Goal: Information Seeking & Learning: Learn about a topic

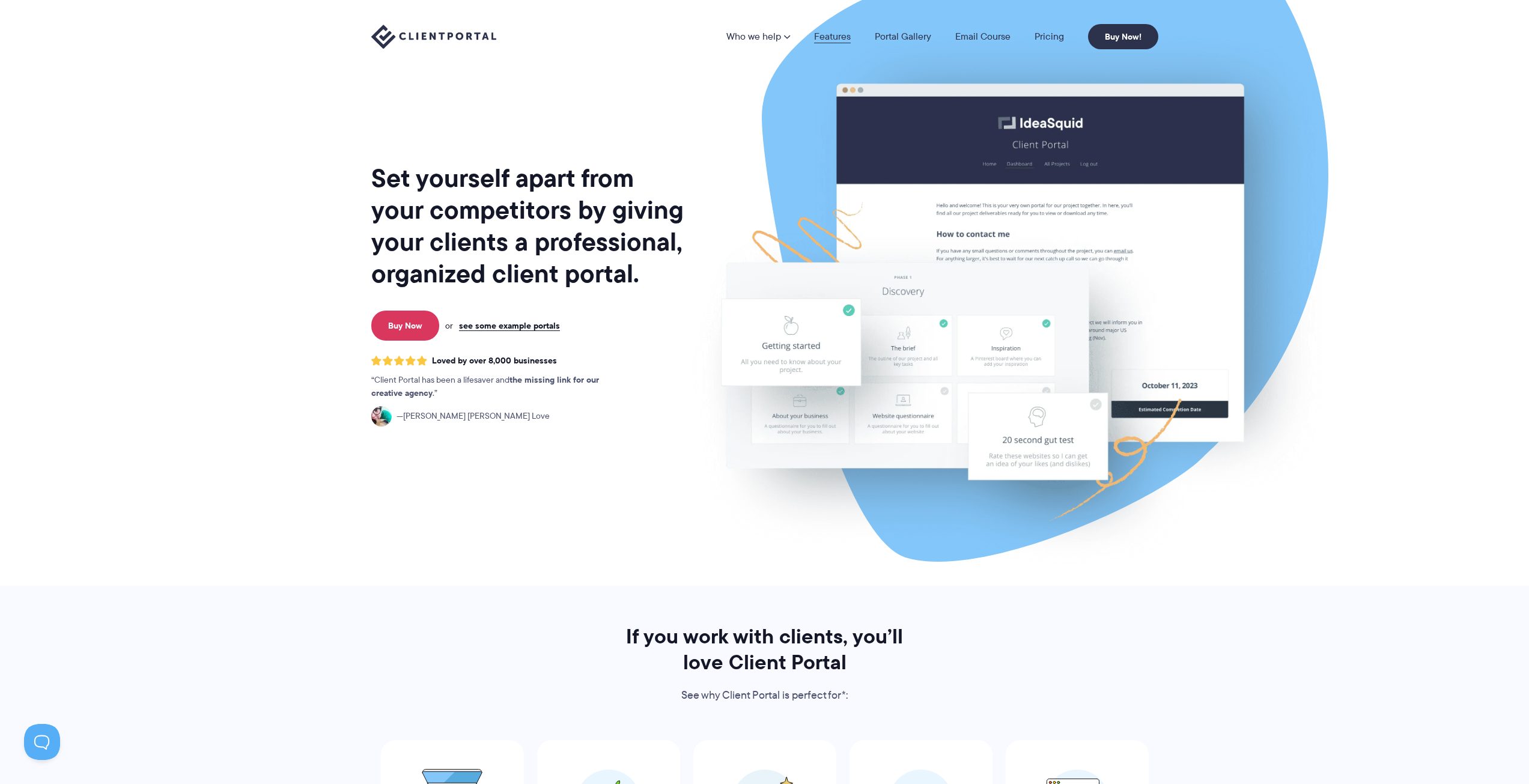
click at [832, 38] on link "Features" at bounding box center [833, 37] width 37 height 10
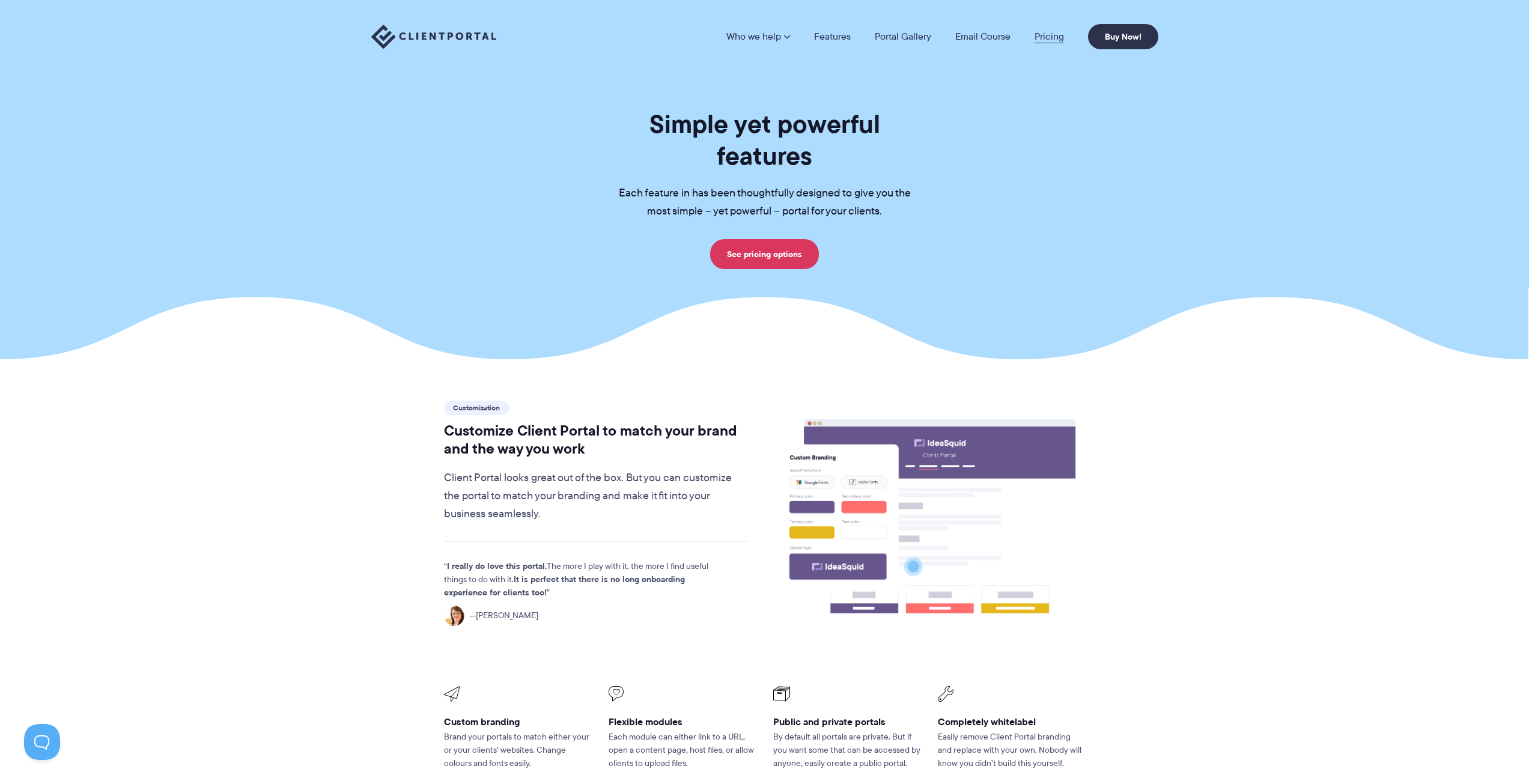
click at [1055, 38] on link "Pricing" at bounding box center [1049, 37] width 29 height 10
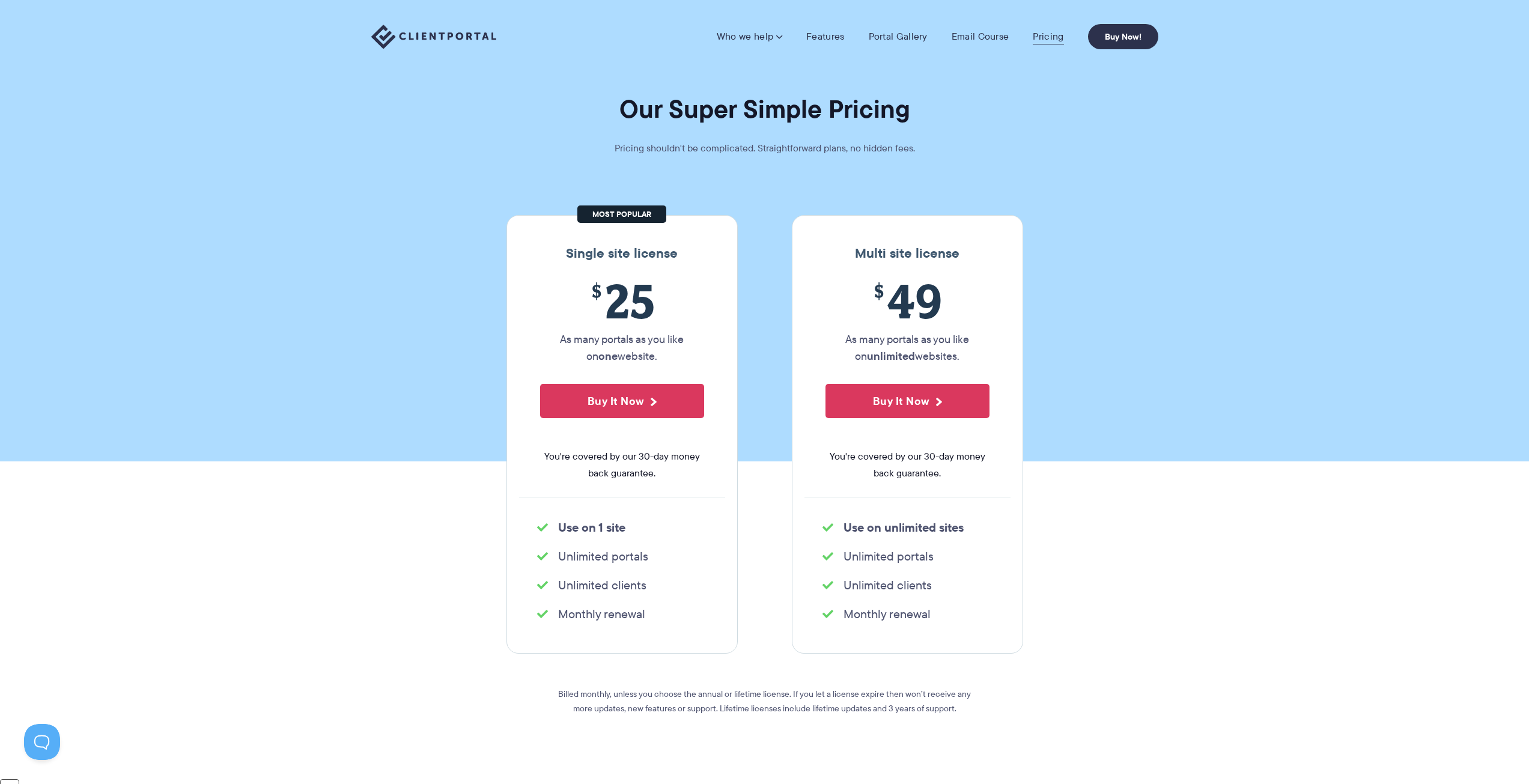
click at [1045, 32] on link "Pricing" at bounding box center [1048, 37] width 31 height 12
click at [907, 37] on link "Portal Gallery" at bounding box center [898, 37] width 59 height 12
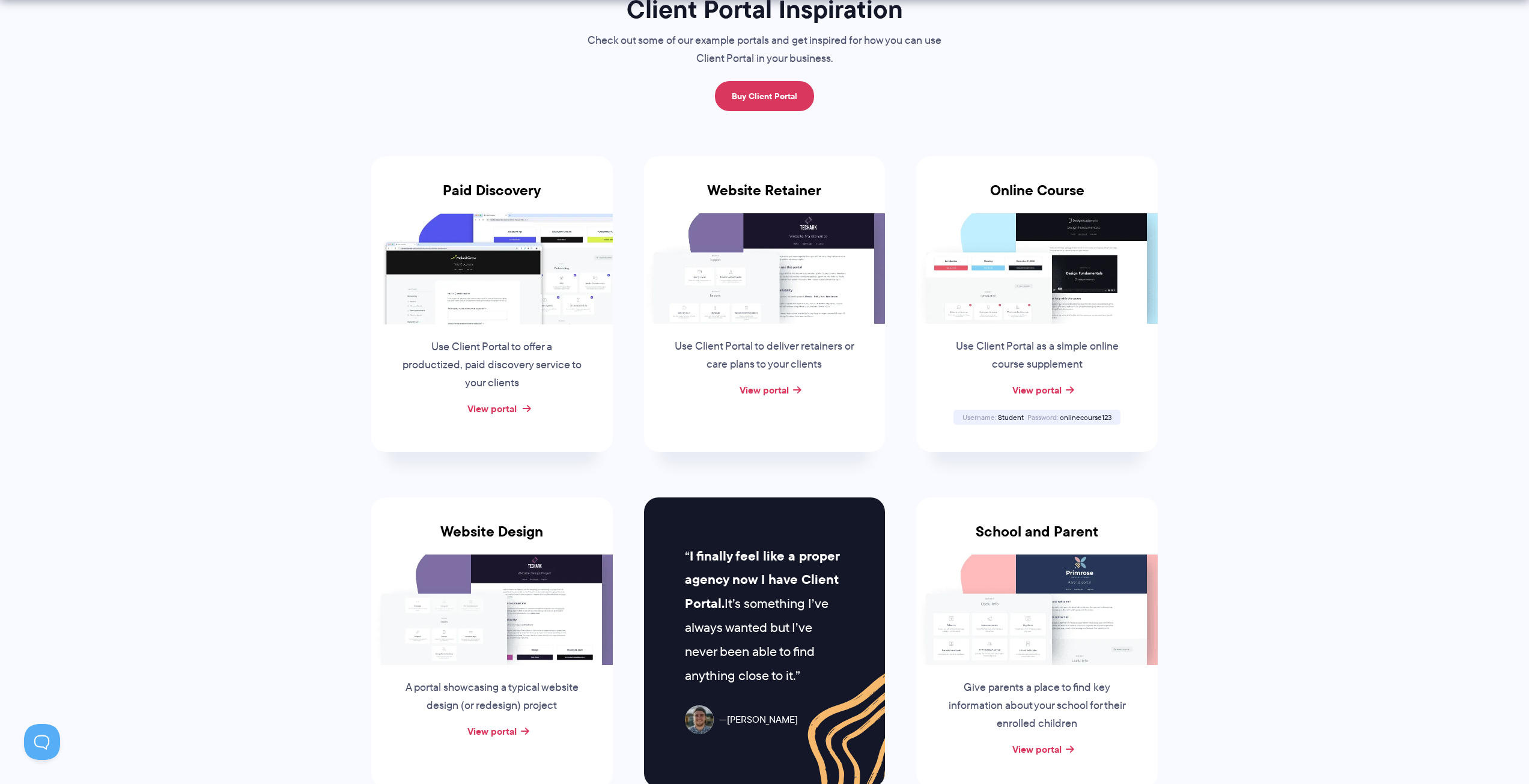
click at [507, 410] on link "View portal" at bounding box center [492, 408] width 49 height 14
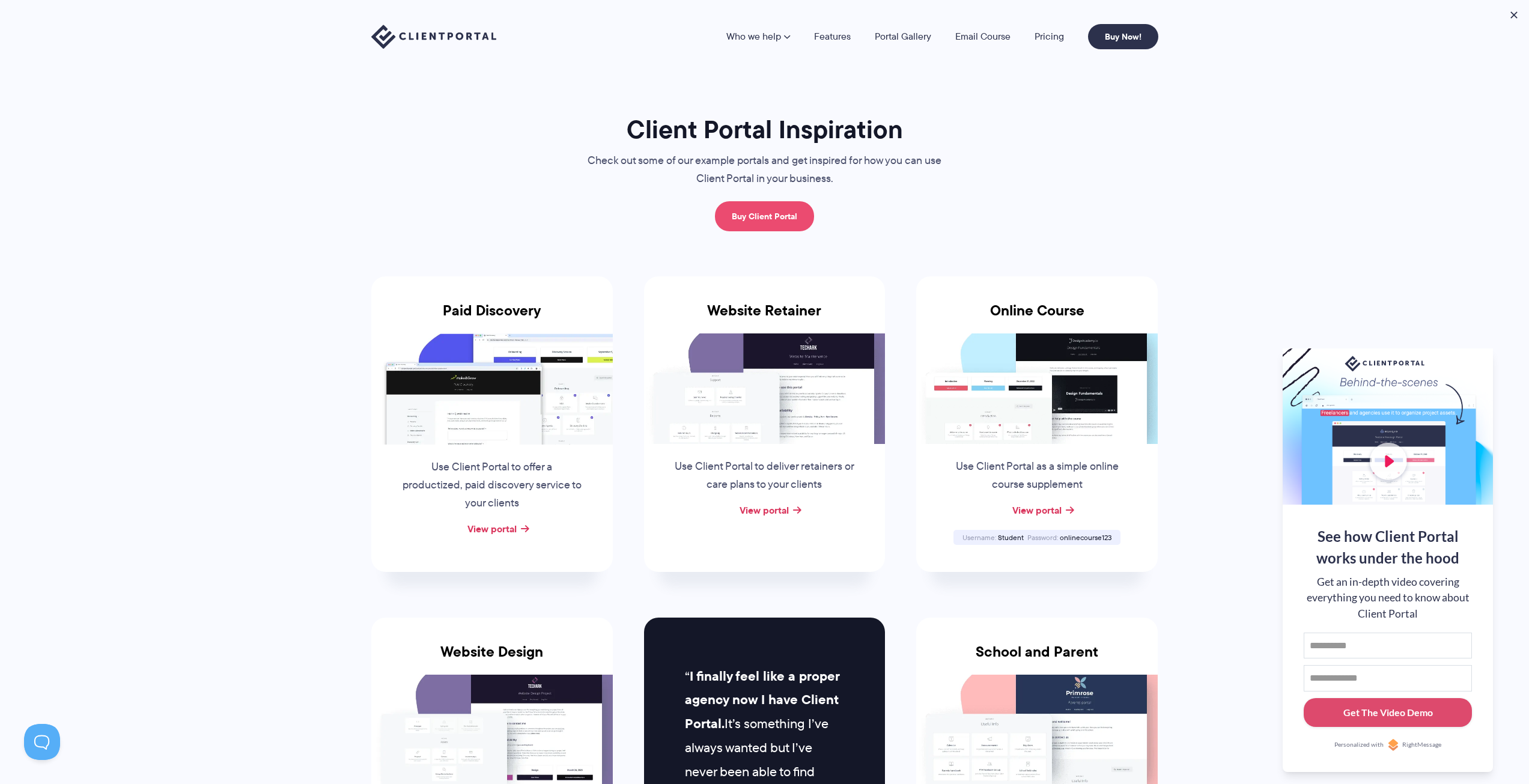
click at [735, 221] on link "Buy Client Portal" at bounding box center [764, 216] width 99 height 30
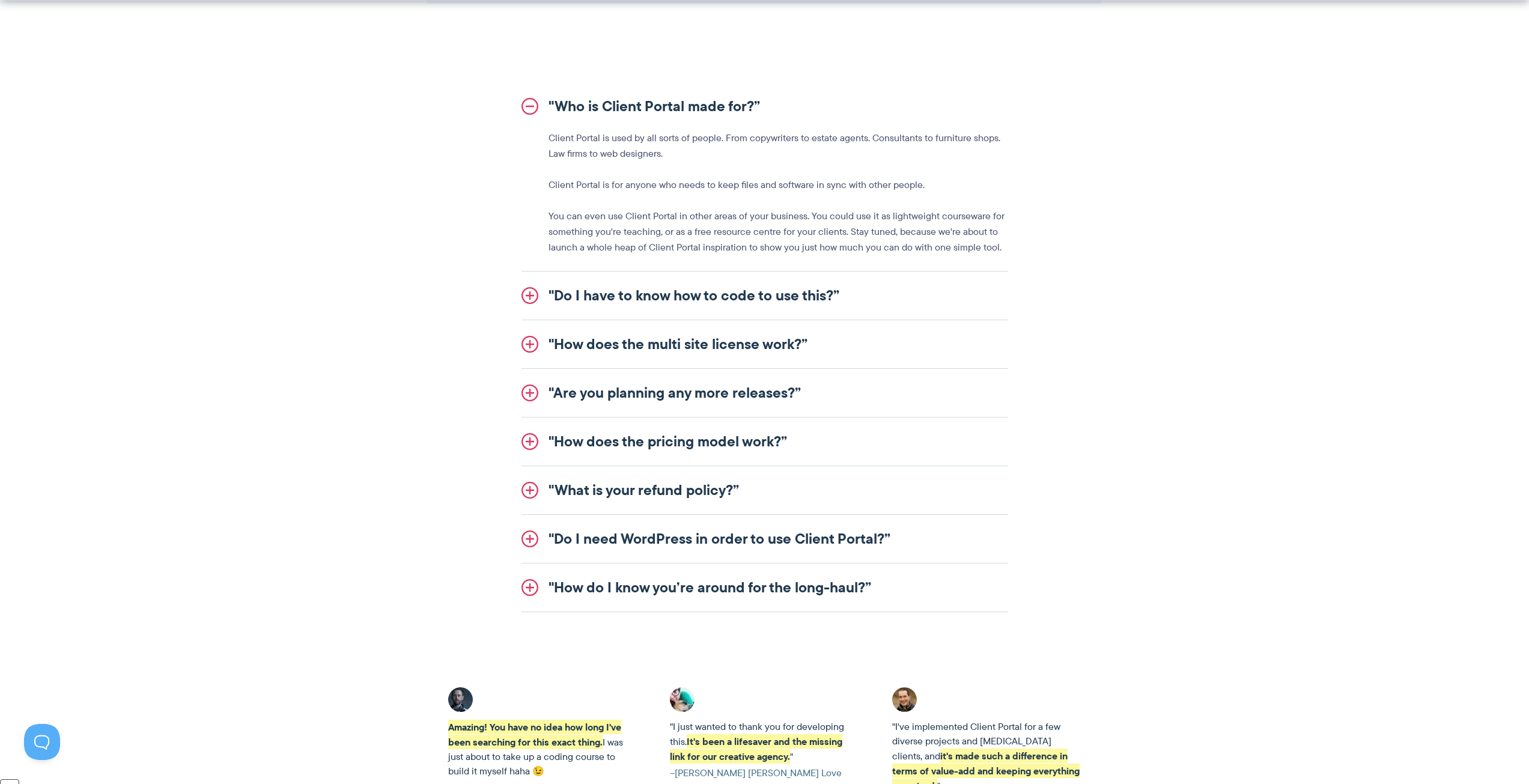
scroll to position [1381, 0]
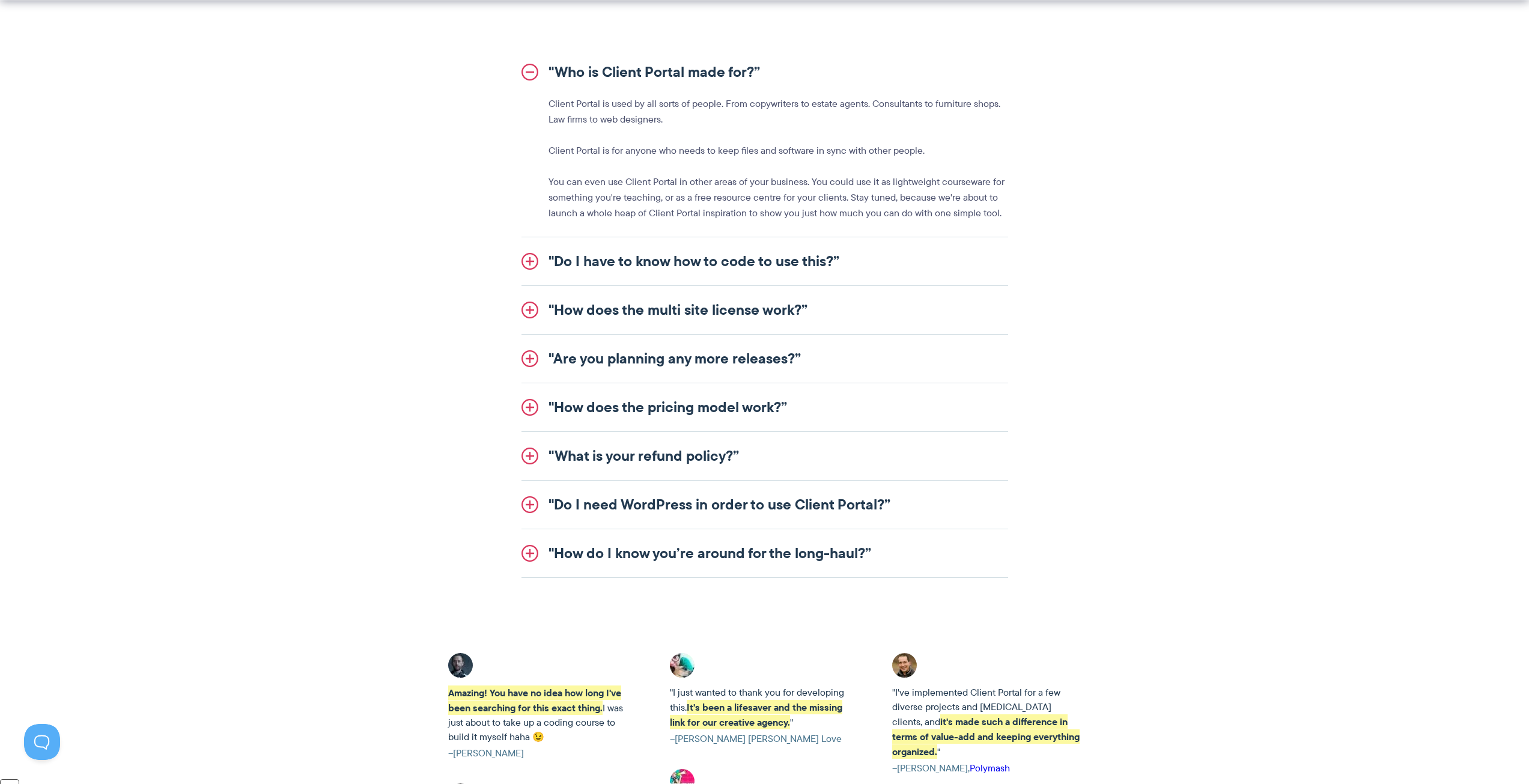
click at [651, 259] on link ""Do I have to know how to code to use this?”" at bounding box center [764, 261] width 487 height 48
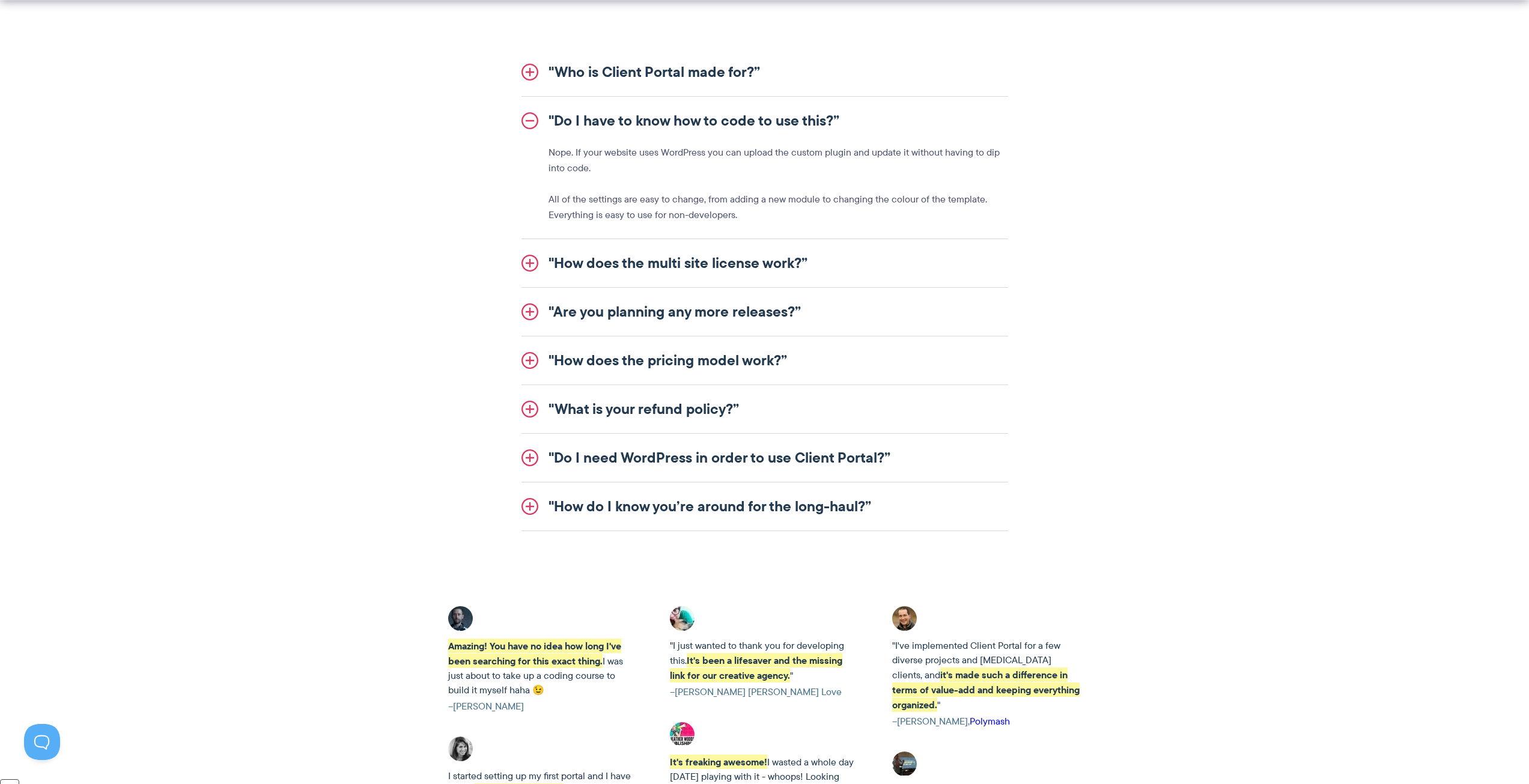
click at [636, 259] on link ""How does the multi site license work?”" at bounding box center [764, 263] width 487 height 48
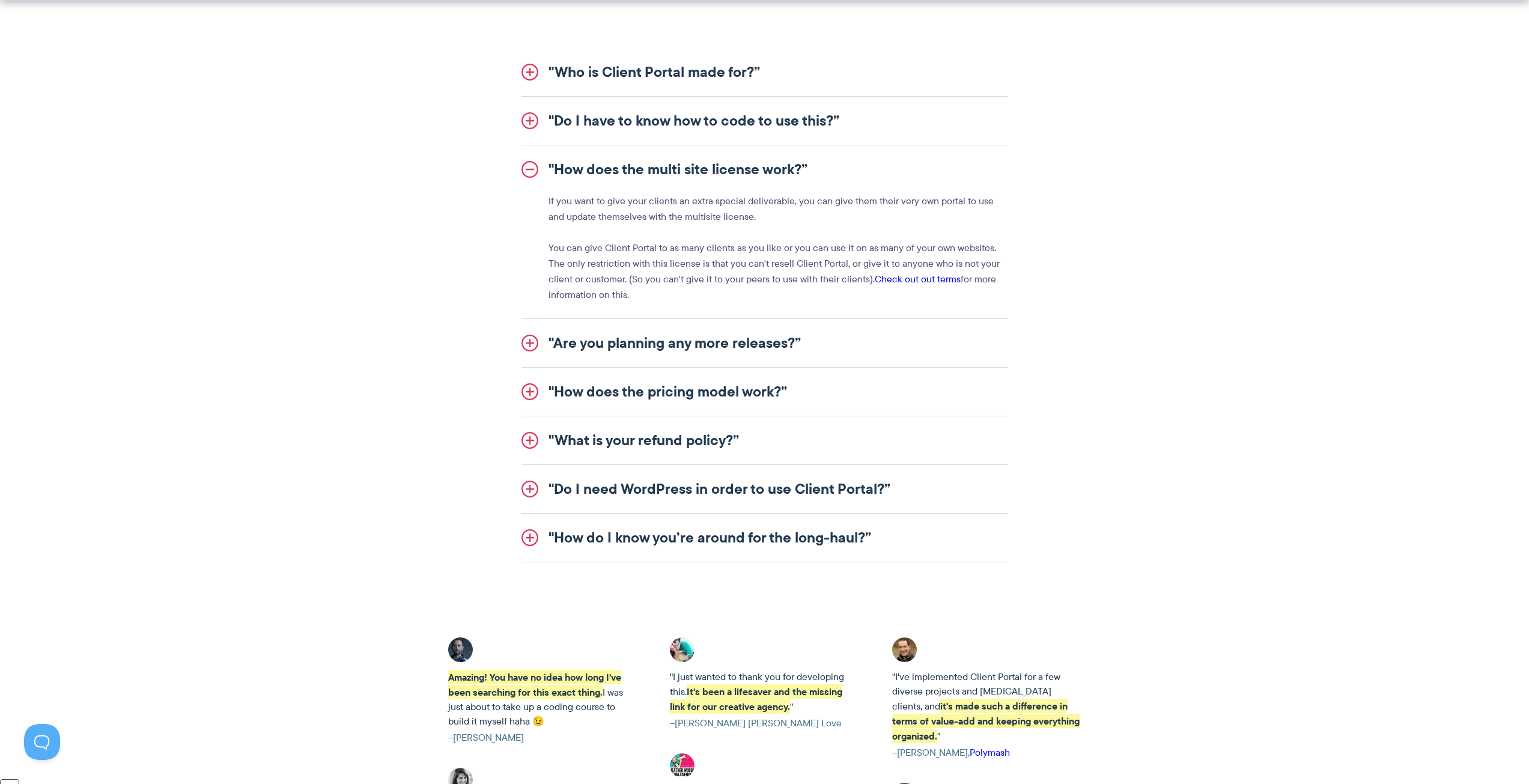
click at [667, 328] on link ""Are you planning any more releases?”" at bounding box center [764, 343] width 487 height 48
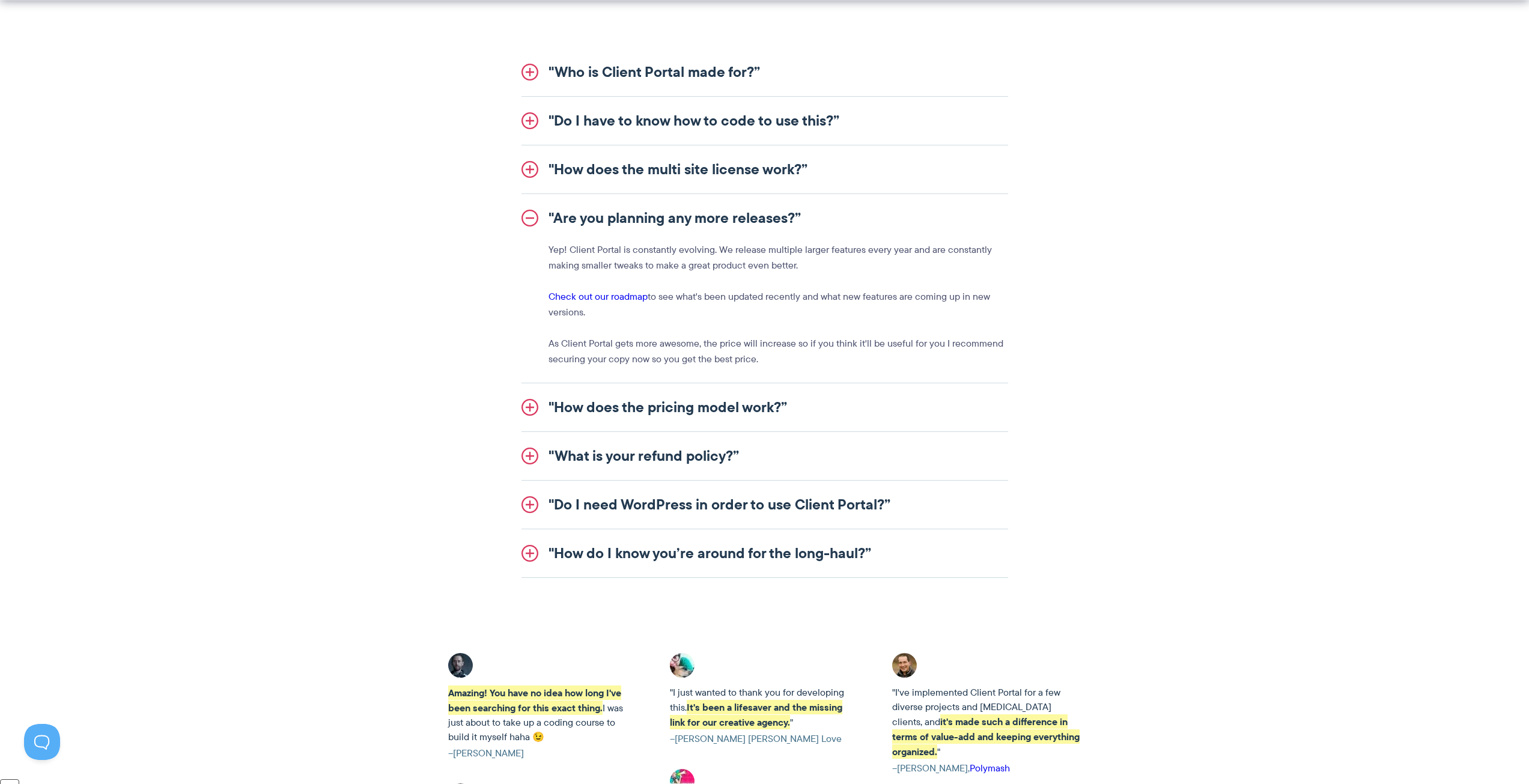
click at [616, 409] on link ""How does the pricing model work?”" at bounding box center [764, 407] width 487 height 48
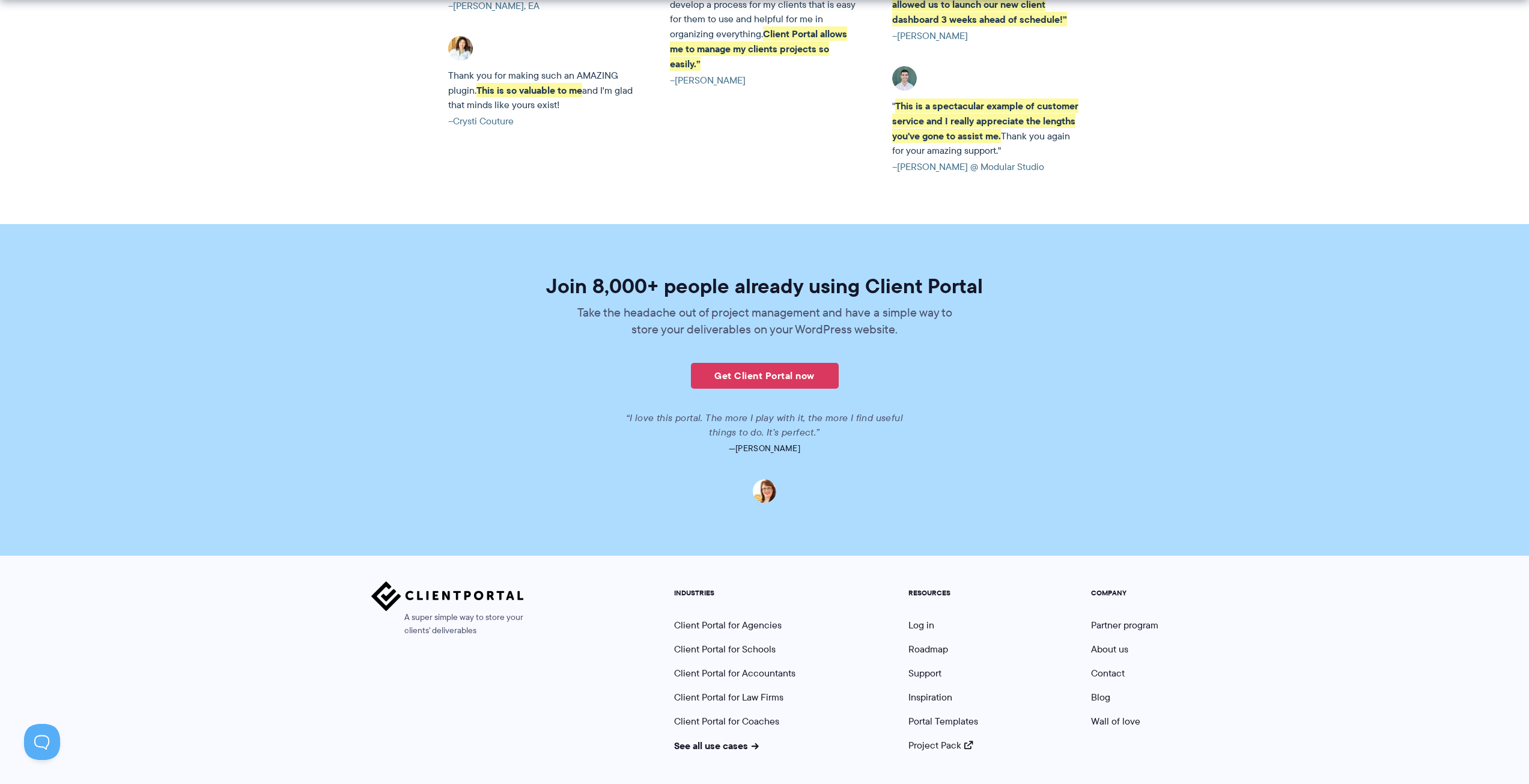
scroll to position [2708, 0]
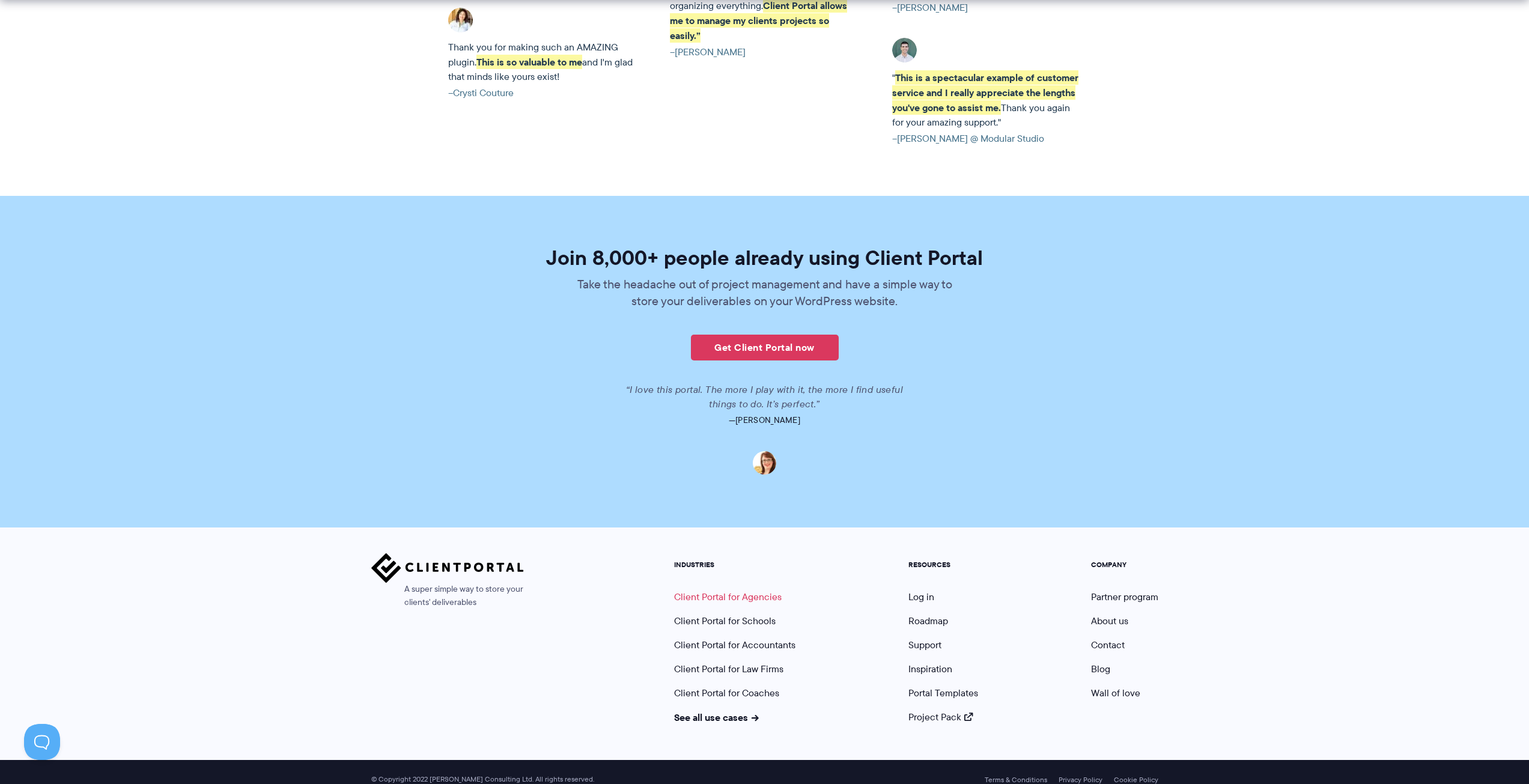
click at [761, 589] on link "Client Portal for Agencies" at bounding box center [727, 596] width 107 height 14
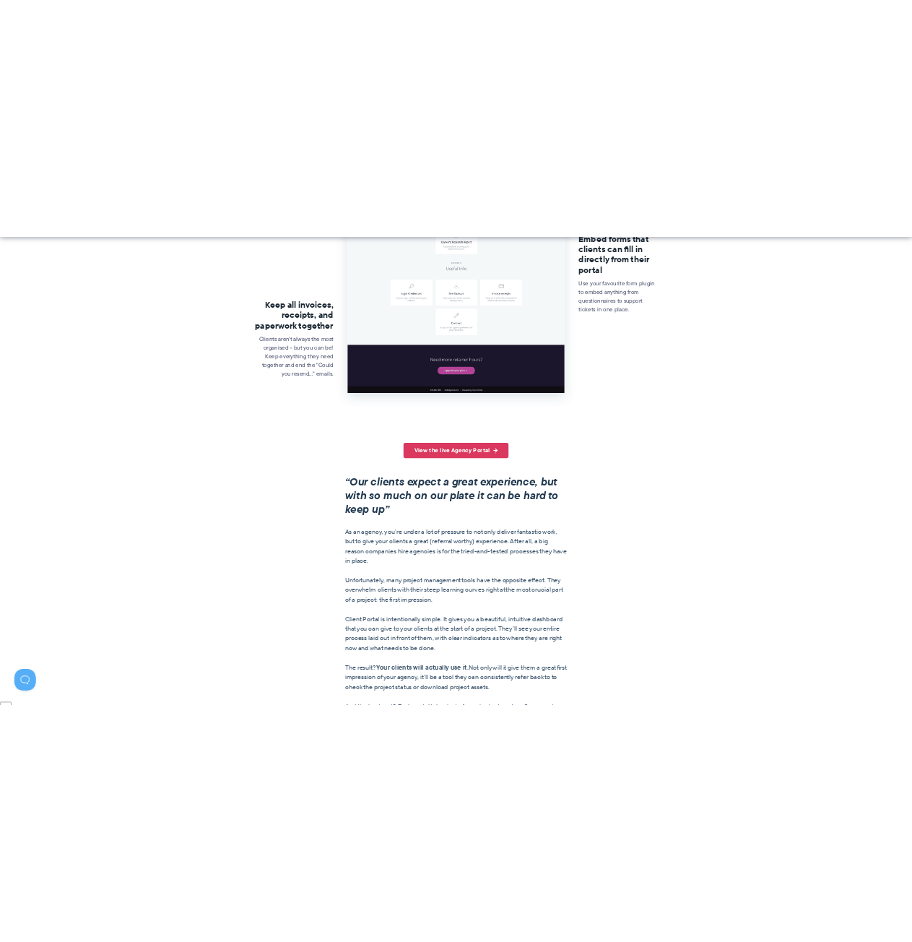
scroll to position [795, 0]
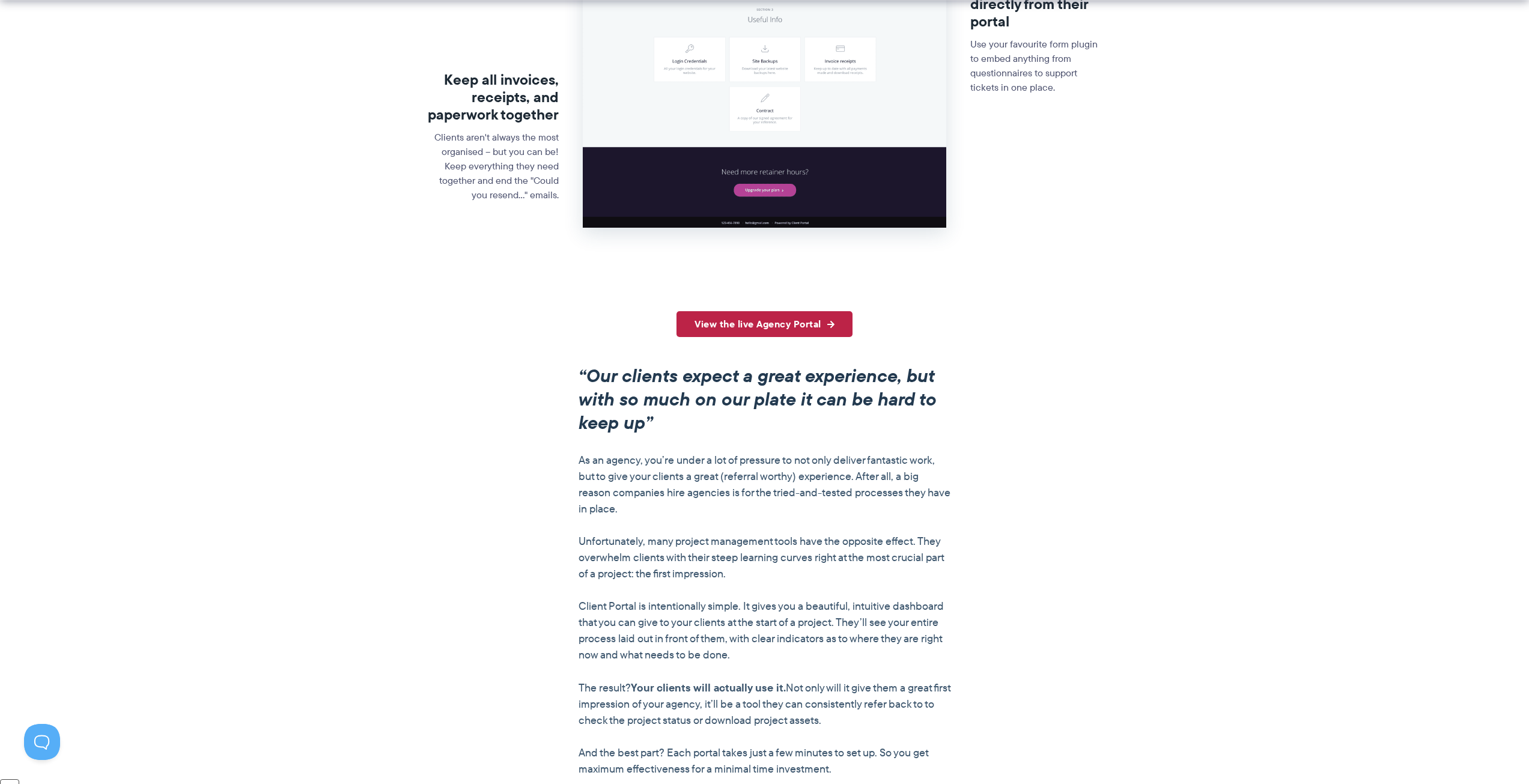
click at [713, 328] on link "View the live Agency Portal" at bounding box center [764, 323] width 176 height 26
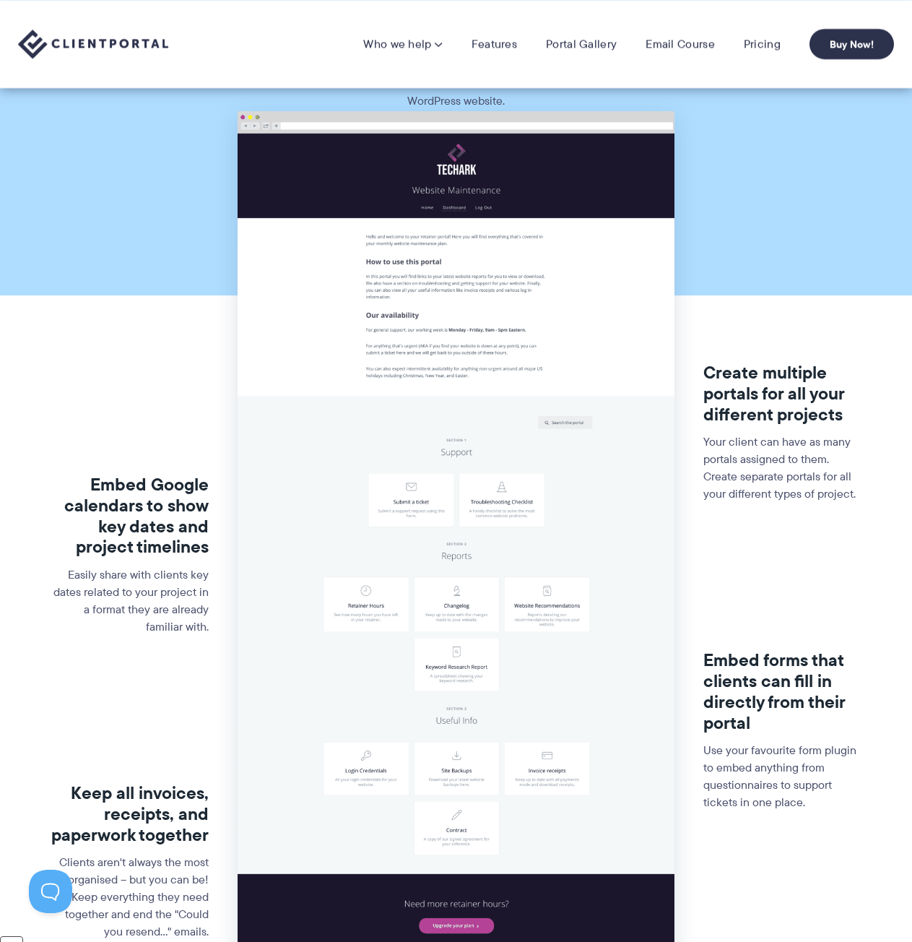
scroll to position [0, 0]
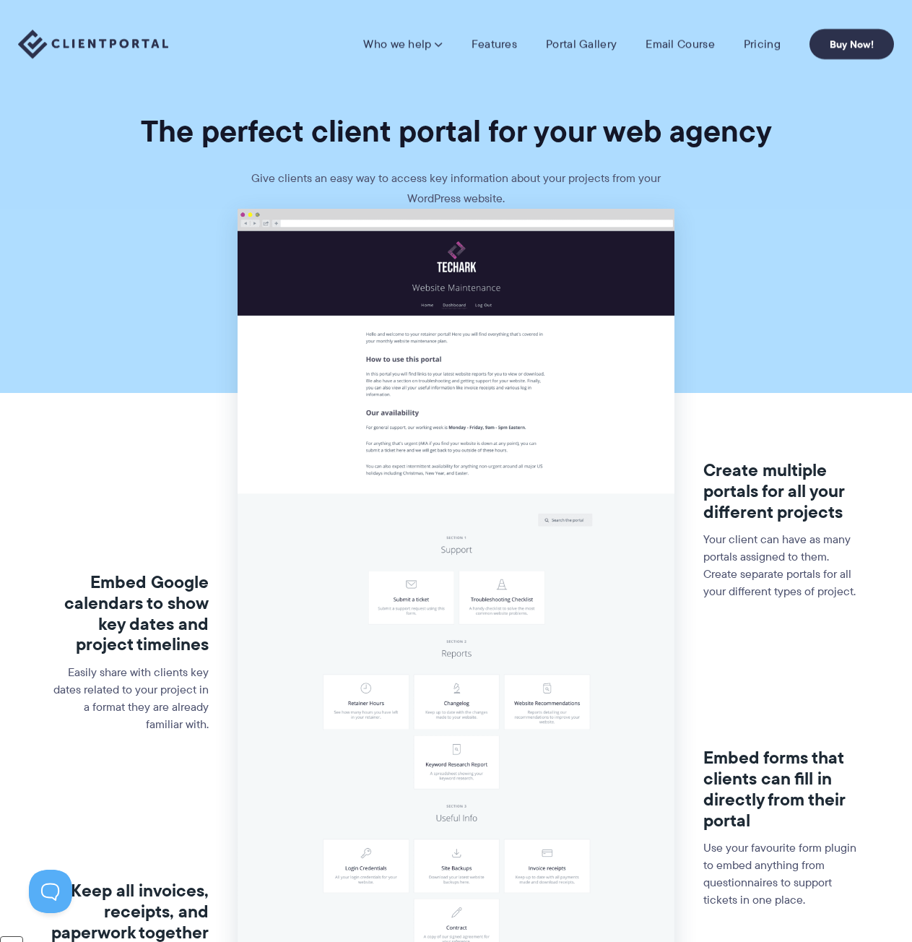
click at [104, 59] on img at bounding box center [93, 45] width 150 height 30
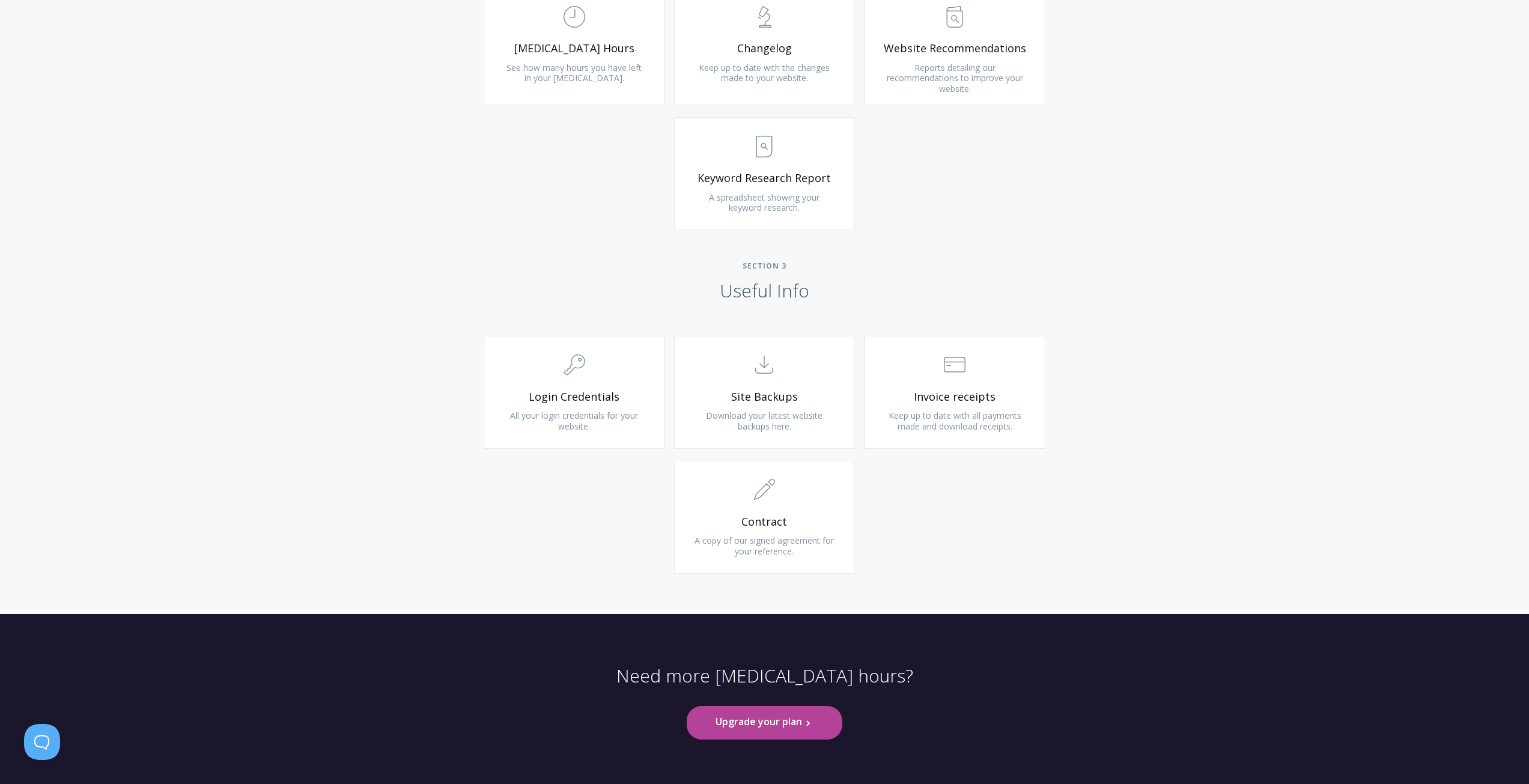
scroll to position [925, 0]
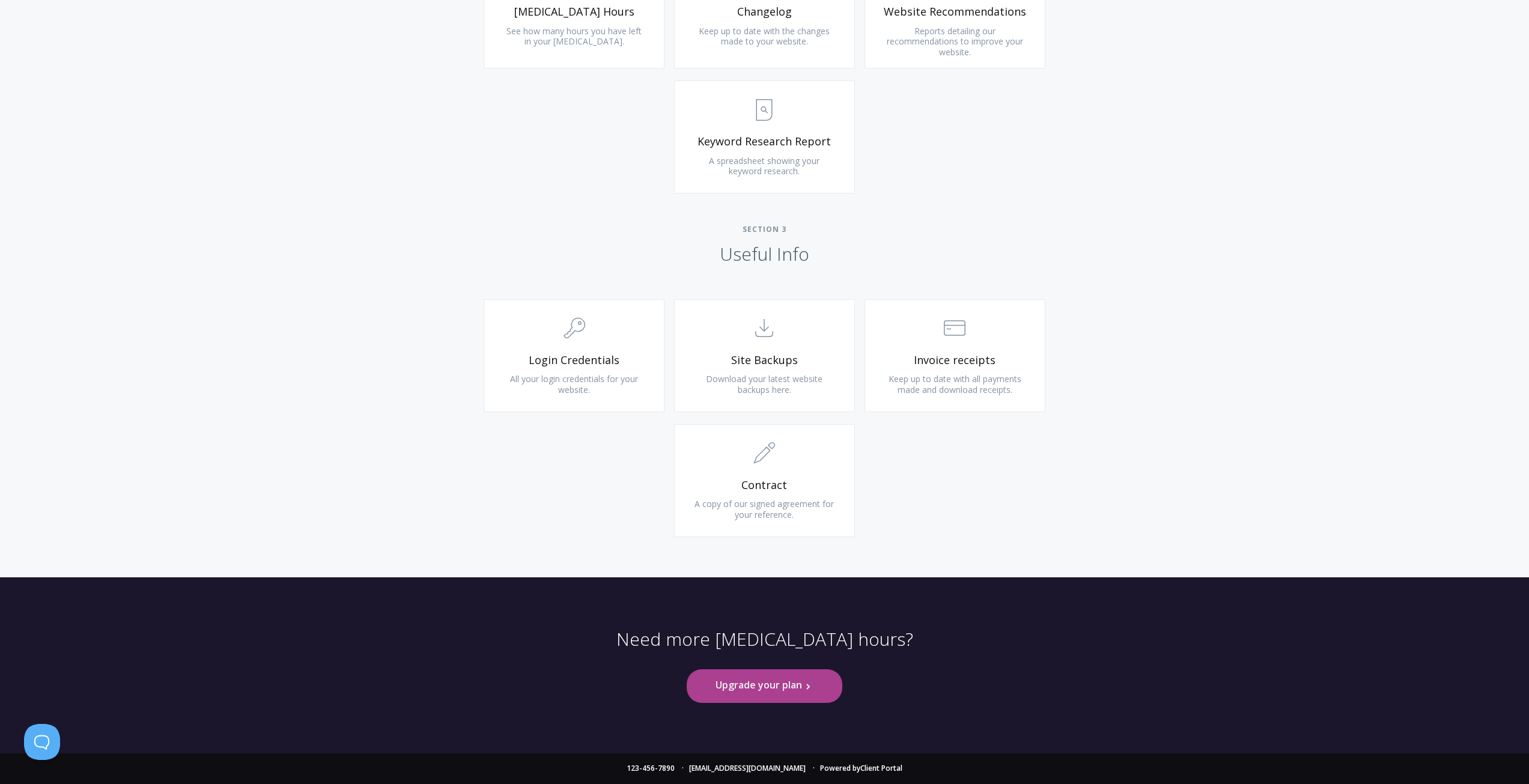
click at [752, 688] on link "Upgrade your plan .st0{fill:none;stroke:#000000;stroke-width:2;stroke-miterlimi…" at bounding box center [764, 686] width 155 height 33
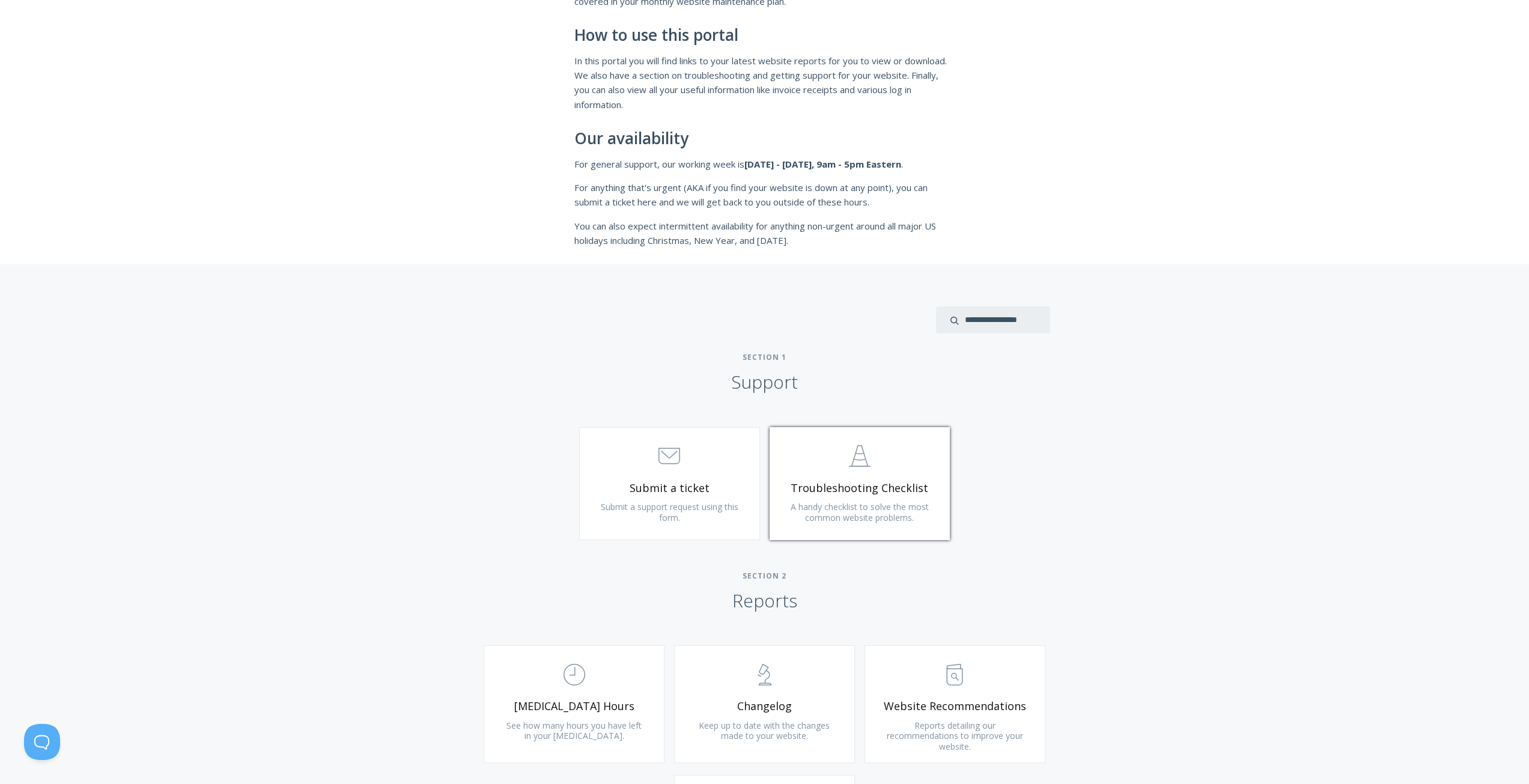
scroll to position [240, 0]
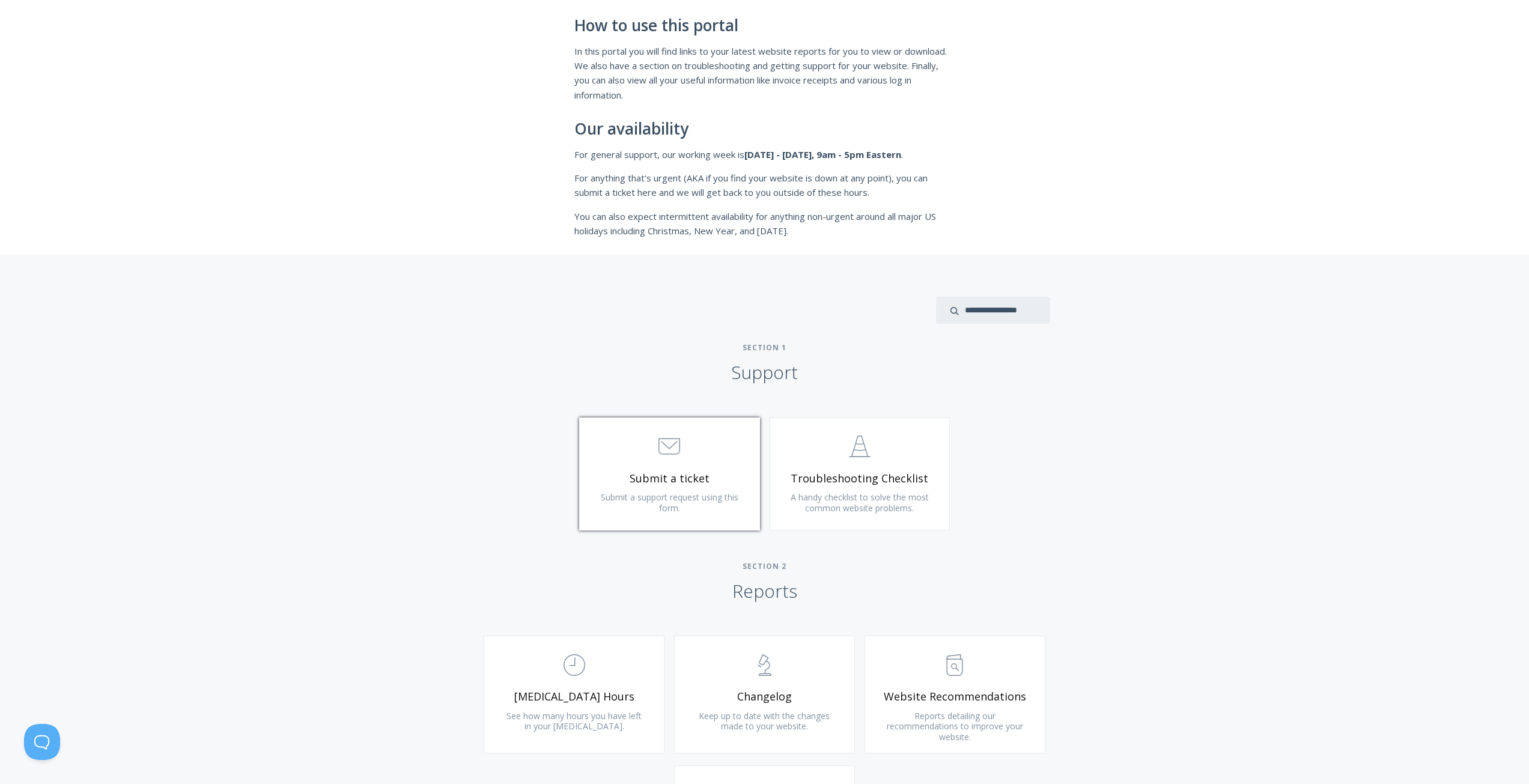
click at [720, 438] on span ".st0{fill:none;stroke:#000000;stroke-width:2;stroke-miterlimit:10;} 3. Communic…" at bounding box center [670, 447] width 144 height 37
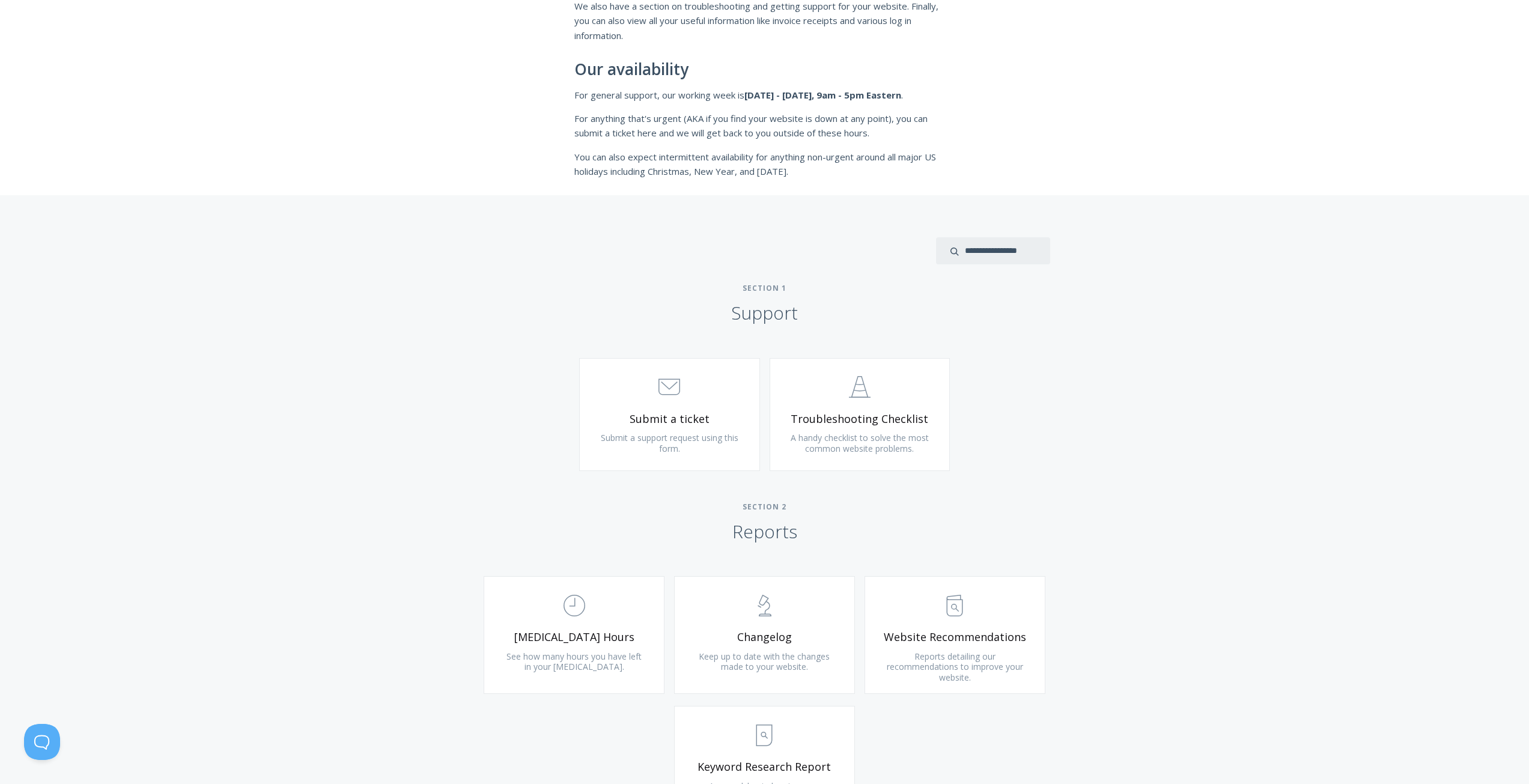
scroll to position [300, 0]
click at [863, 426] on link ".st0{fill:none;stroke:#000000;stroke-width:2;stroke-miterlimit:10;} Untitled-24…" at bounding box center [859, 414] width 181 height 113
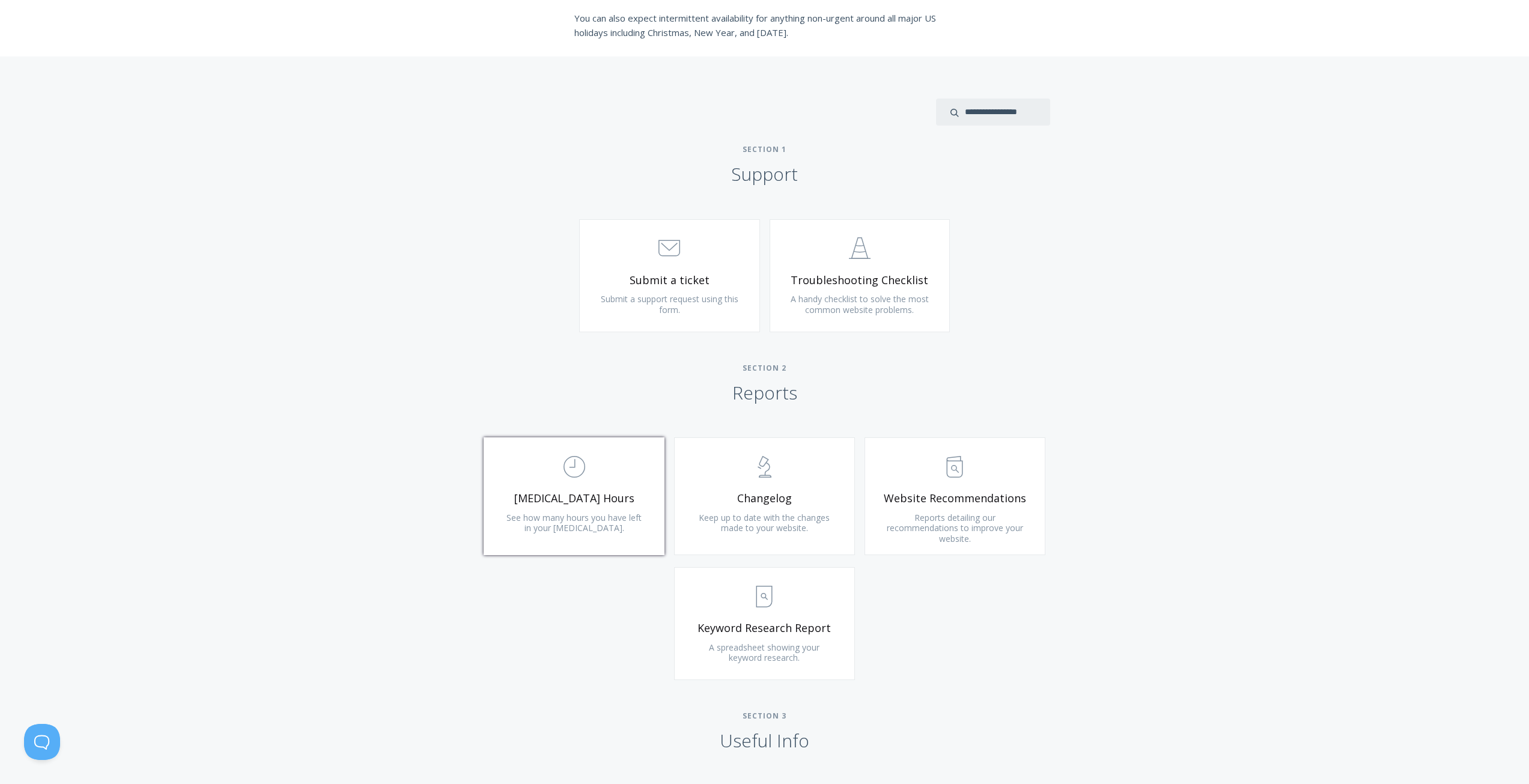
scroll to position [481, 0]
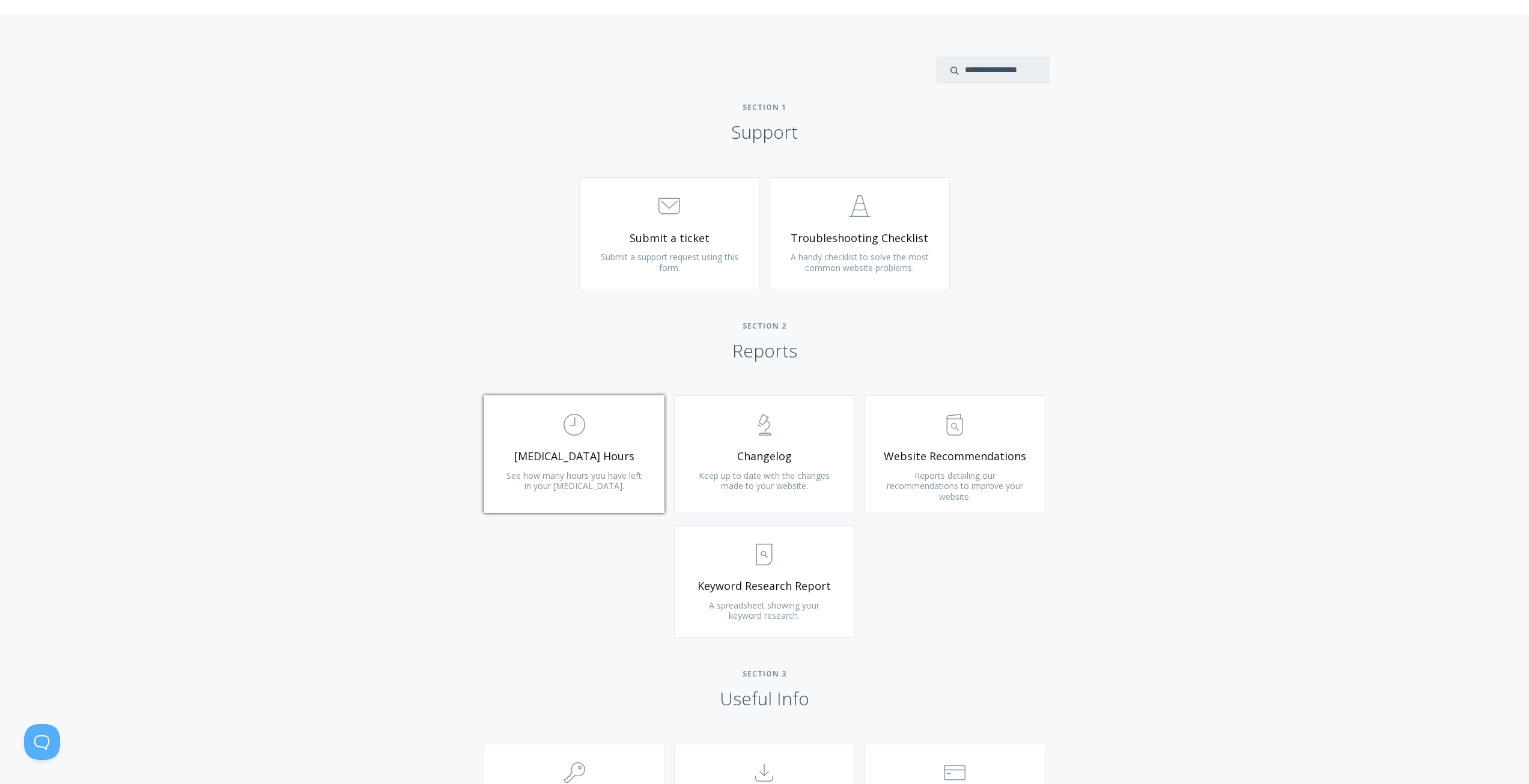
click at [581, 449] on span "[MEDICAL_DATA] Hours" at bounding box center [574, 456] width 144 height 14
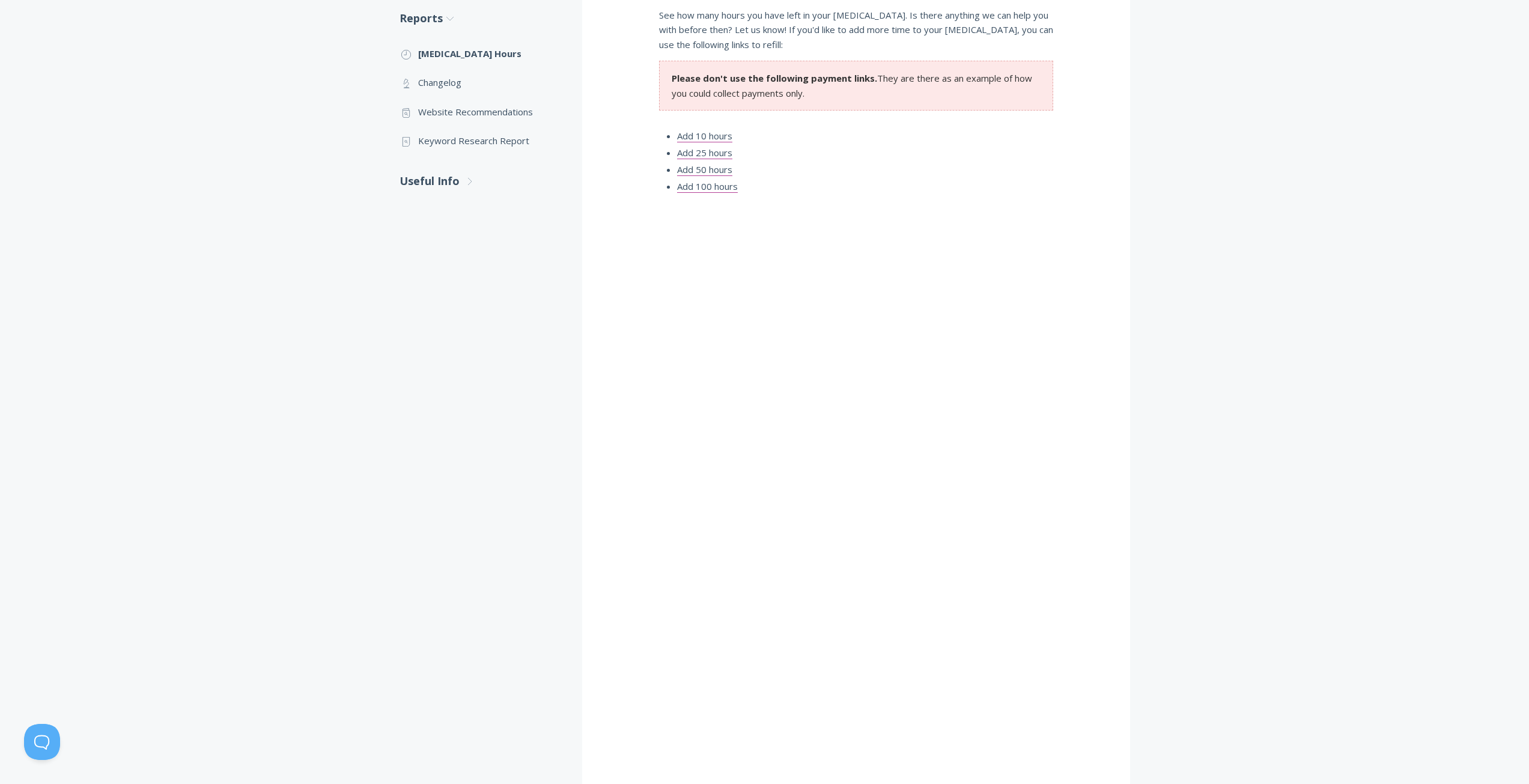
scroll to position [300, 0]
click at [707, 134] on link "Add 10 hours" at bounding box center [705, 135] width 55 height 12
click at [625, 345] on div "[MEDICAL_DATA] Hours See how many hours you have left in your [MEDICAL_DATA]. I…" at bounding box center [856, 387] width 548 height 935
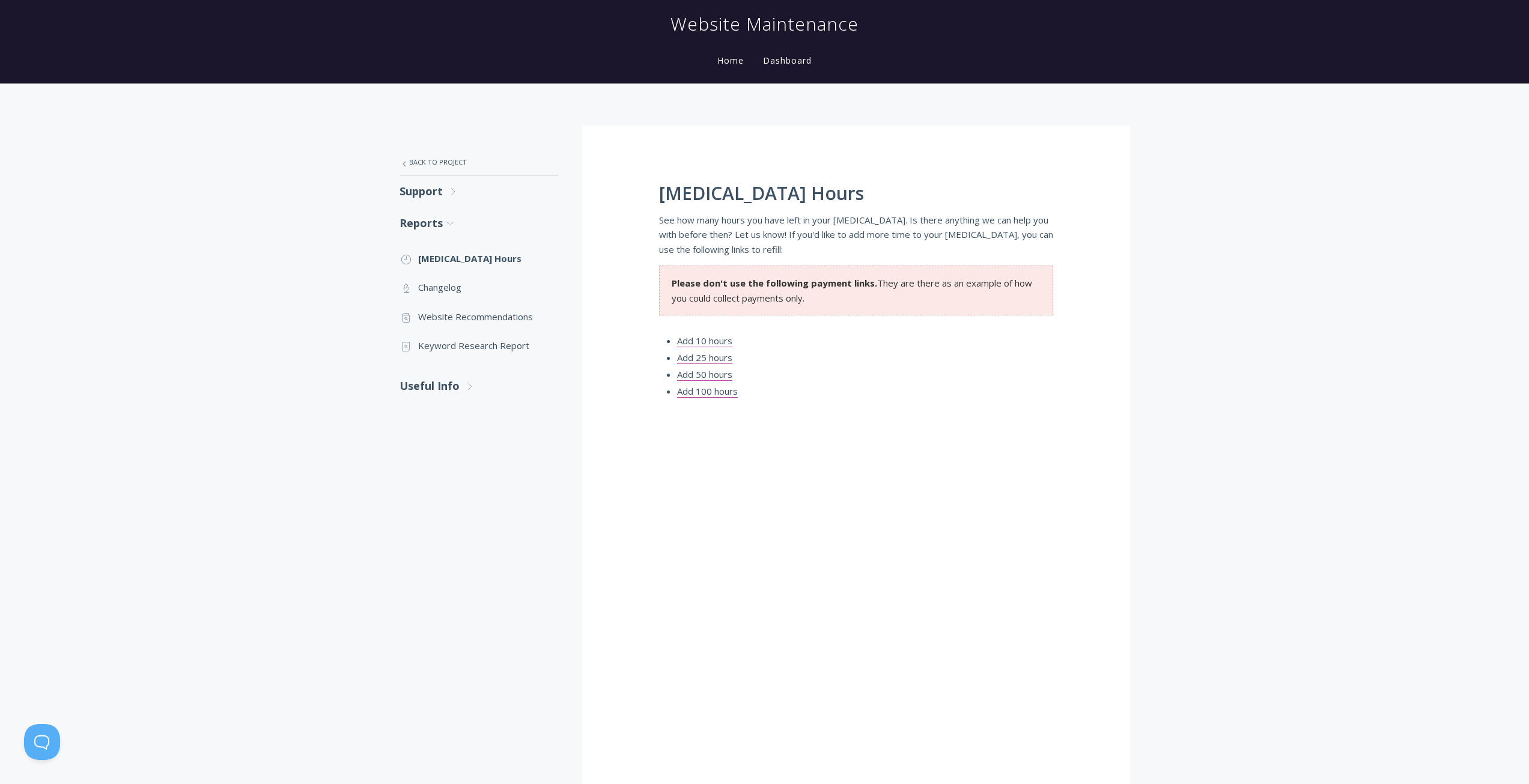
scroll to position [66, 0]
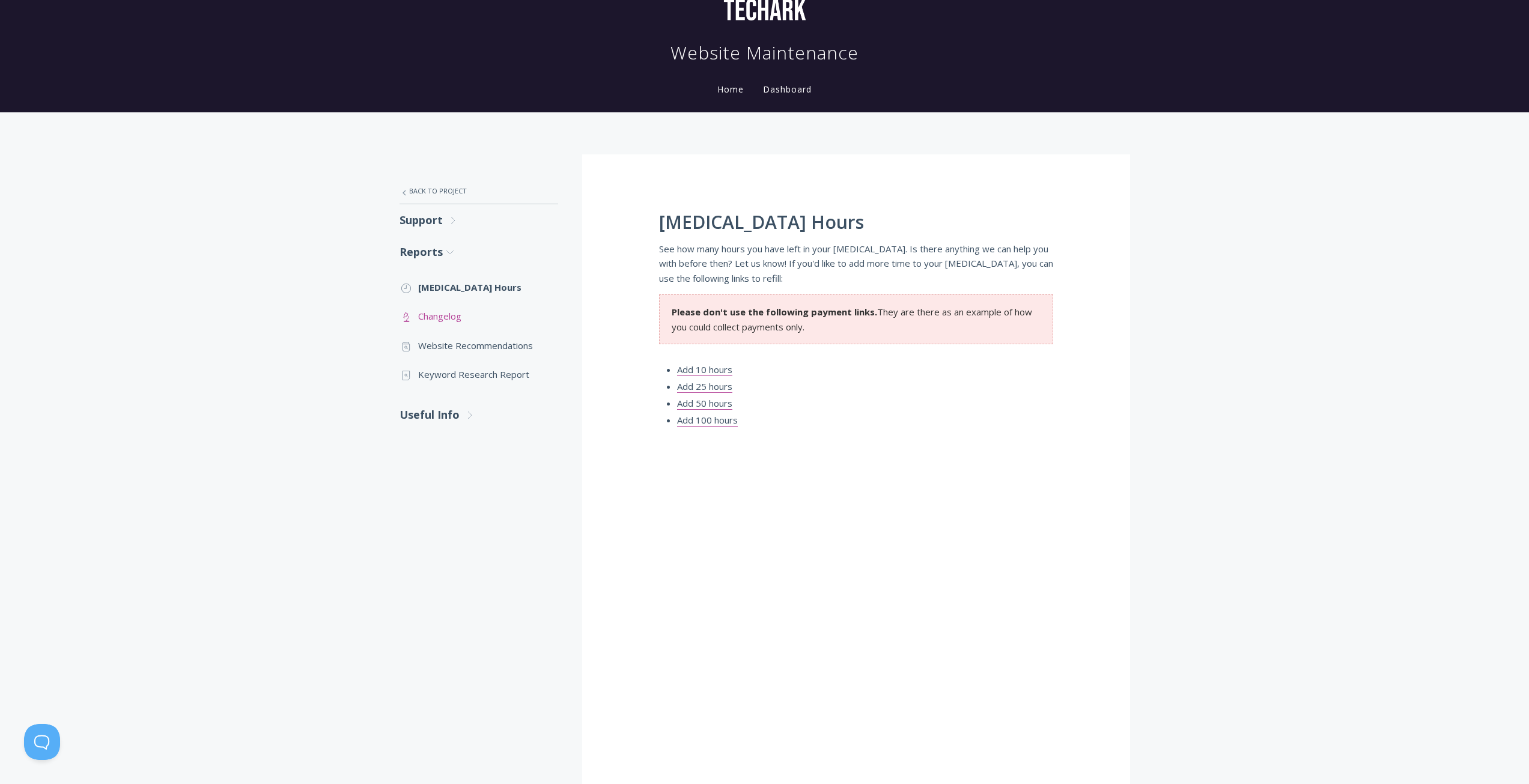
click at [445, 318] on link ".st0{fill:none;stroke:#000000;stroke-width:2;stroke-miterlimit:10;} Untitled-25…" at bounding box center [478, 316] width 159 height 29
click at [476, 345] on link ".st0{fill:none;stroke:#000000;stroke-width:2;stroke-miterlimit:10;} Untitled-13…" at bounding box center [478, 345] width 159 height 29
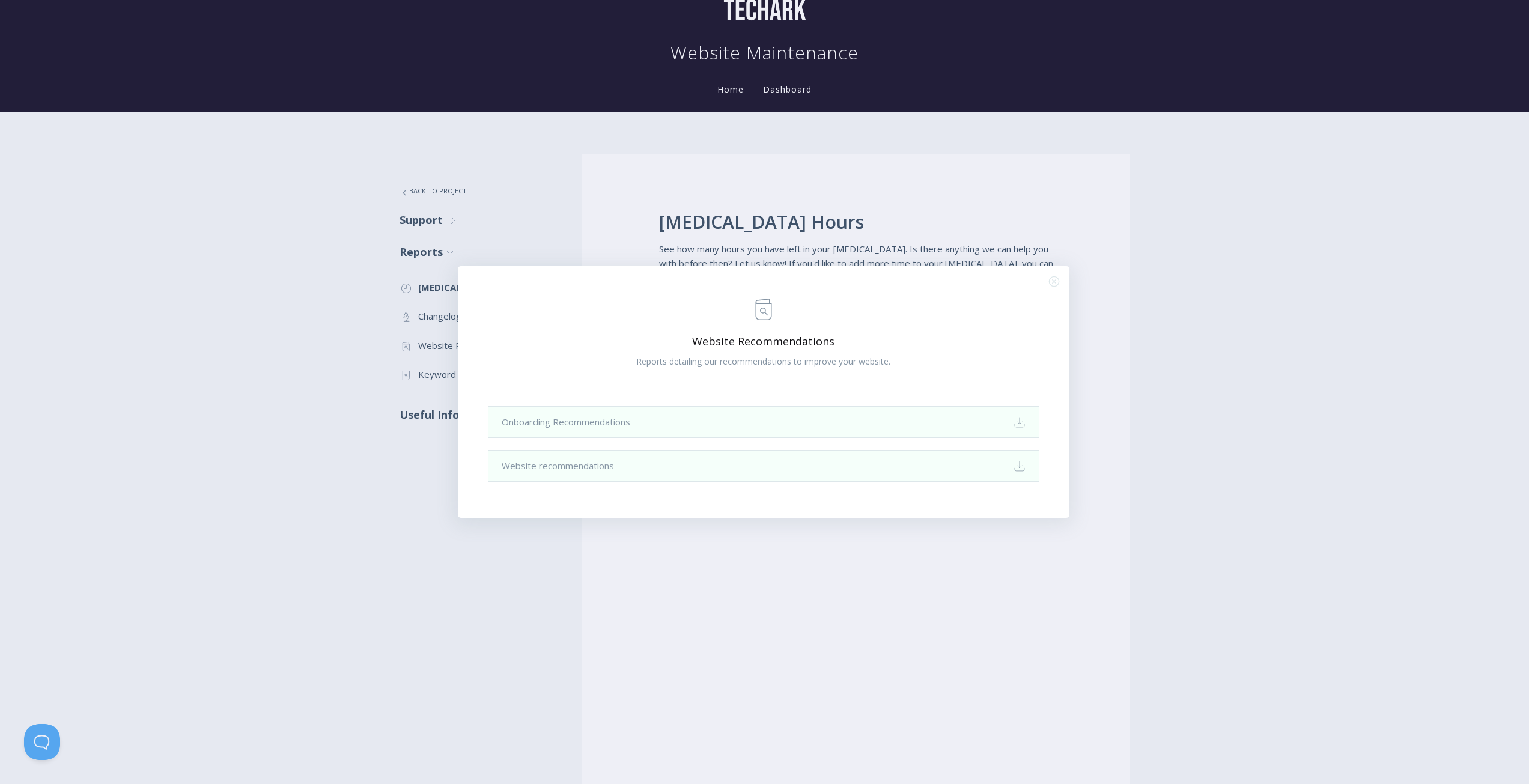
click at [711, 226] on div ".st0{fill:none;stroke:#000000;stroke-width:2;stroke-miterlimit:10;} Untitled-13…" at bounding box center [764, 392] width 1529 height 784
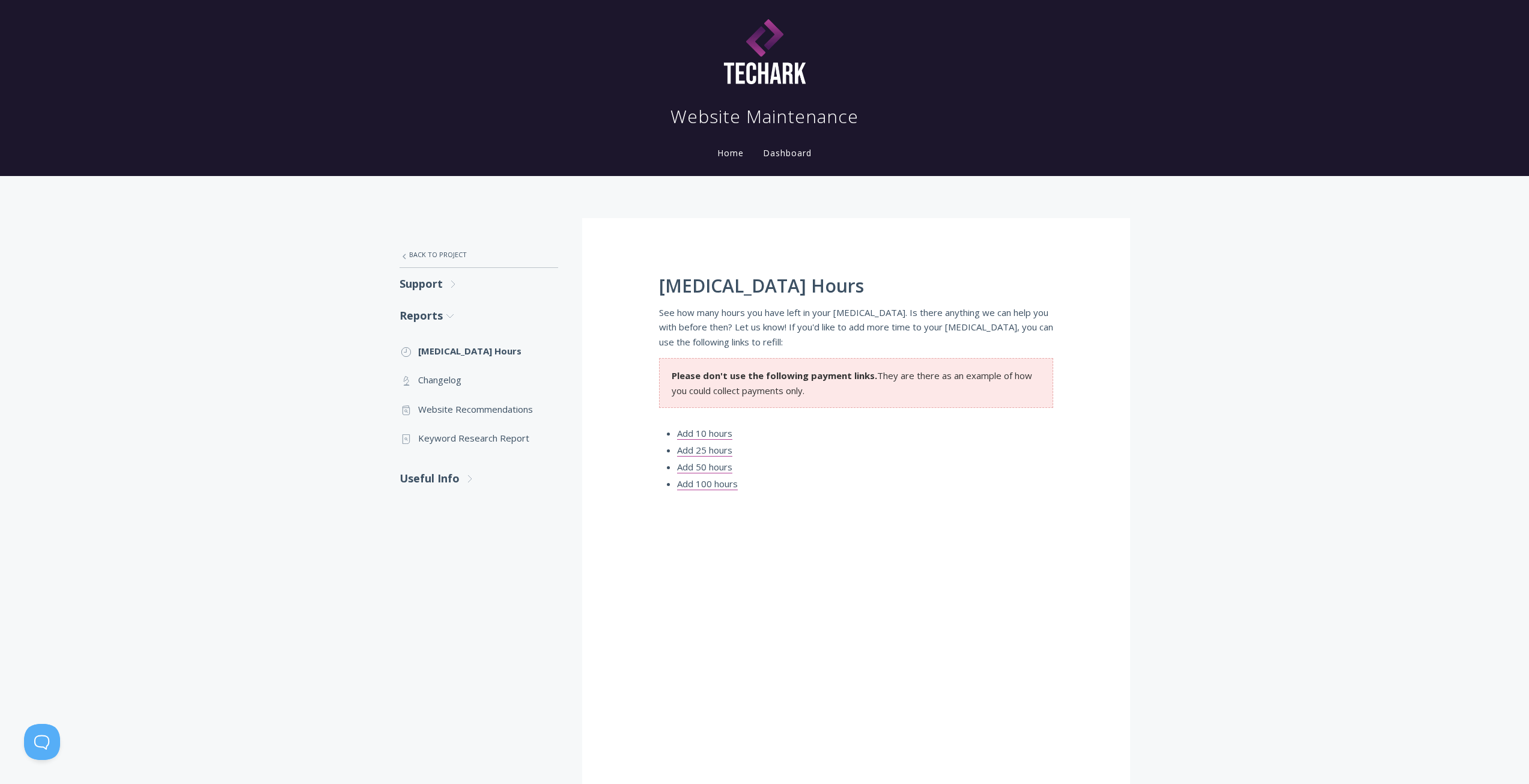
scroll to position [0, 0]
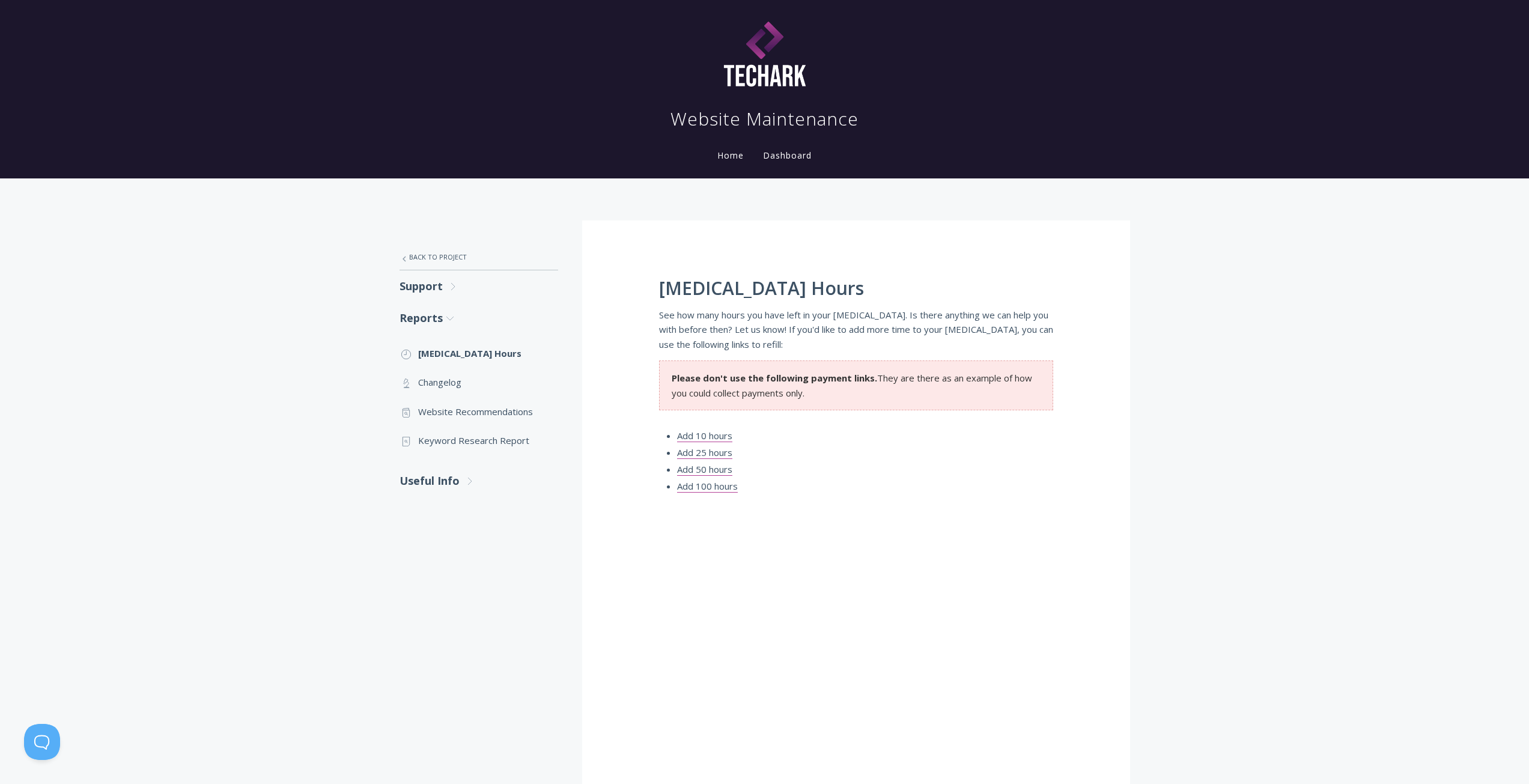
click at [732, 157] on link "Home" at bounding box center [731, 155] width 32 height 12
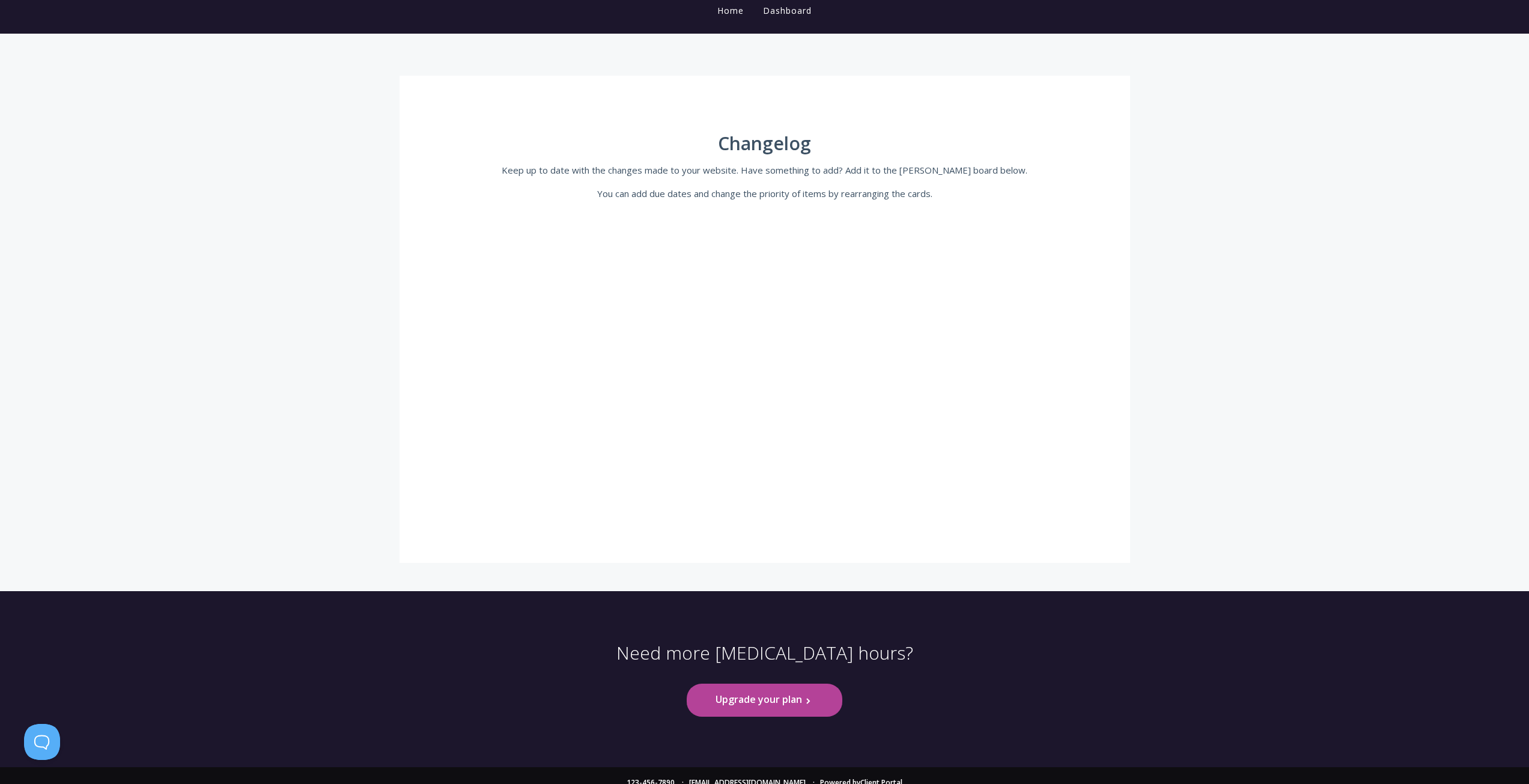
scroll to position [159, 0]
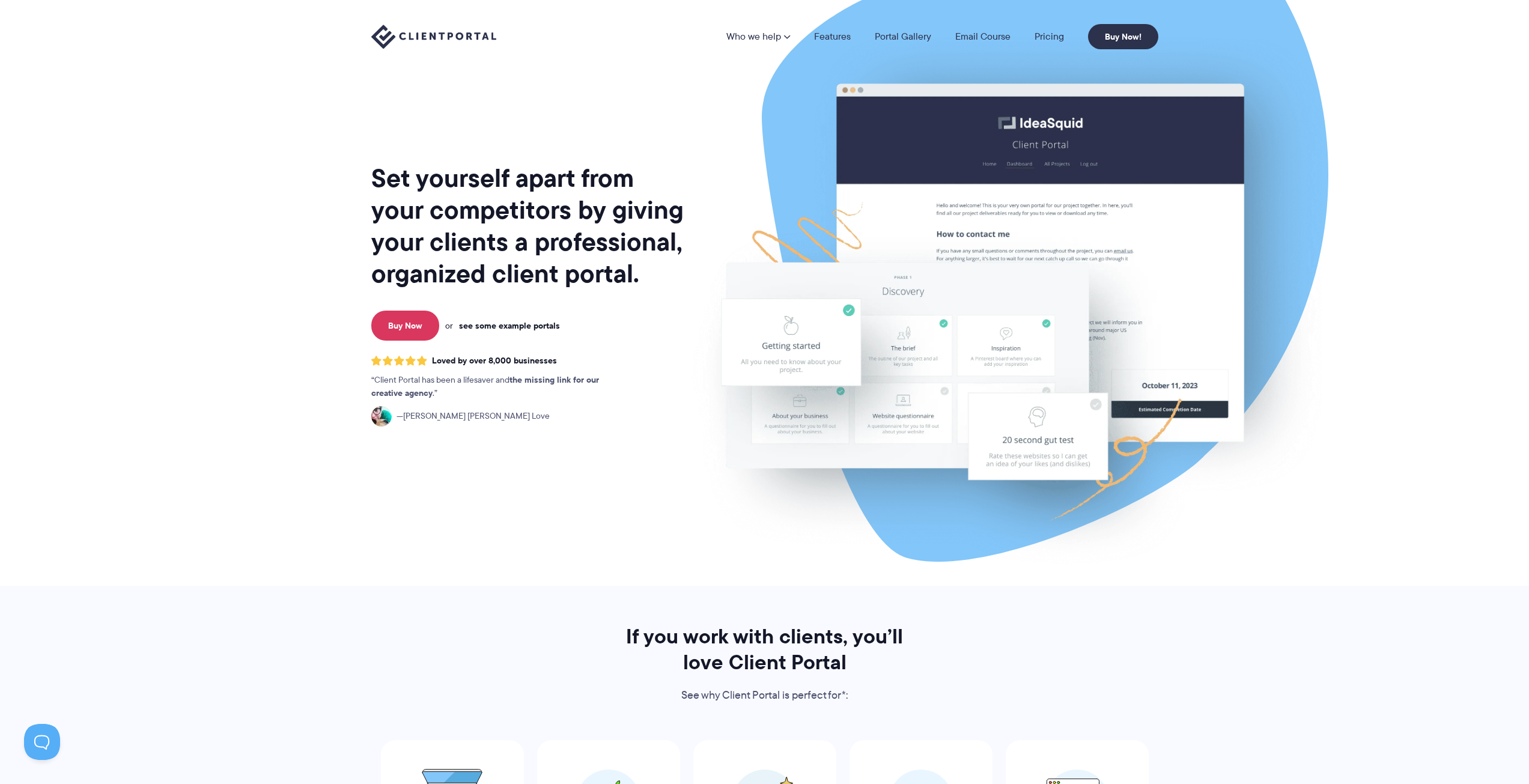
click at [540, 328] on link "see some example portals" at bounding box center [509, 325] width 101 height 11
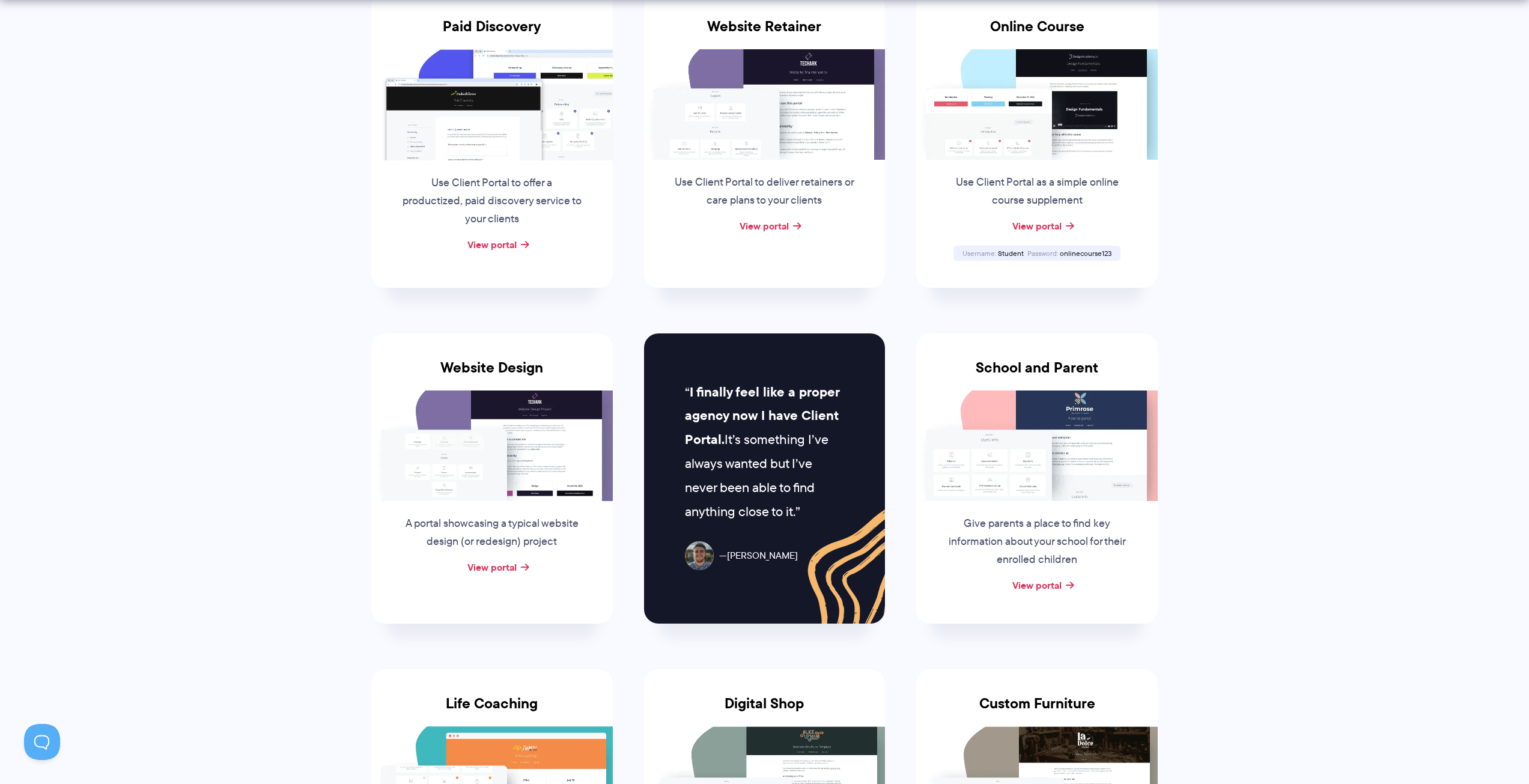
scroll to position [360, 0]
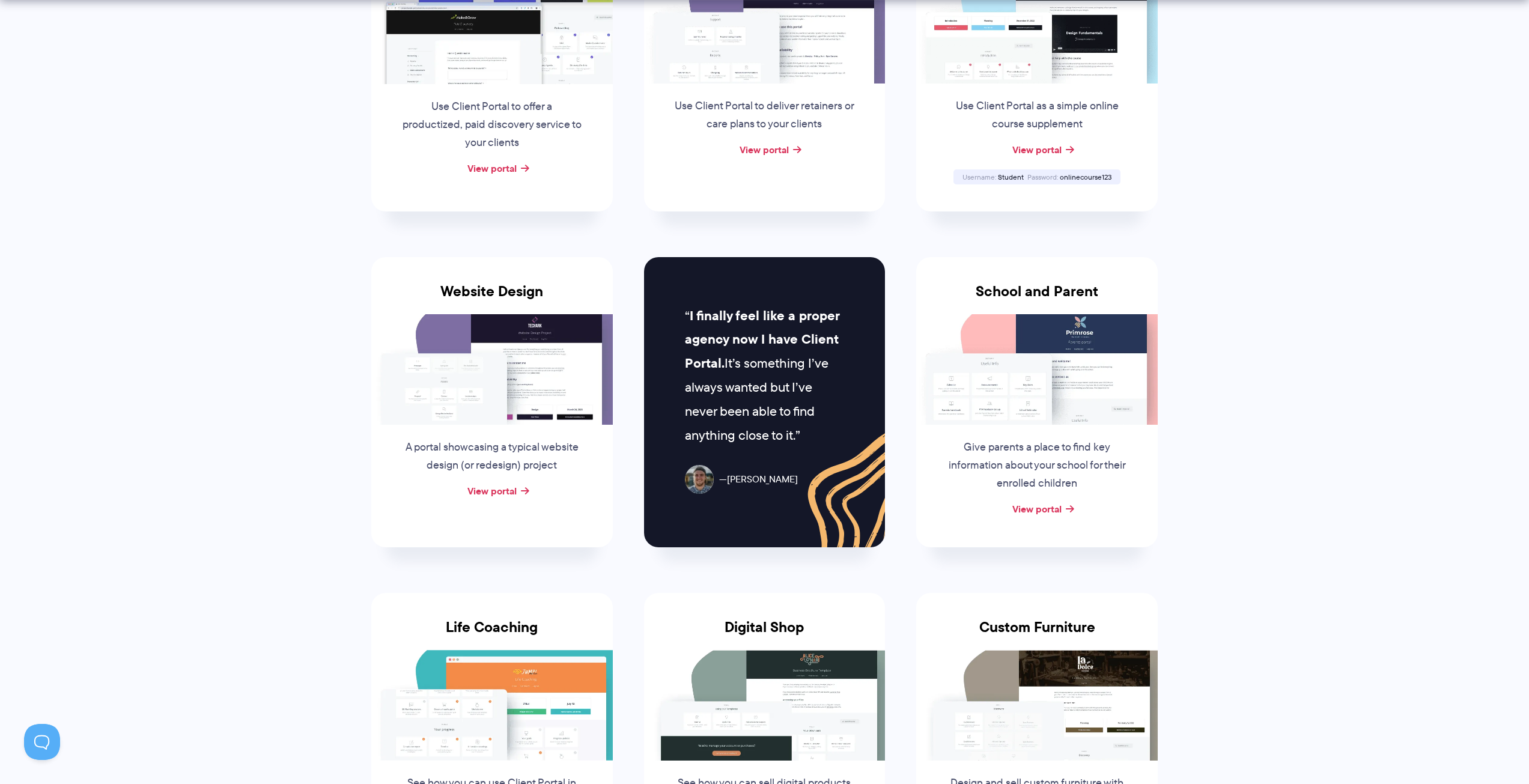
click at [501, 391] on img at bounding box center [492, 369] width 241 height 111
click at [483, 484] on link "View portal" at bounding box center [492, 490] width 49 height 14
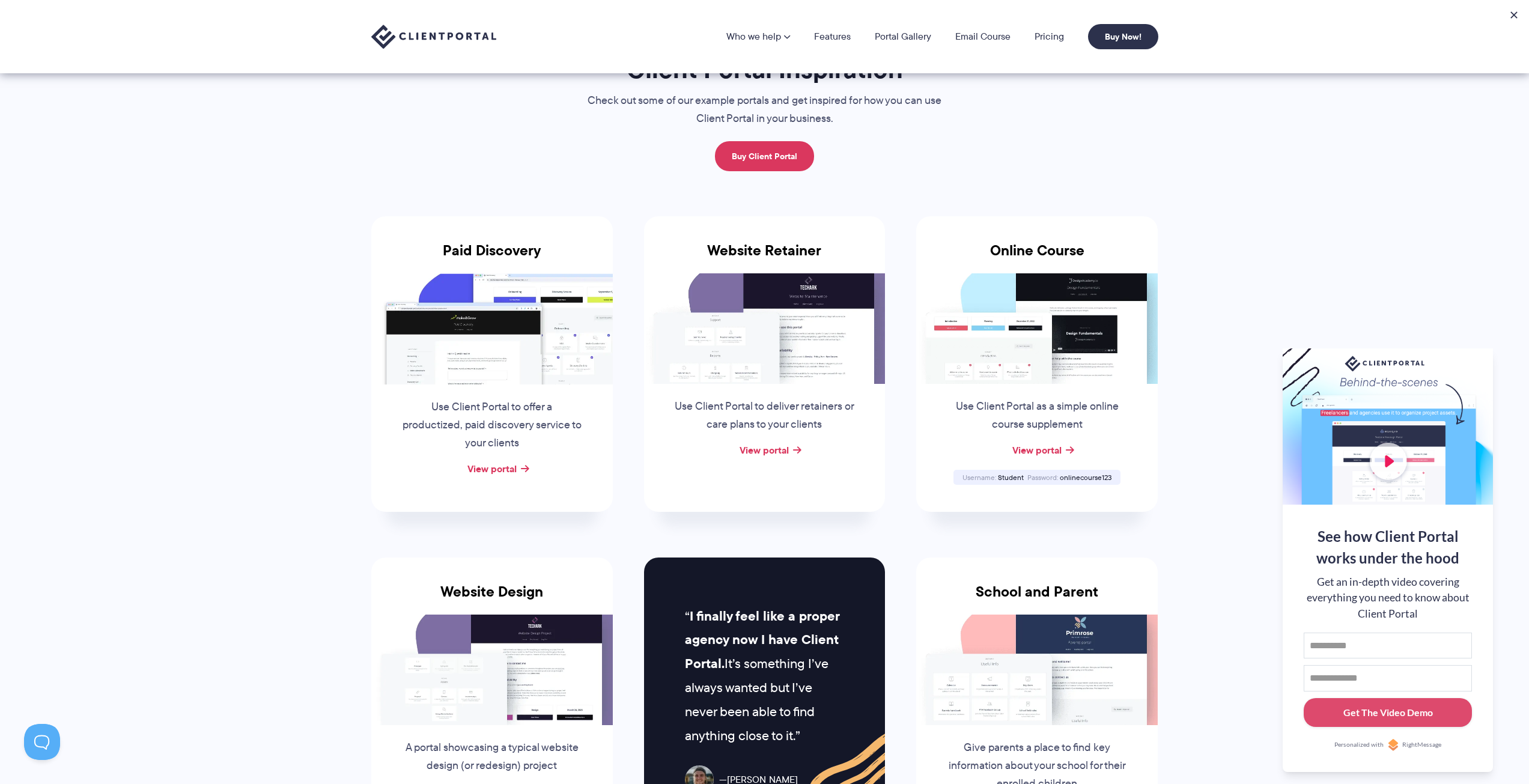
scroll to position [0, 0]
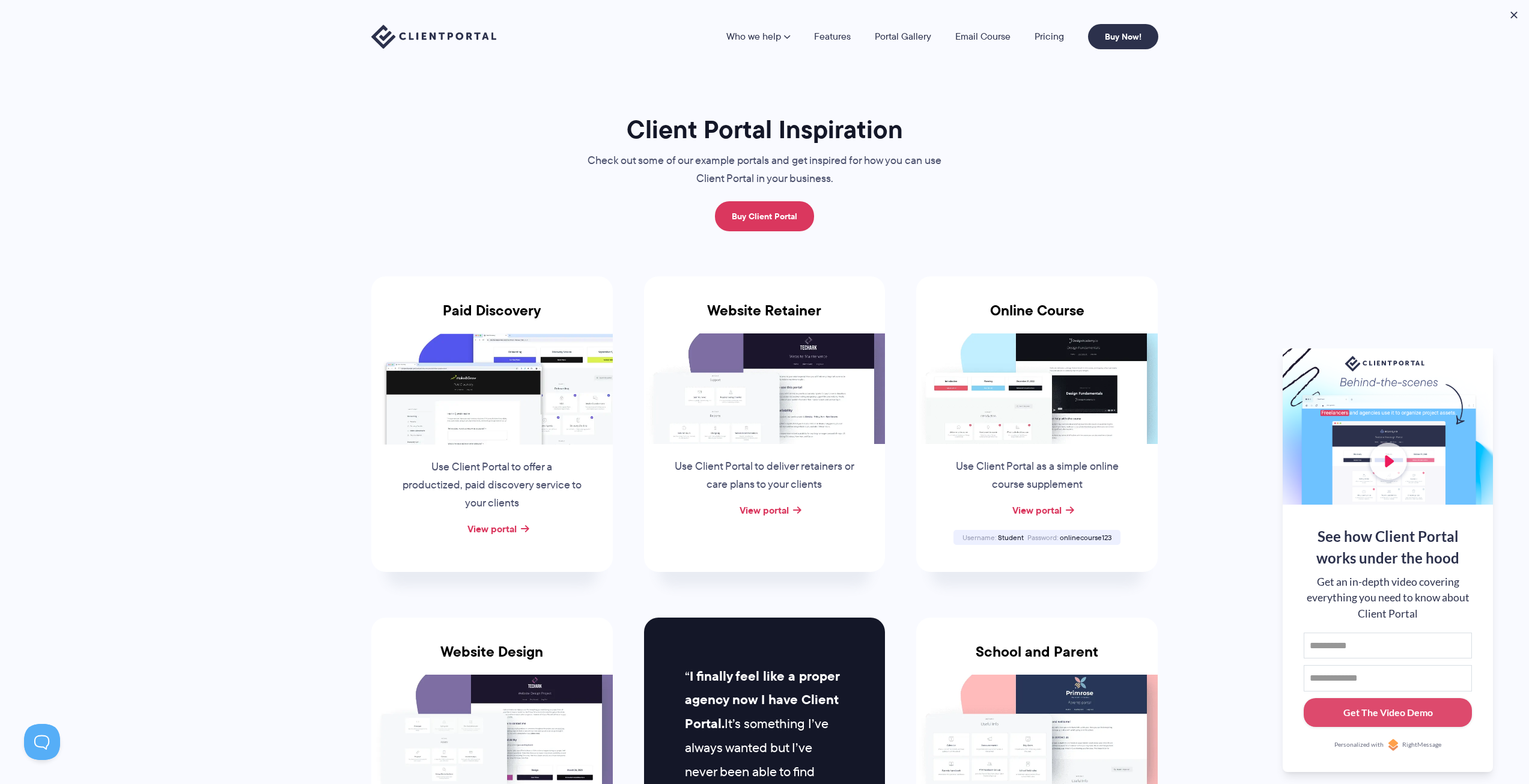
drag, startPoint x: 1123, startPoint y: 138, endPoint x: 1101, endPoint y: 118, distance: 29.7
click at [982, 32] on link "Email Course" at bounding box center [983, 37] width 55 height 10
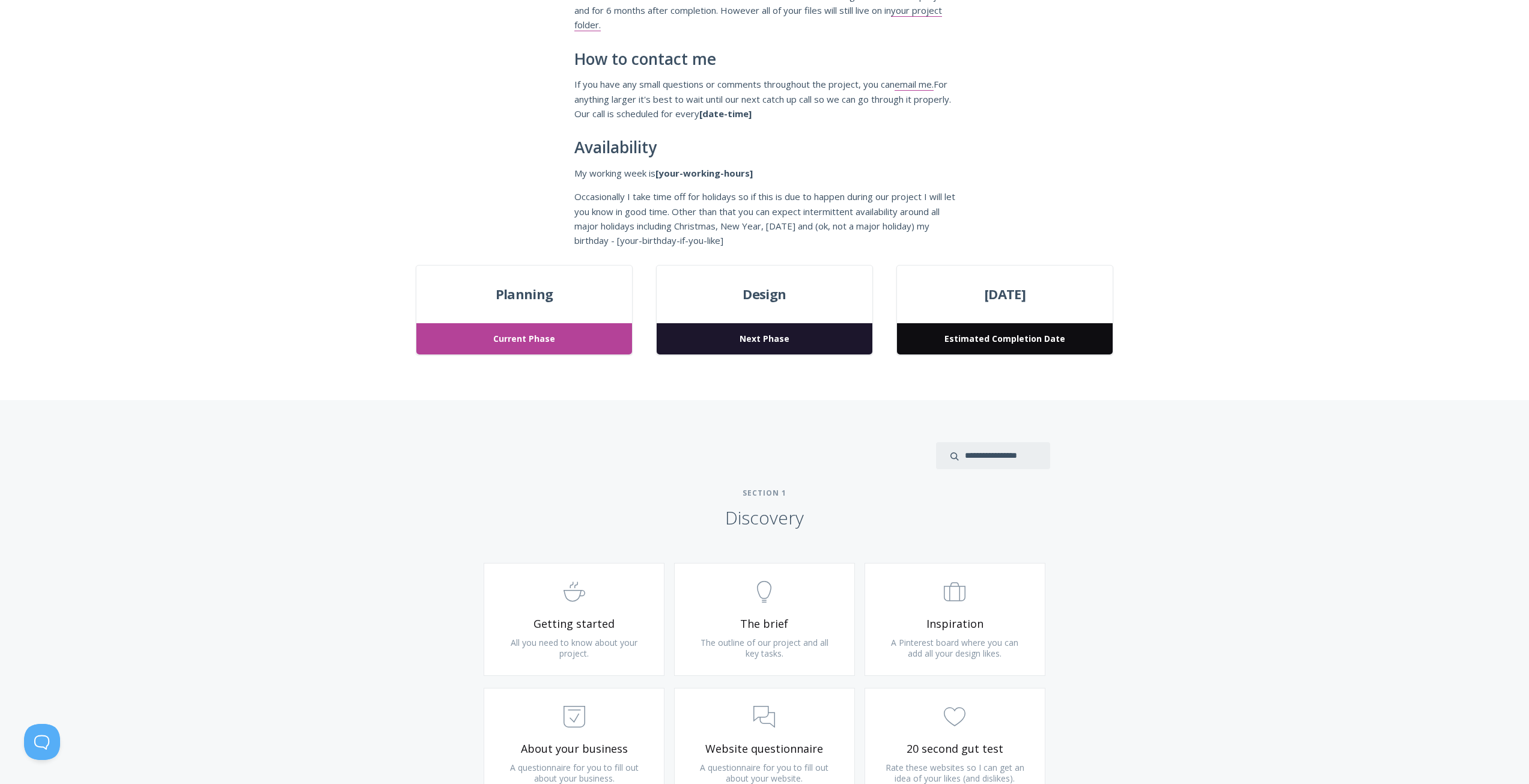
scroll to position [240, 0]
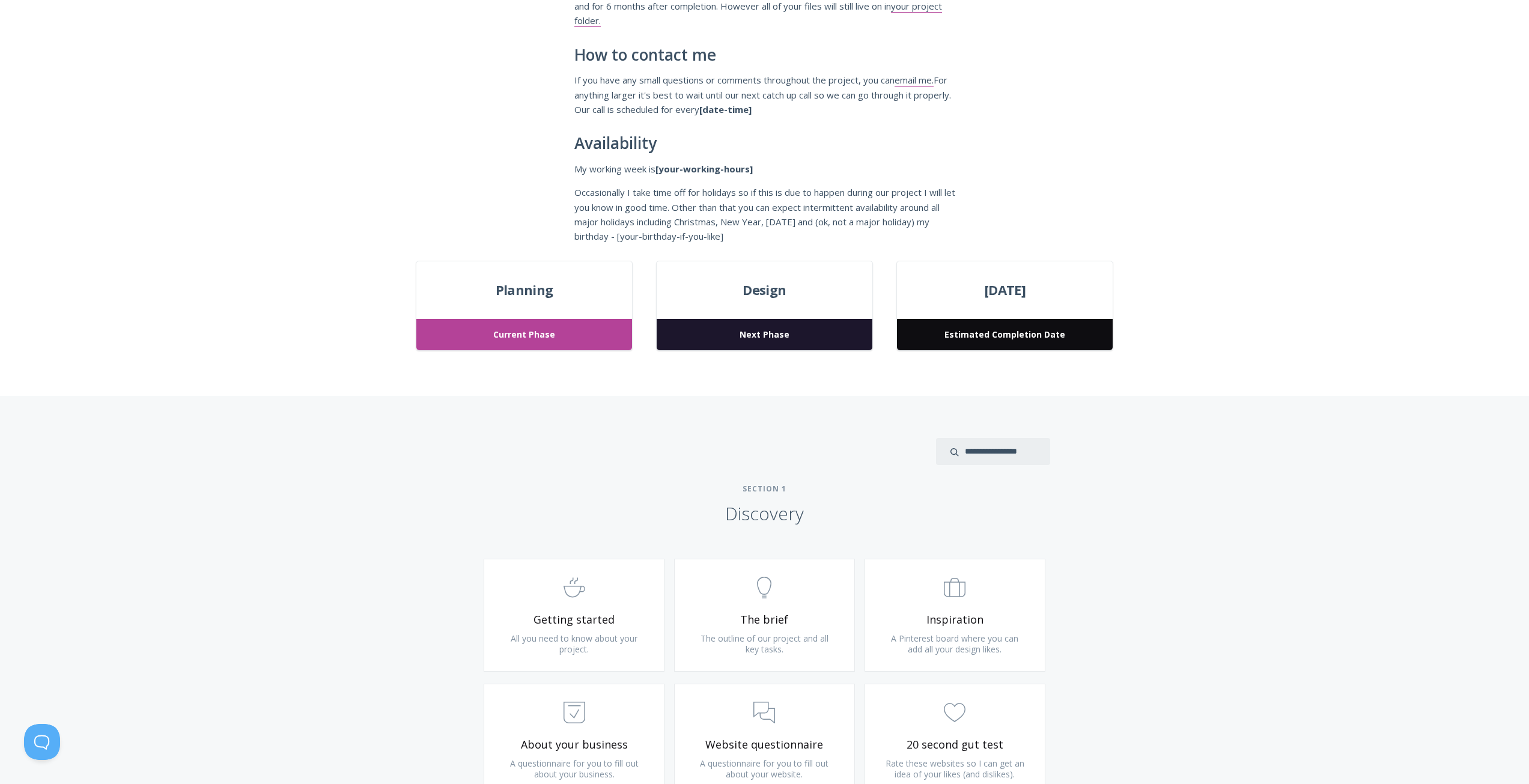
click at [769, 308] on div "Design Next Phase" at bounding box center [764, 305] width 216 height 91
click at [767, 337] on span "Next Phase" at bounding box center [764, 335] width 215 height 32
click at [554, 330] on span "Current Phase" at bounding box center [524, 335] width 215 height 32
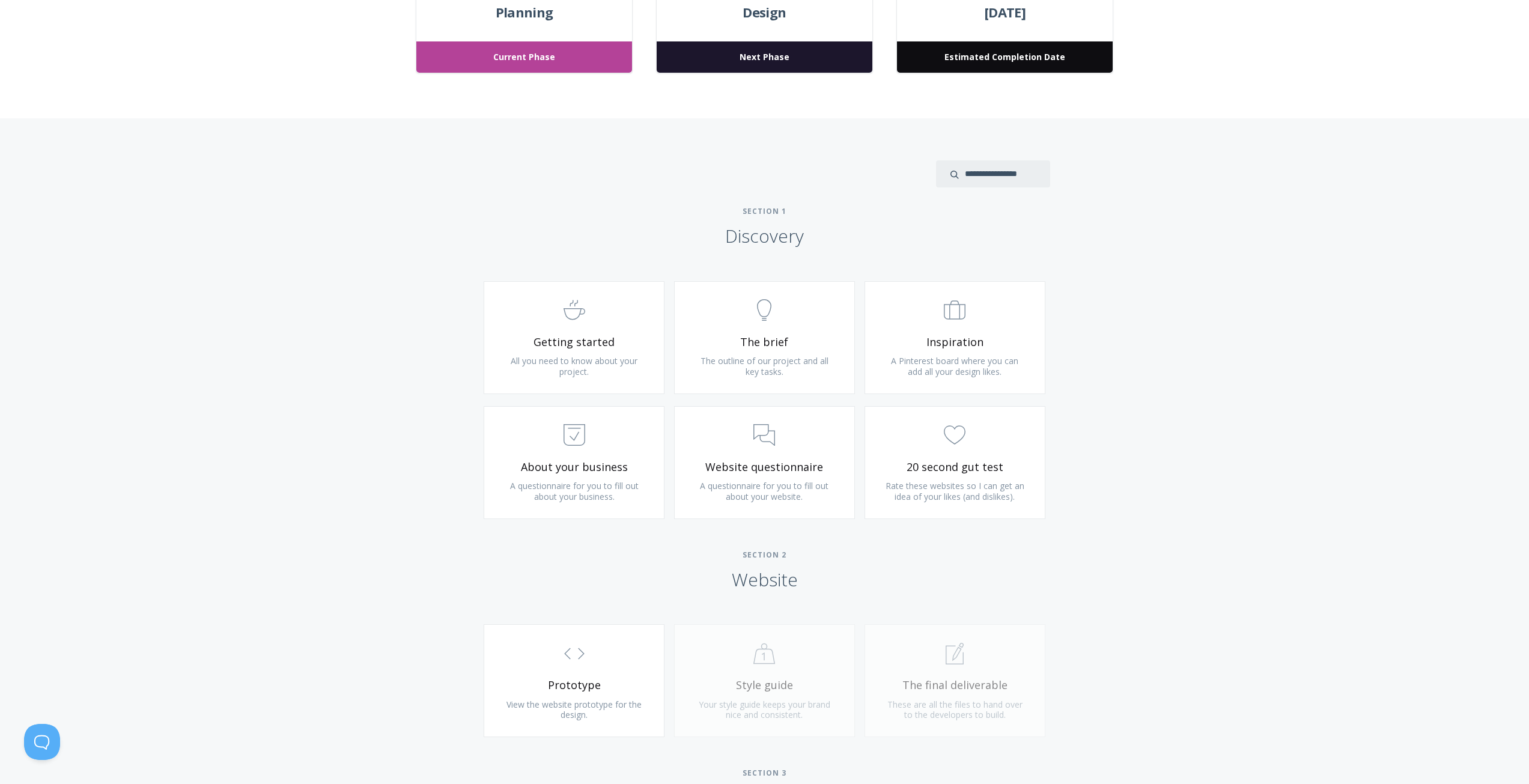
scroll to position [600, 0]
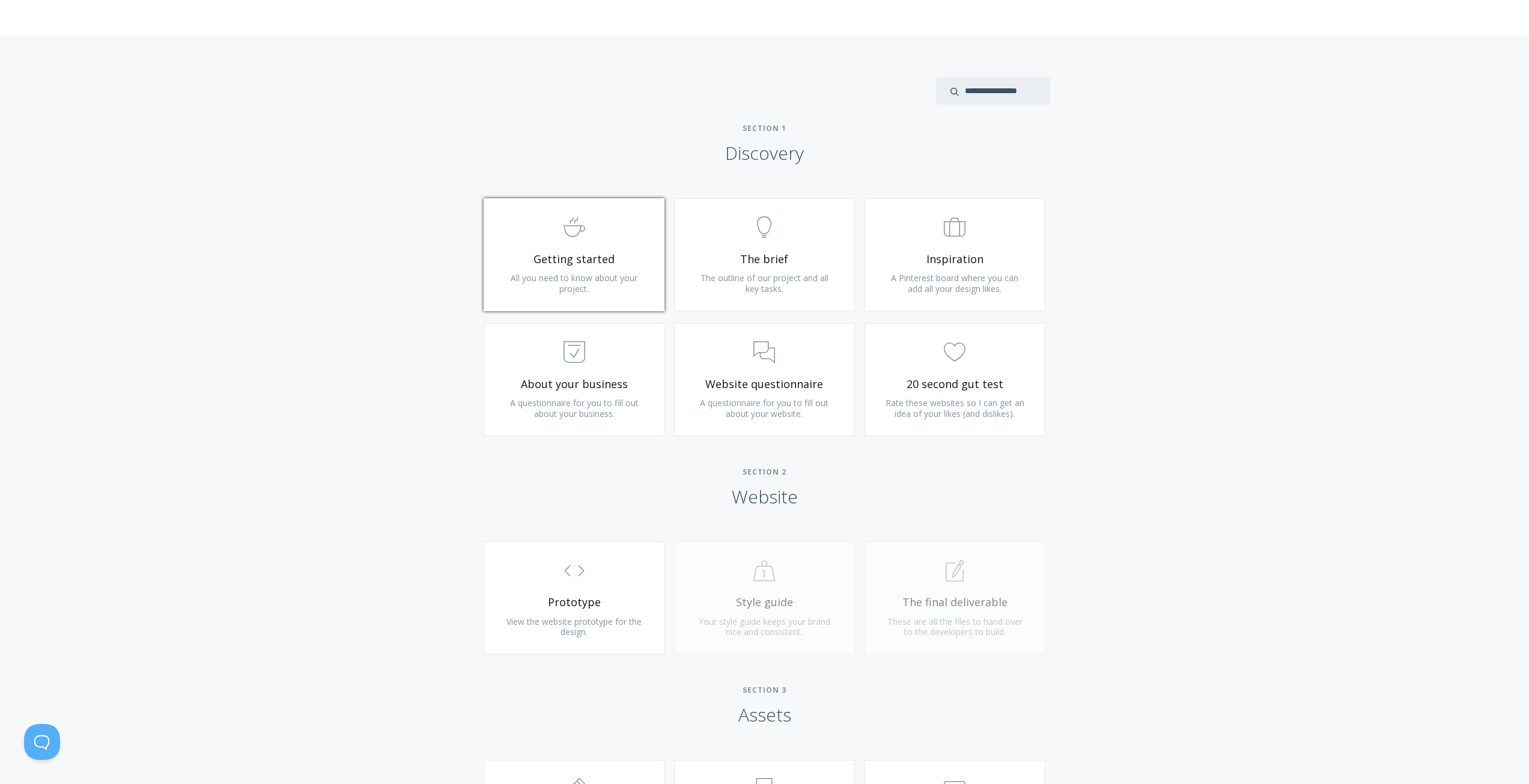
click at [581, 242] on span ".st0{fill:none;stroke:#000000;stroke-width:2;stroke-miterlimit:10;} Untitled-22" at bounding box center [574, 228] width 144 height 37
click at [759, 269] on link ".st0{fill:none;stroke:#000000;stroke-width:2;stroke-miterlimit:10;} Untitled-14…" at bounding box center [764, 254] width 181 height 113
click at [940, 248] on link ".st0{fill:none;stroke:#000000;stroke-width:2;stroke-miterlimit:10;} Untitled-20…" at bounding box center [954, 254] width 181 height 113
click at [1168, 267] on div "Type more than three characters to get results. See search results below. No se…" at bounding box center [764, 537] width 1529 height 1003
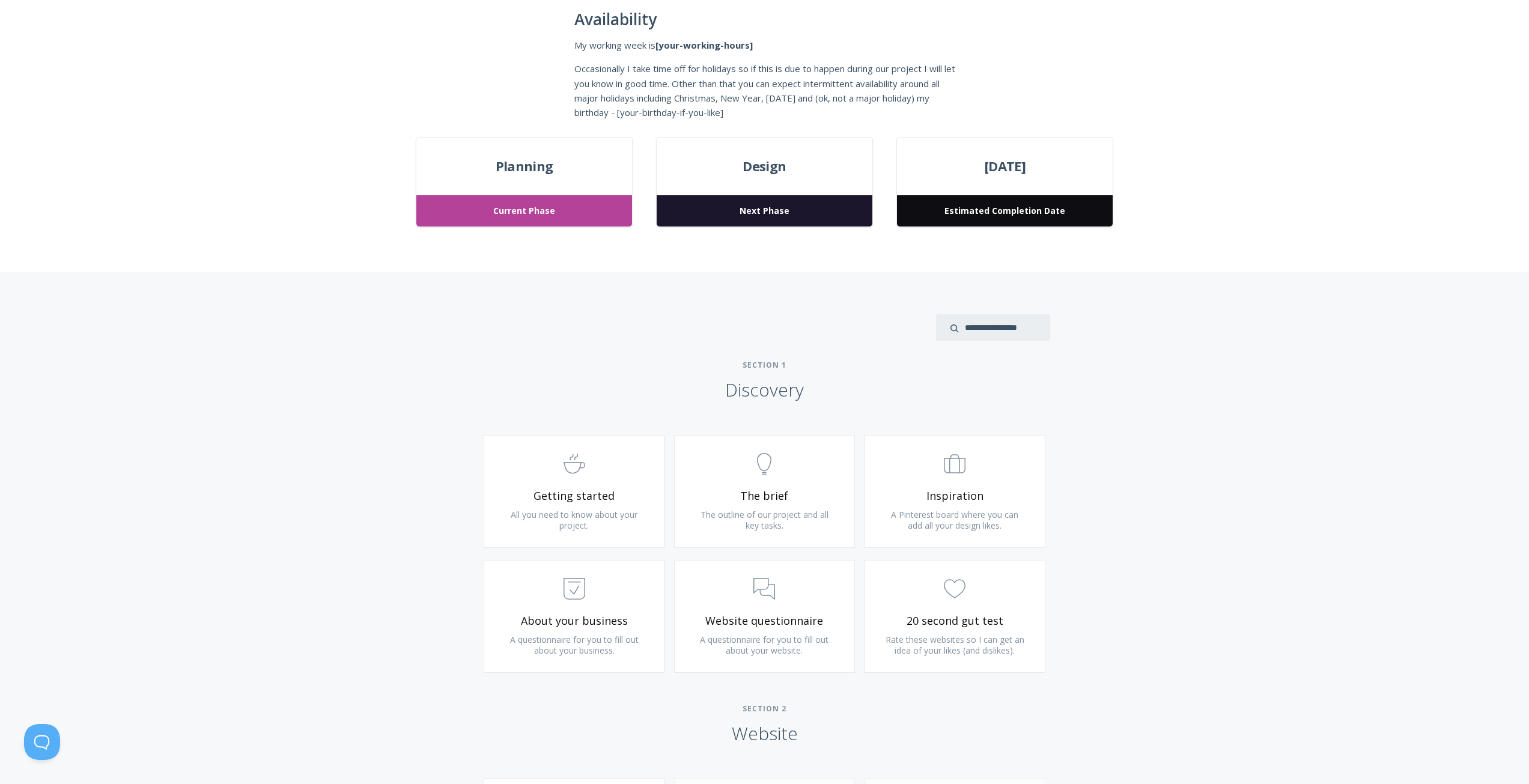
scroll to position [540, 0]
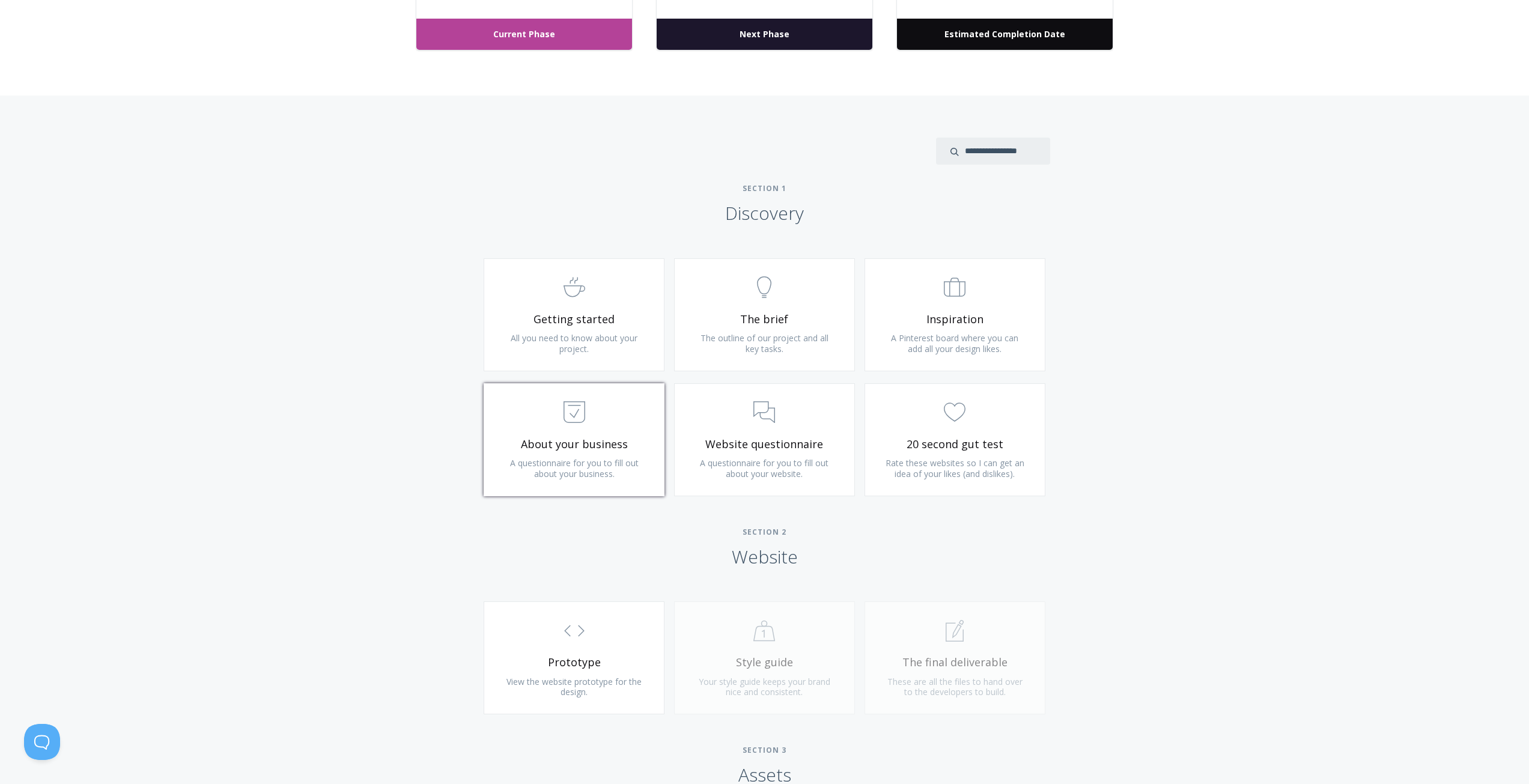
click at [585, 446] on span "About your business" at bounding box center [574, 444] width 144 height 14
click at [724, 430] on span ".st0{fill:none;stroke:#000000;stroke-width:2;stroke-miterlimit:10;} 3. Communic…" at bounding box center [764, 413] width 144 height 37
click at [928, 425] on span ".cls-1{fill:none;stroke:#000;stroke-miterlimit:10;stroke-width:2px;} 1. General" at bounding box center [955, 413] width 144 height 37
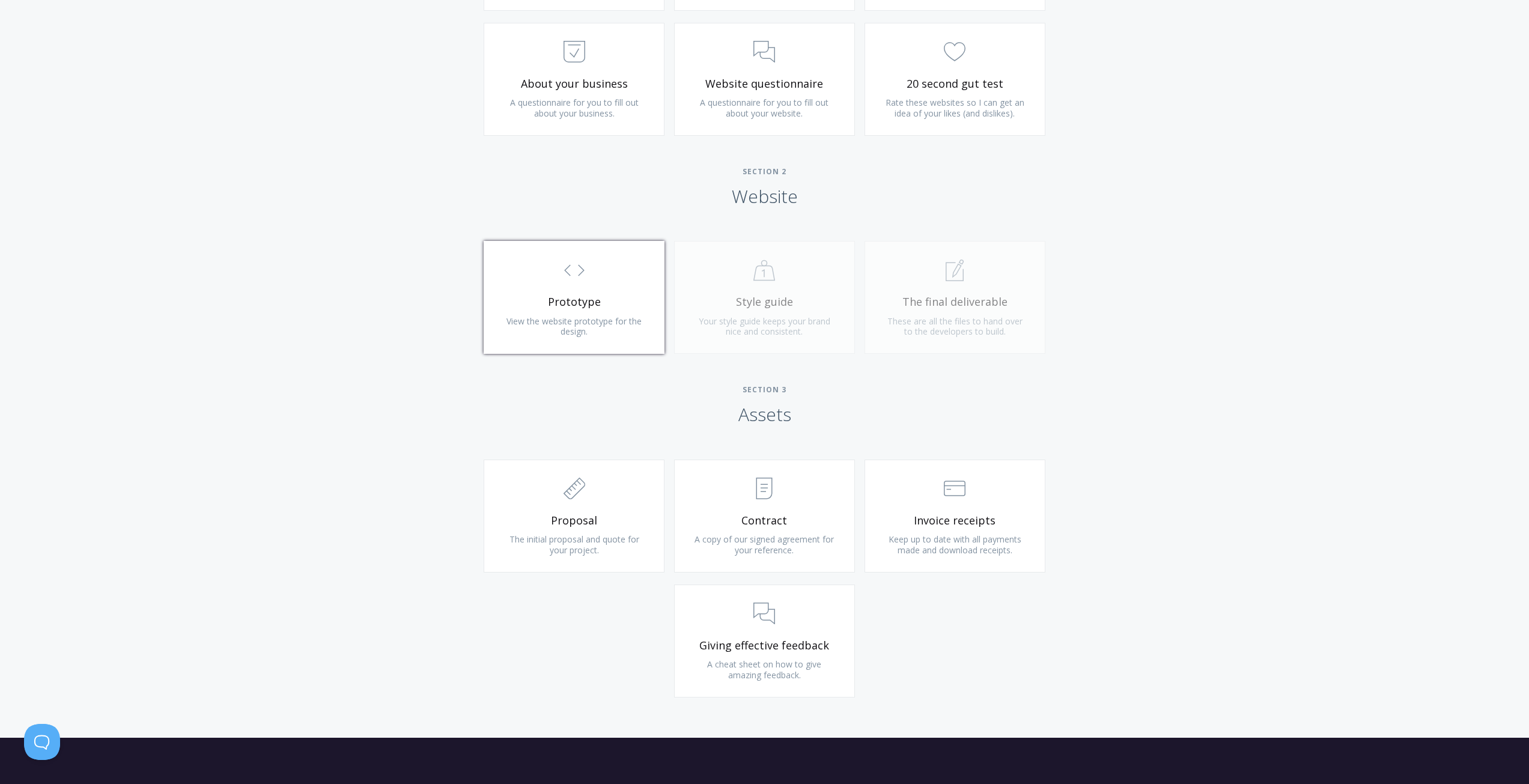
click at [574, 293] on link ".st0{fill:none;stroke:#000000;stroke-width:2;stroke-miterlimit:10;} Untitled-16…" at bounding box center [573, 298] width 181 height 113
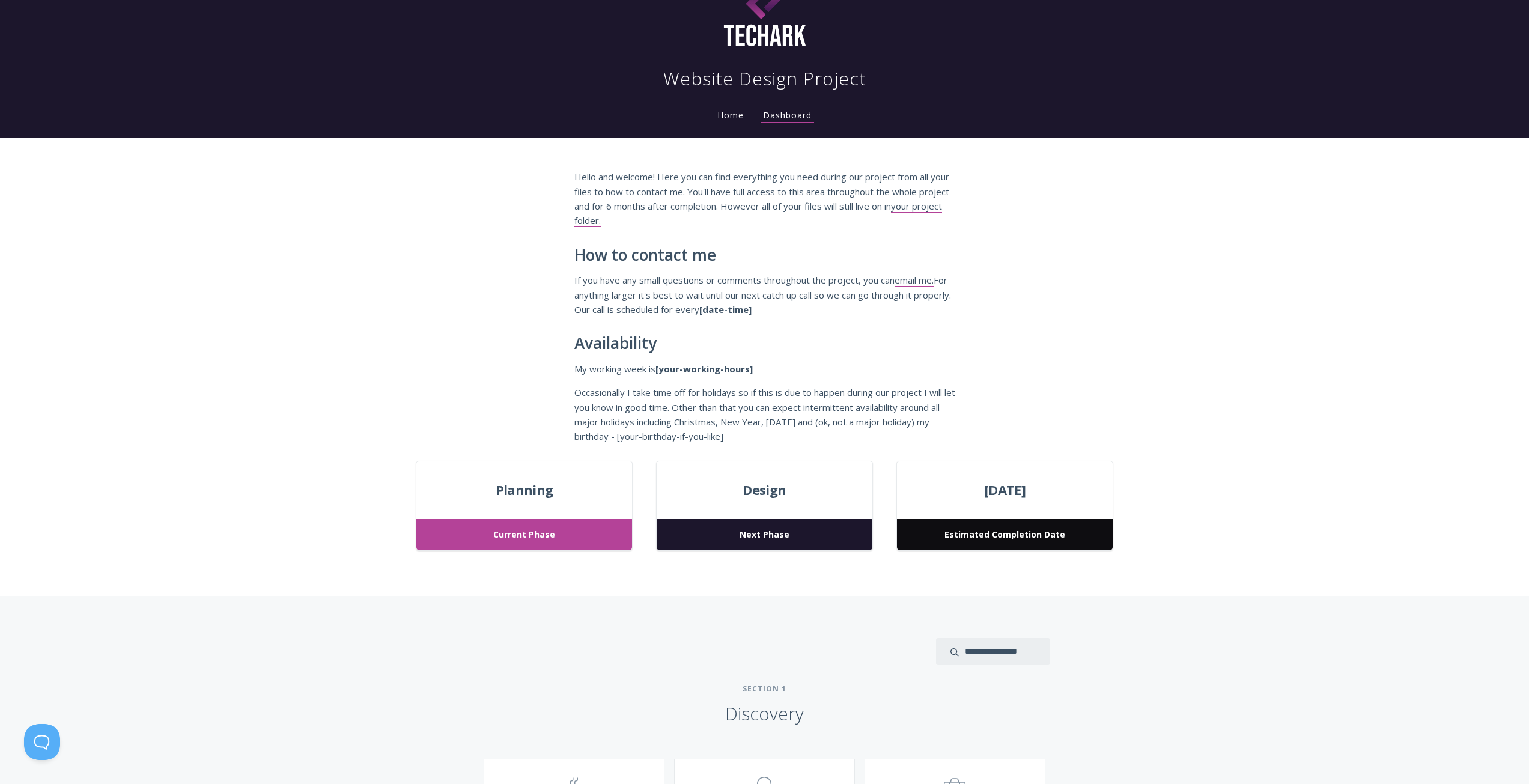
scroll to position [0, 0]
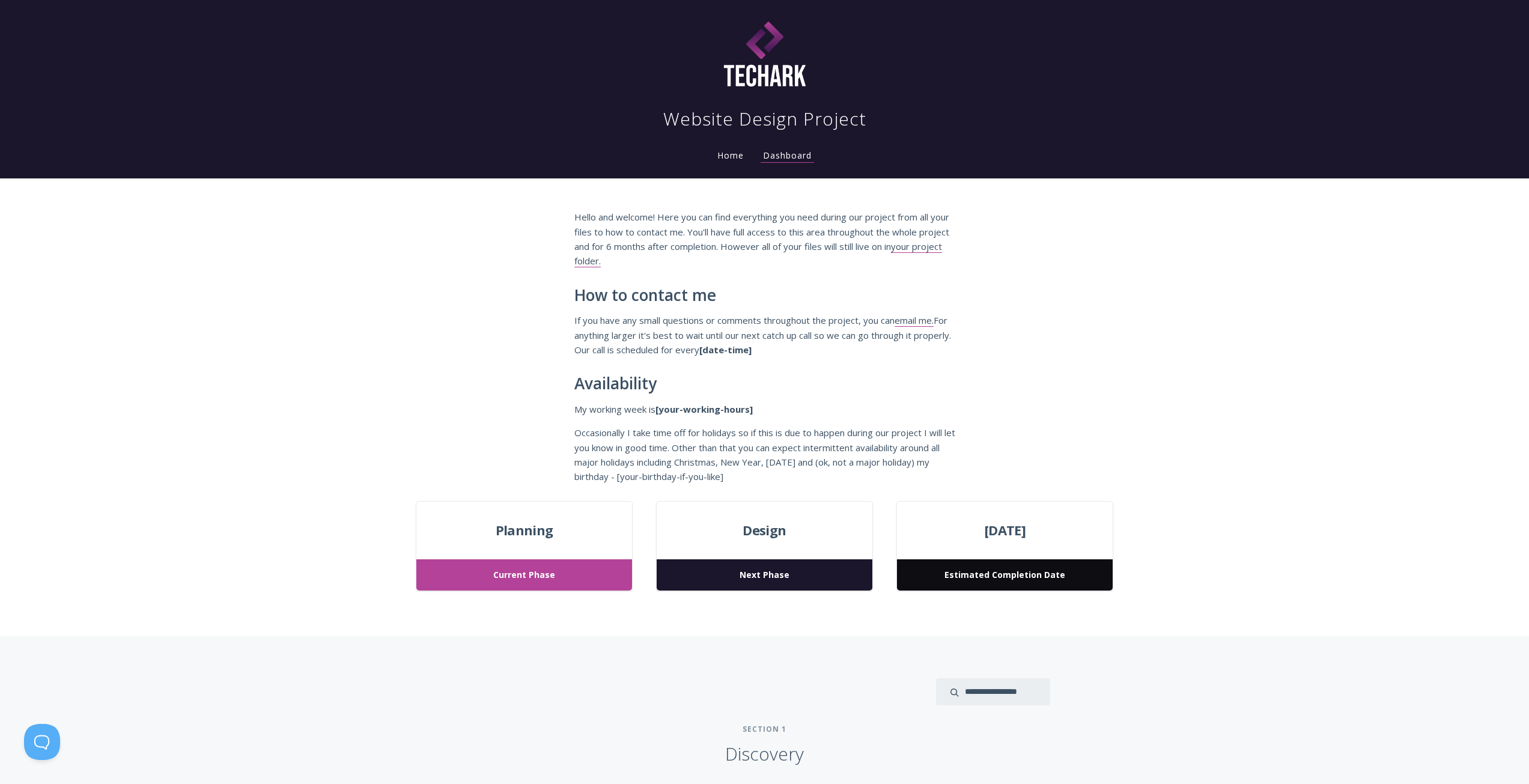
click at [1301, 464] on div "Hello and welcome! Here you can find everything you need during our project fro…" at bounding box center [764, 340] width 1529 height 323
drag, startPoint x: 1151, startPoint y: 365, endPoint x: 1022, endPoint y: 360, distance: 129.1
click at [1154, 364] on div "Hello and welcome! Here you can find everything you need during our project fro…" at bounding box center [764, 340] width 1529 height 323
click at [514, 355] on div "Hello and welcome! Here you can find everything you need during our project fro…" at bounding box center [764, 340] width 1529 height 323
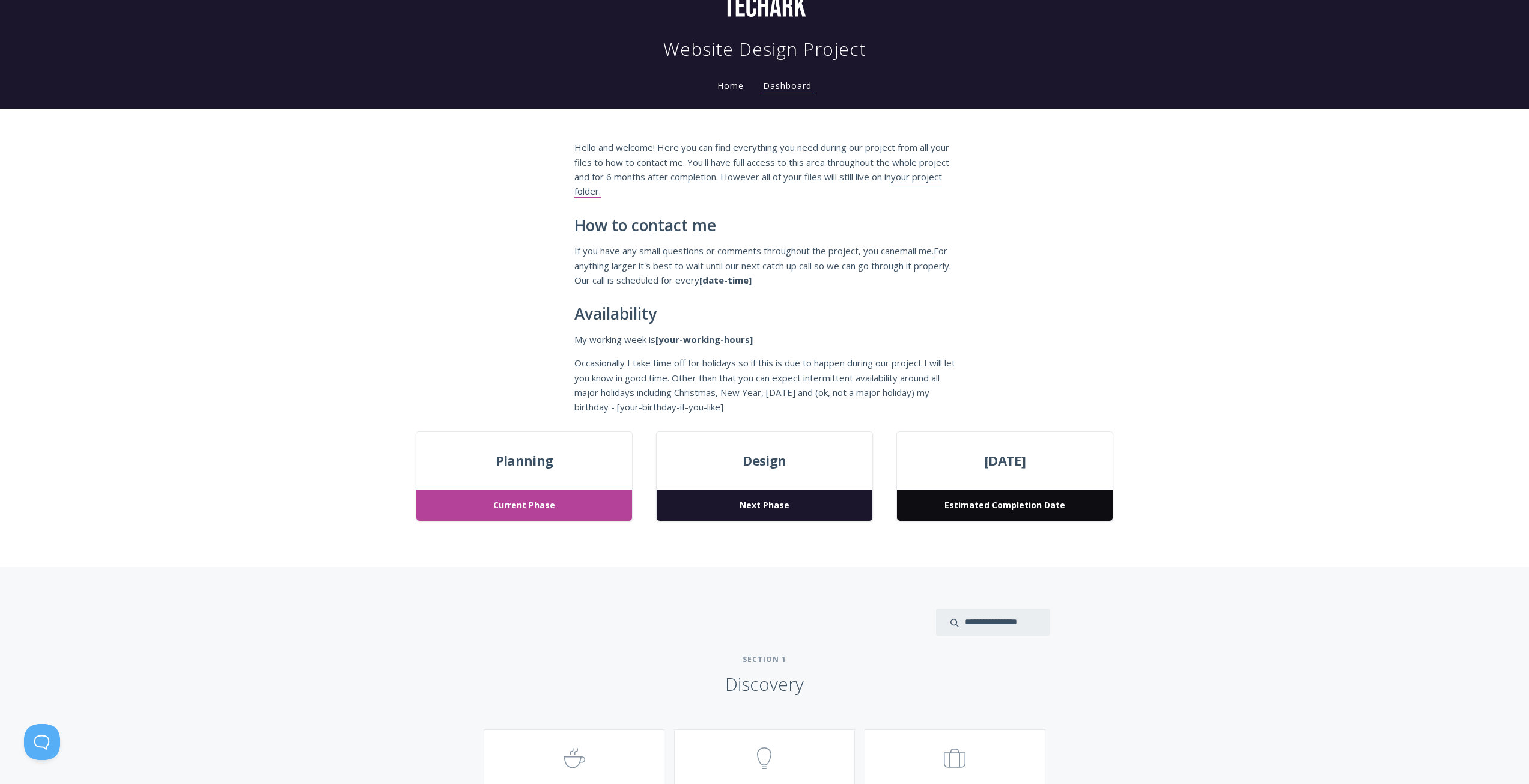
scroll to position [60, 0]
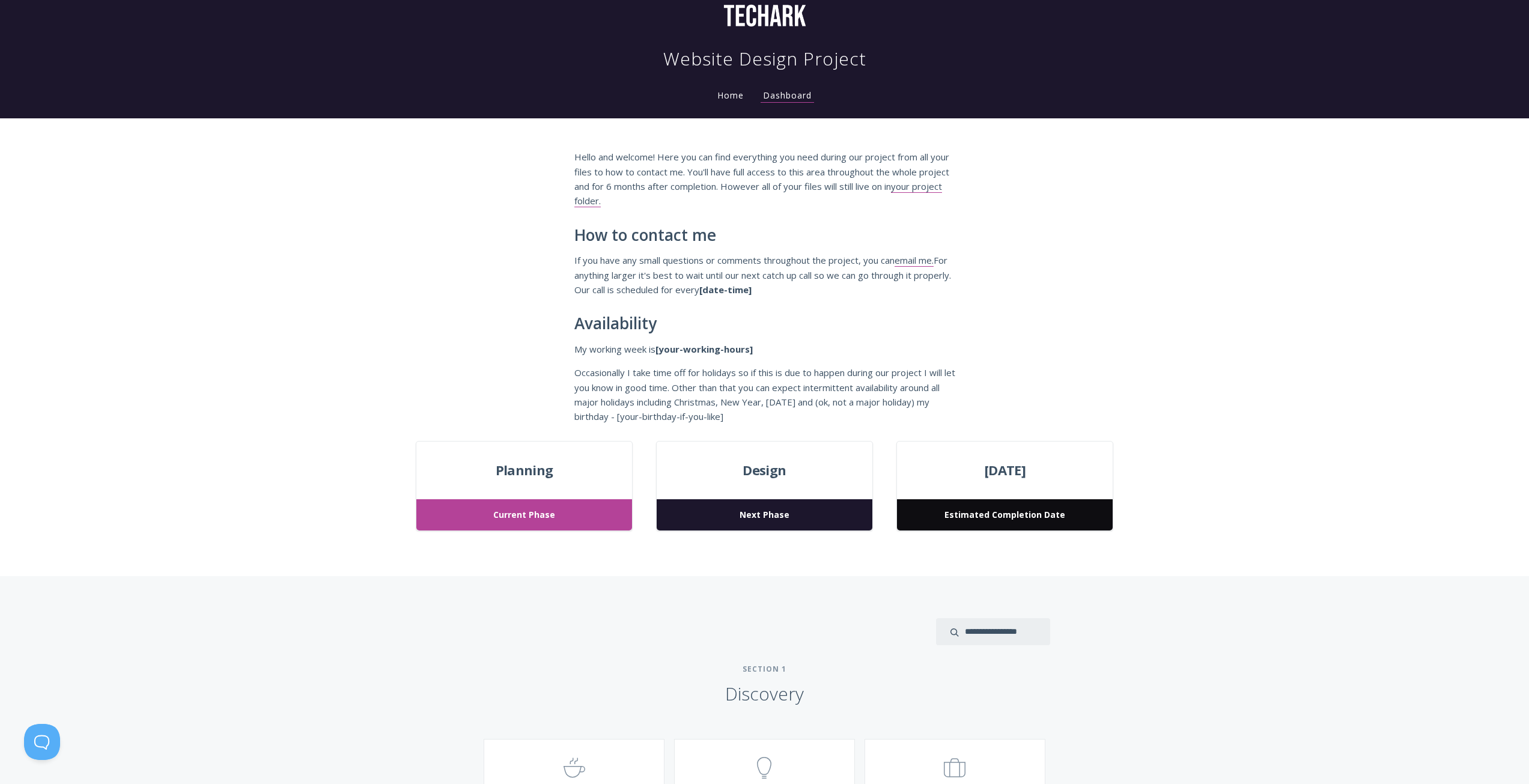
click at [421, 308] on div "Hello and welcome! Here you can find everything you need during our project fro…" at bounding box center [764, 279] width 1529 height 323
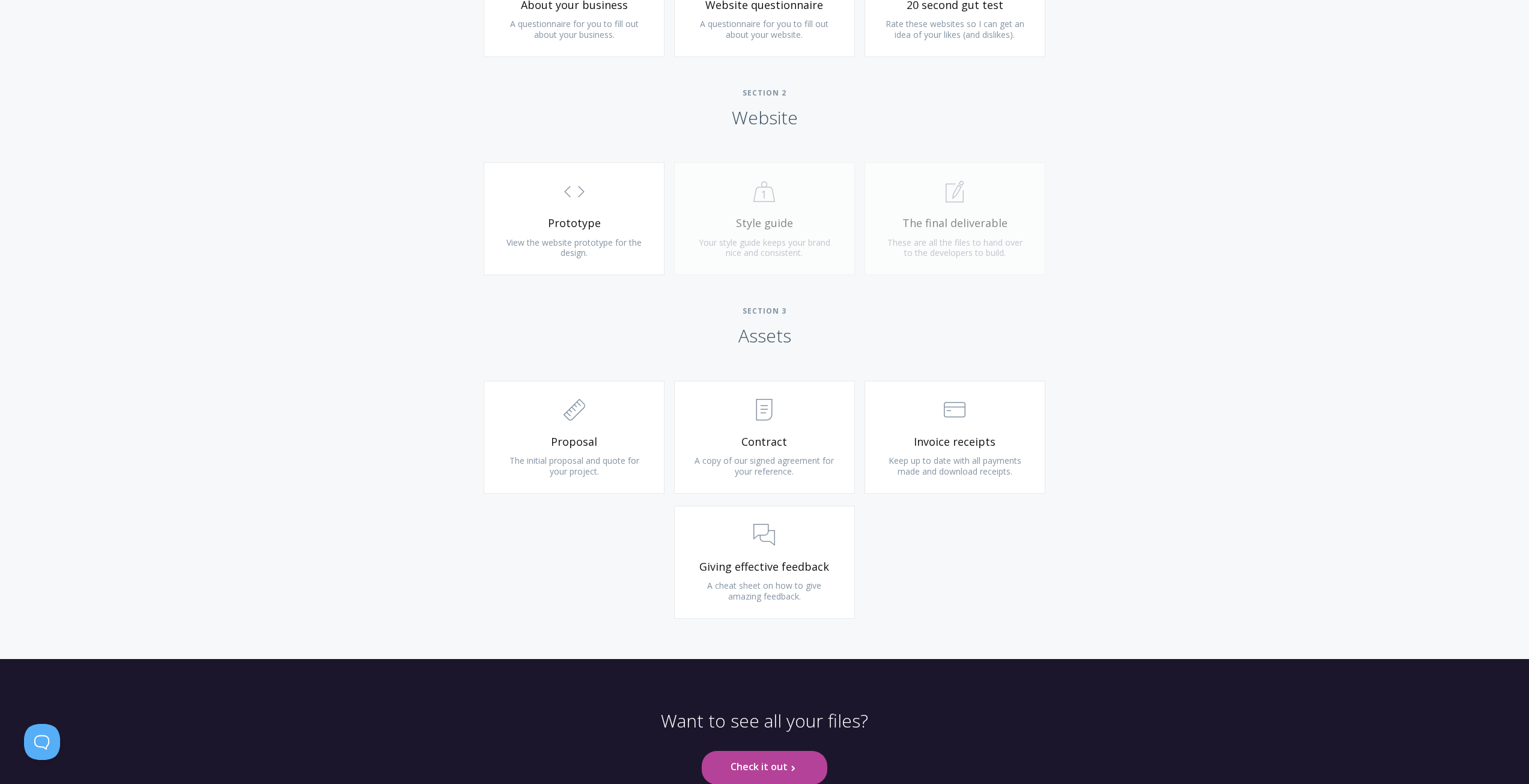
scroll to position [1061, 0]
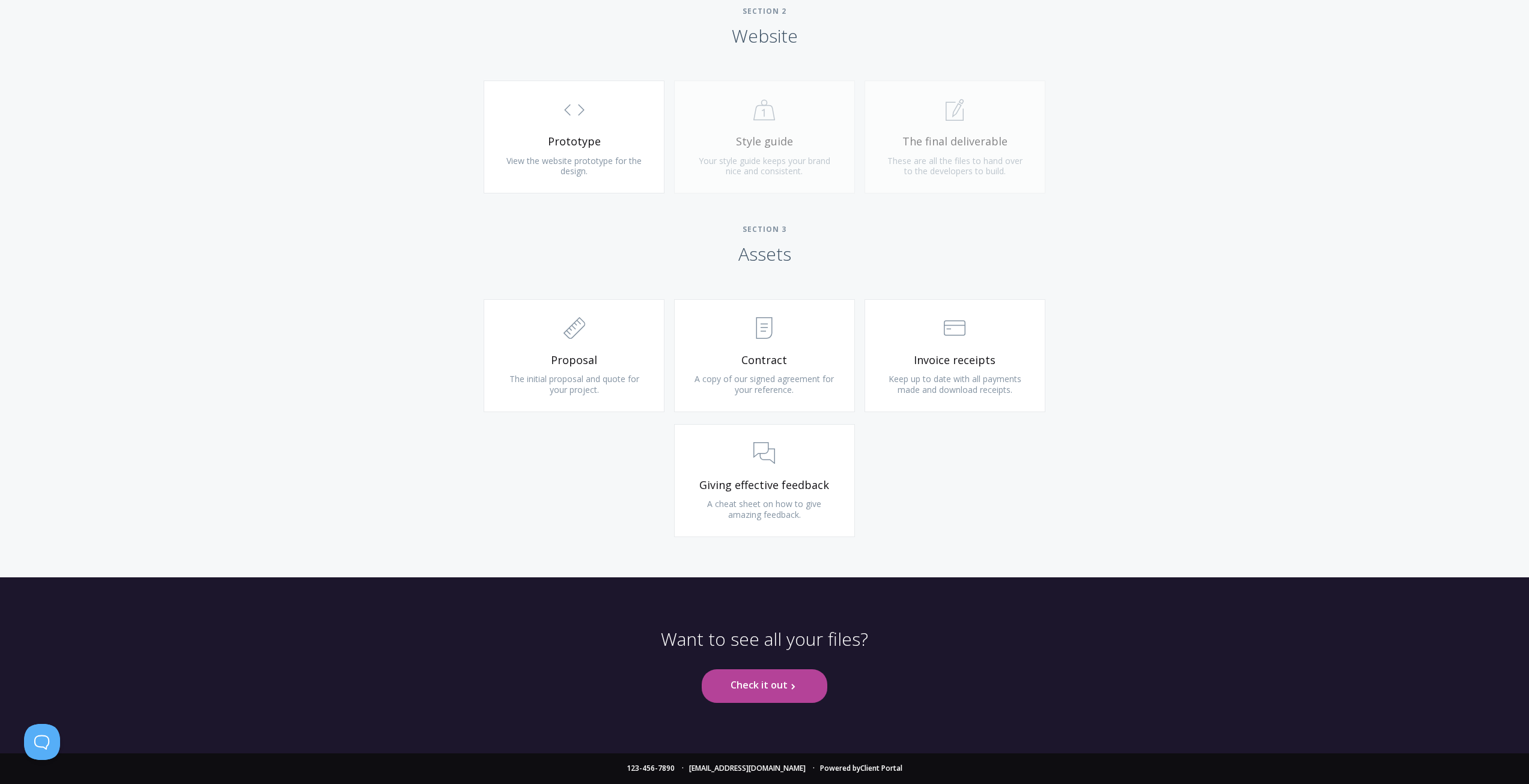
drag, startPoint x: 456, startPoint y: 451, endPoint x: 443, endPoint y: 435, distance: 20.6
click at [456, 451] on div "Type more than three characters to get results. See search results below. No se…" at bounding box center [764, 76] width 1529 height 1003
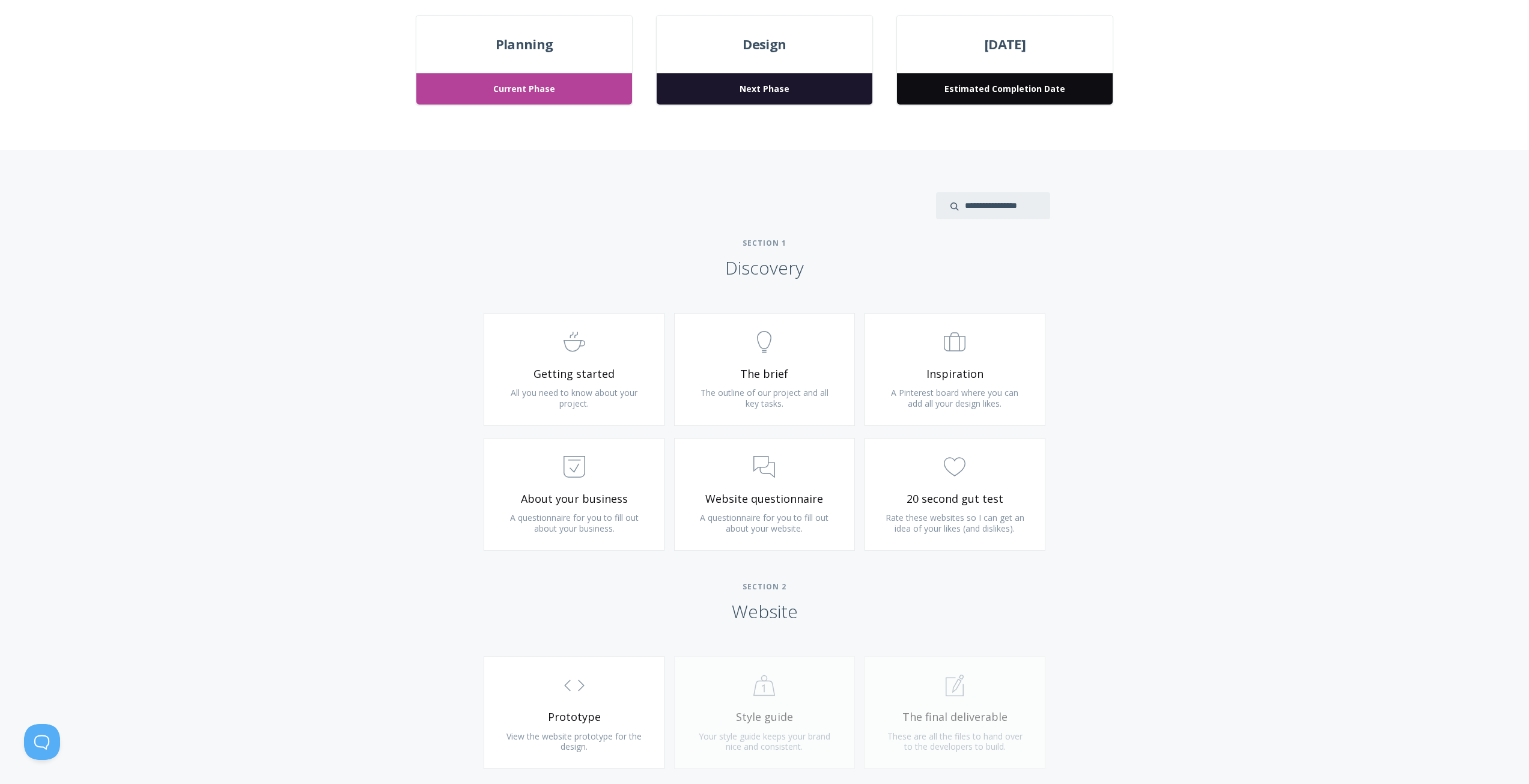
scroll to position [341, 0]
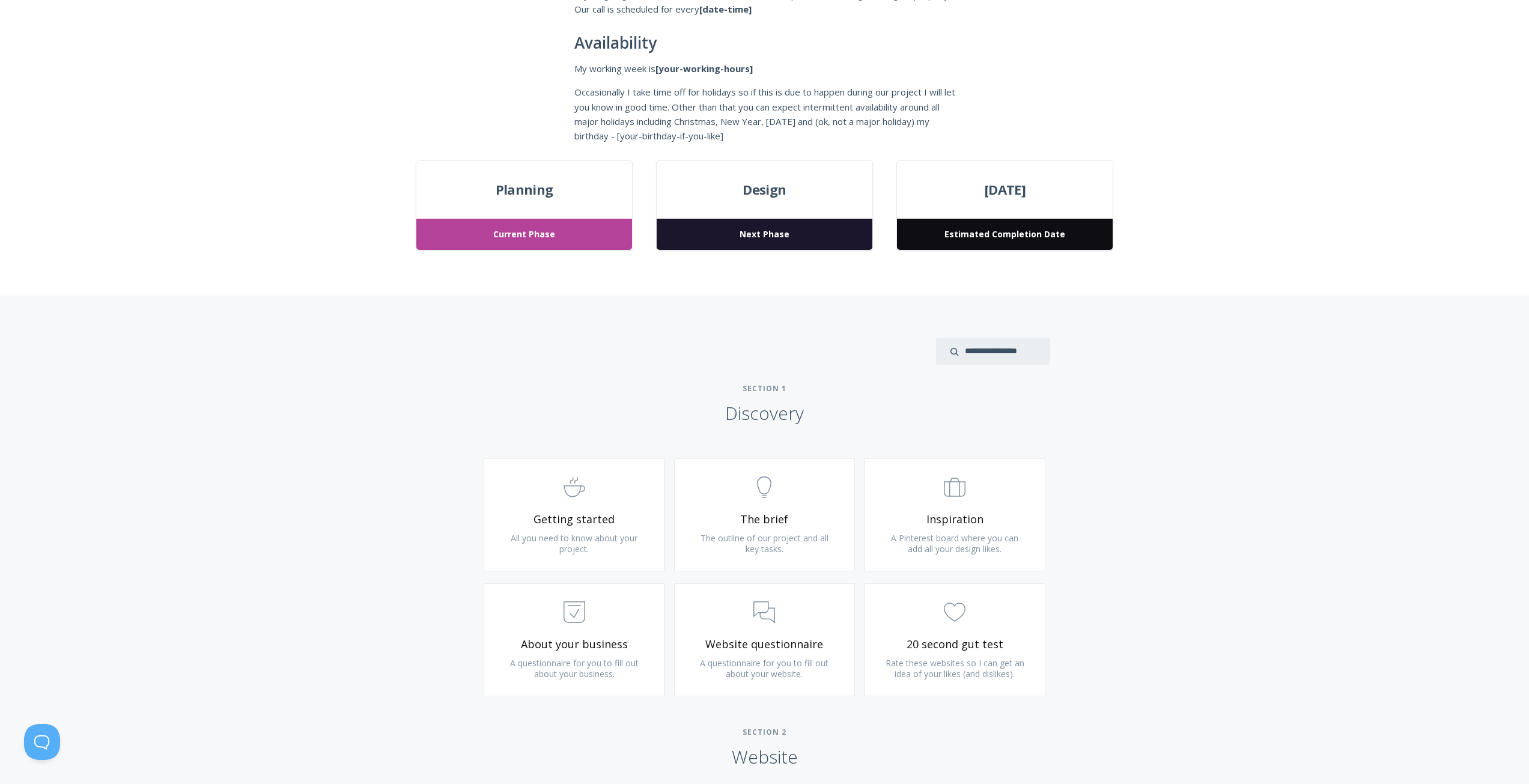
click at [366, 350] on div "Type more than three characters to get results. See search results below. No se…" at bounding box center [764, 796] width 1529 height 1003
click at [1252, 293] on div "Planning Current Phase Design Next Phase March 24, 2023 Estimated Completion Da…" at bounding box center [764, 228] width 1529 height 136
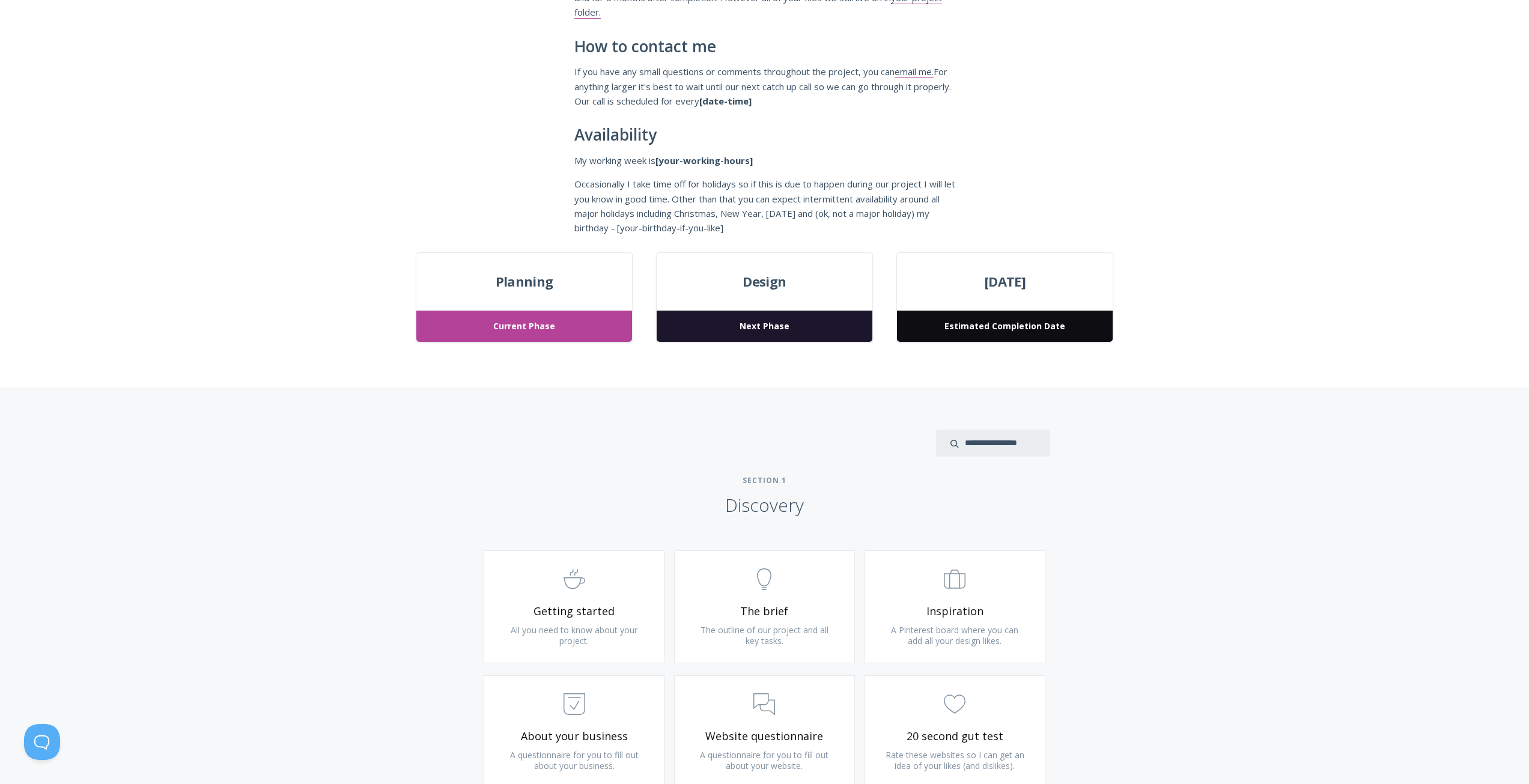
scroll to position [0, 0]
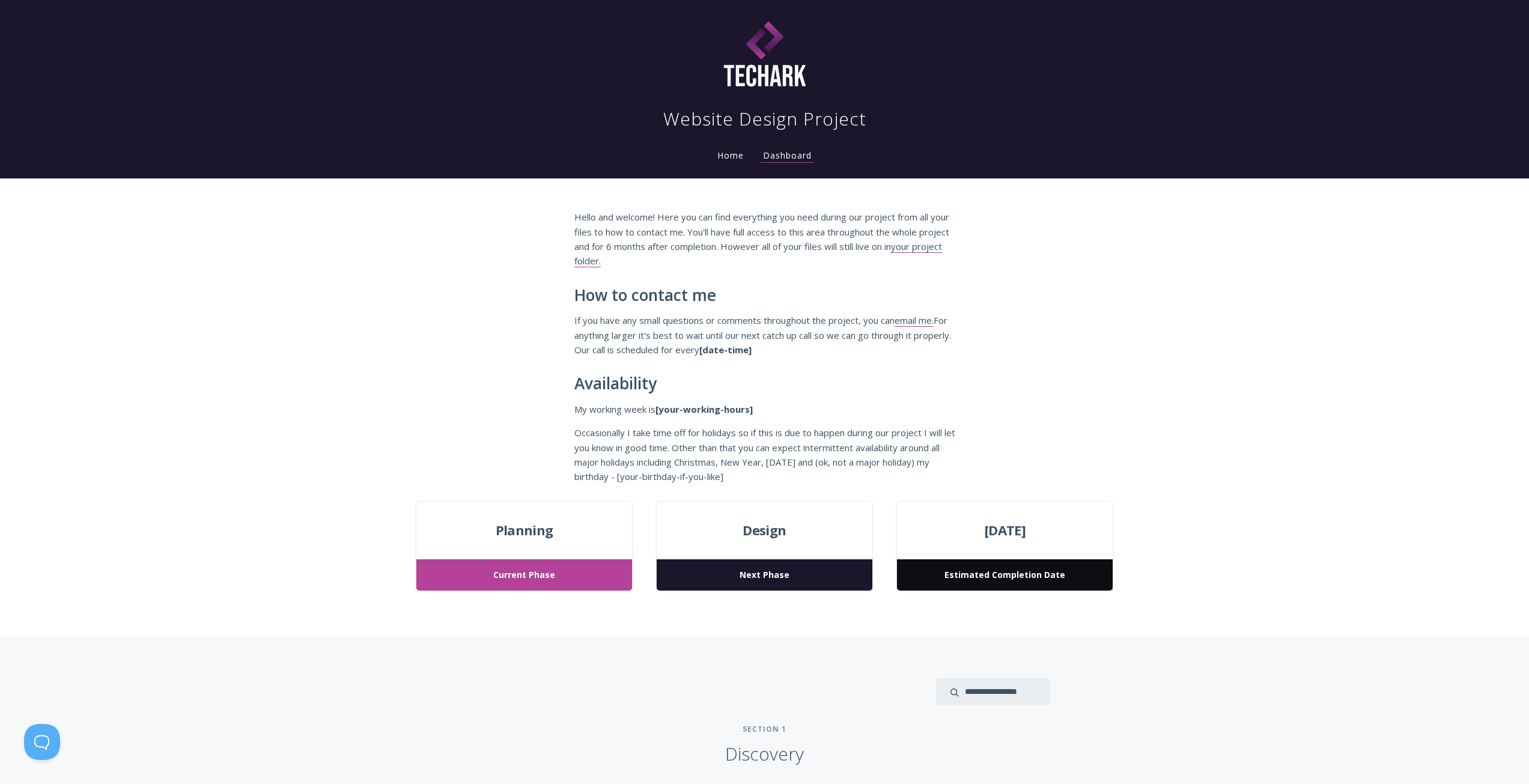
click at [1020, 217] on div "Hello and welcome! Here you can find everything you need during our project fro…" at bounding box center [764, 340] width 1529 height 323
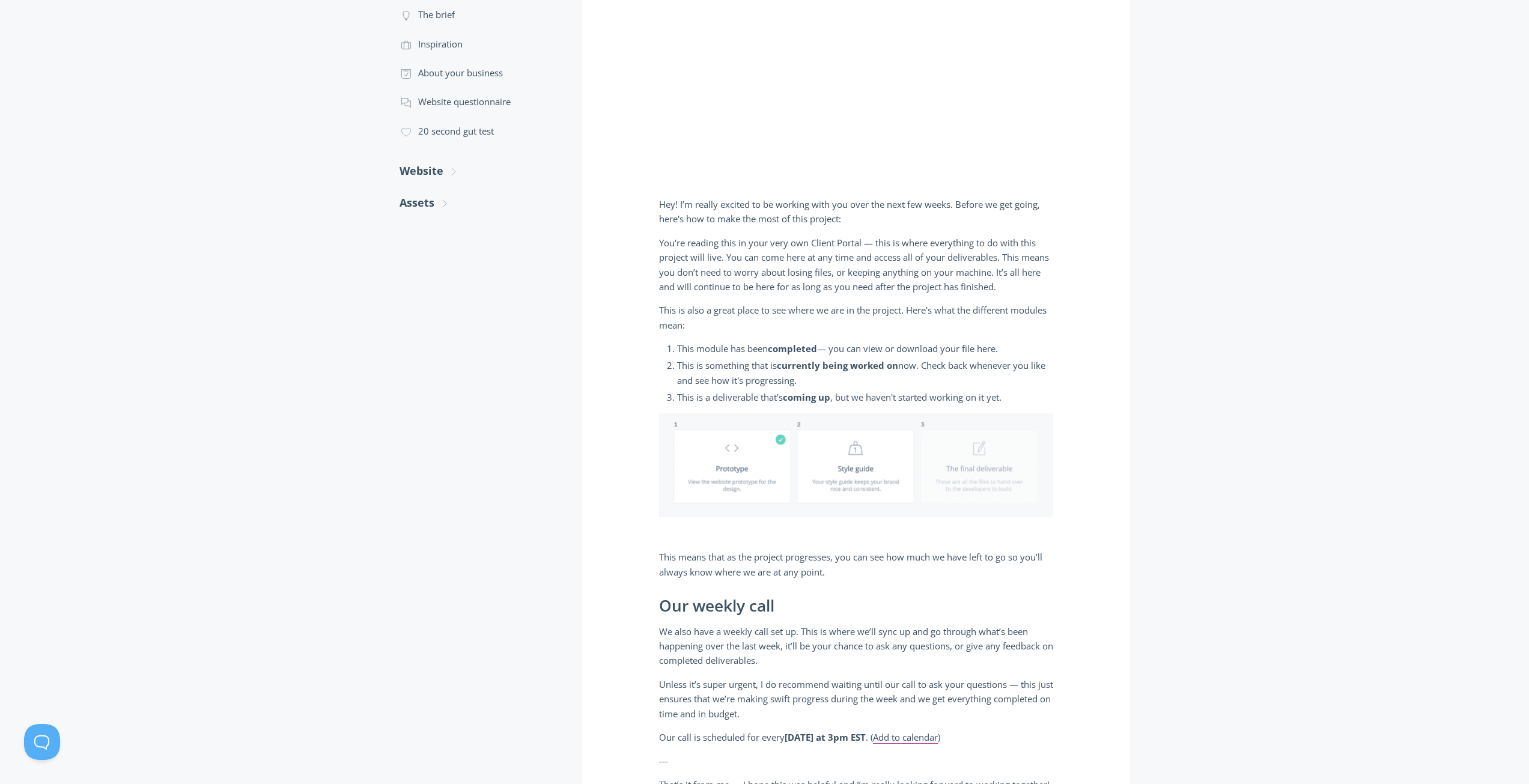
scroll to position [307, 0]
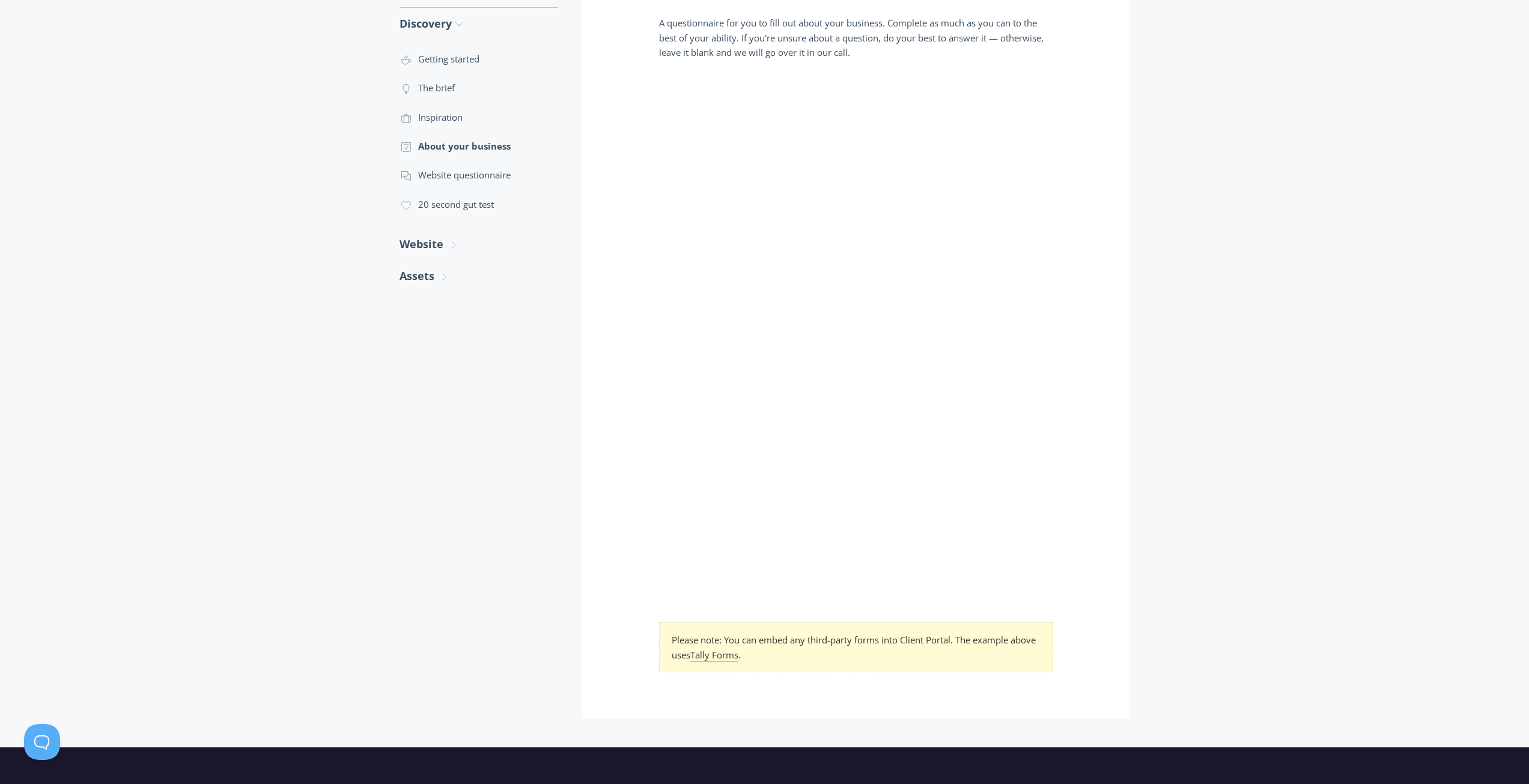
scroll to position [300, 0]
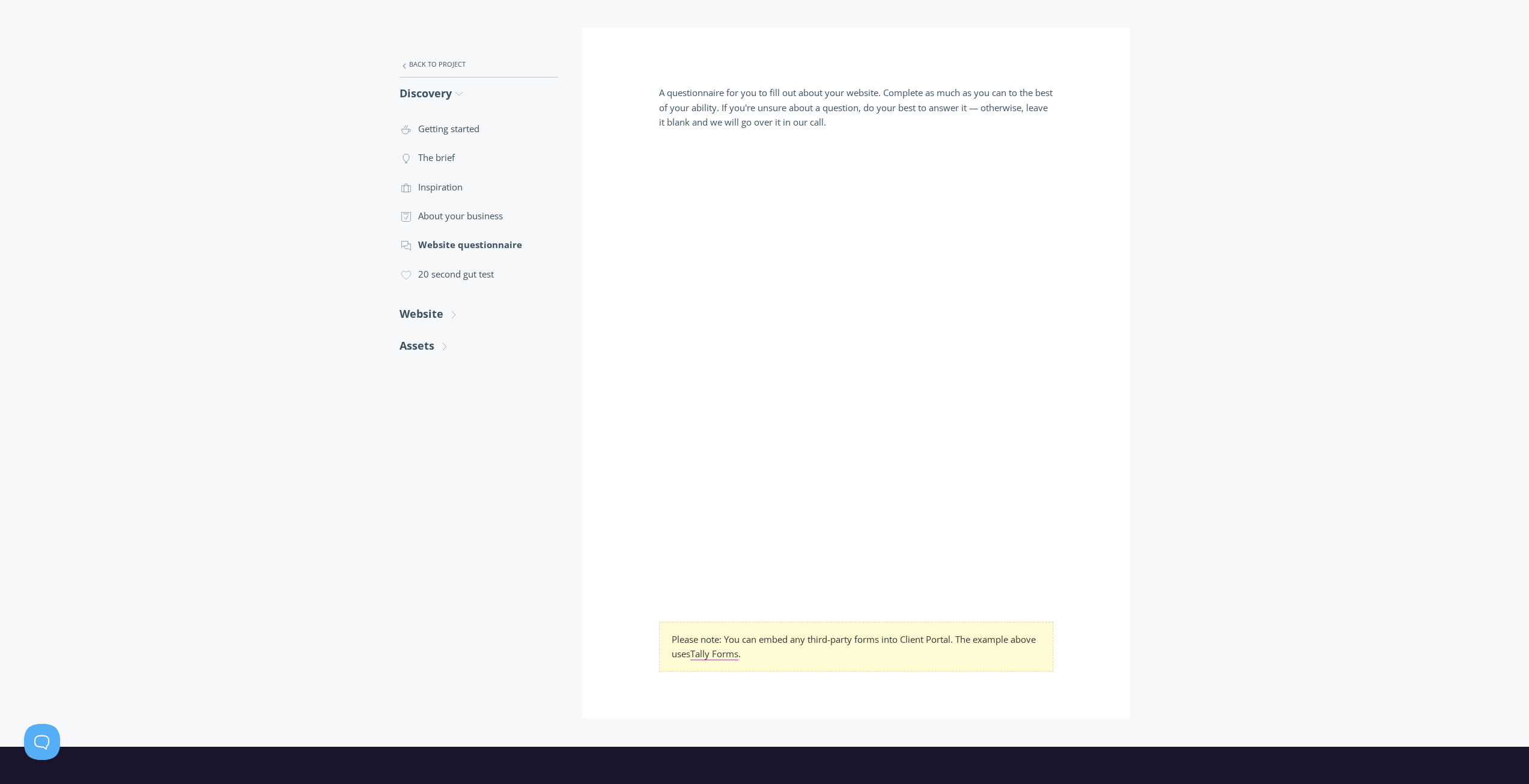
scroll to position [300, 0]
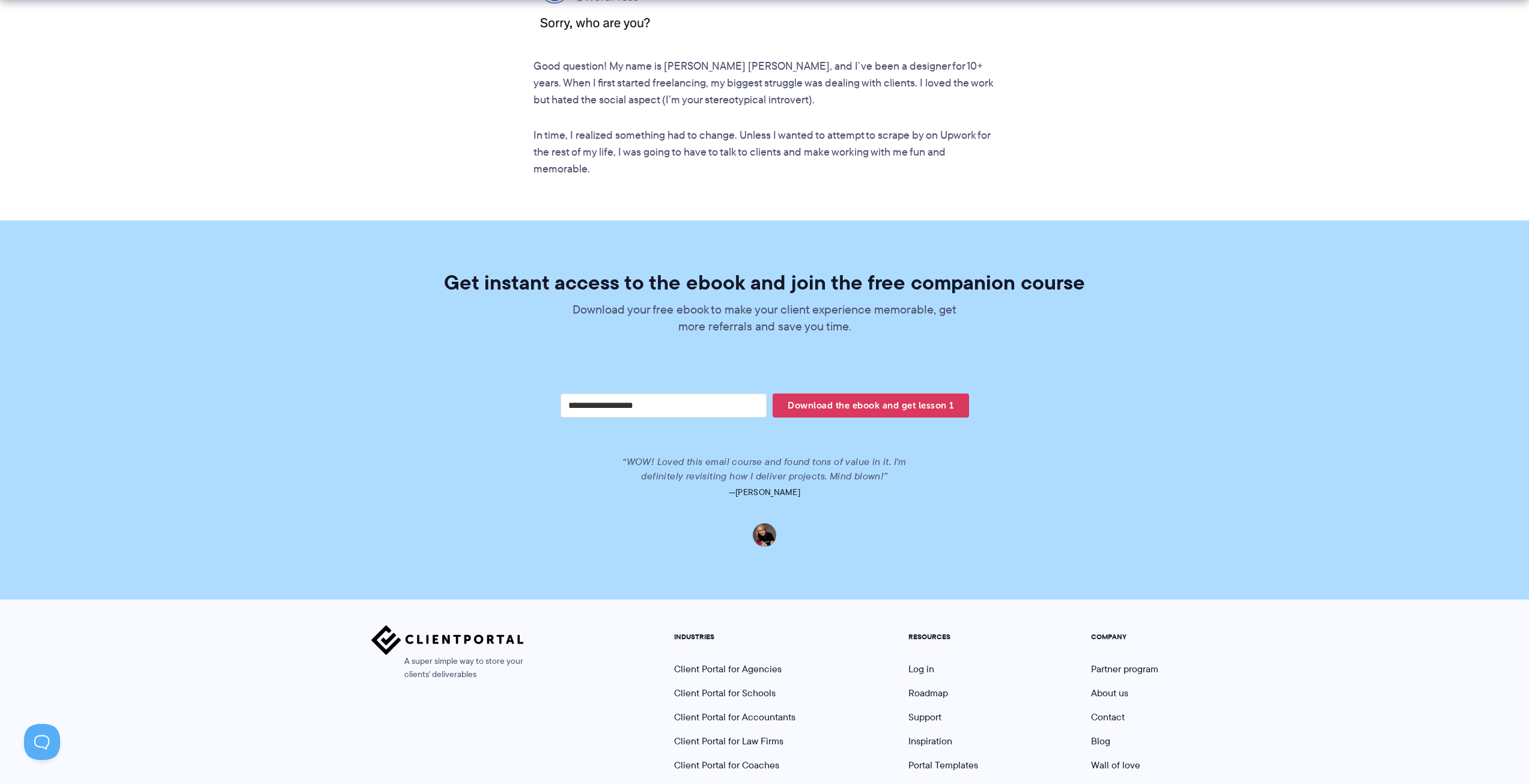
scroll to position [2266, 0]
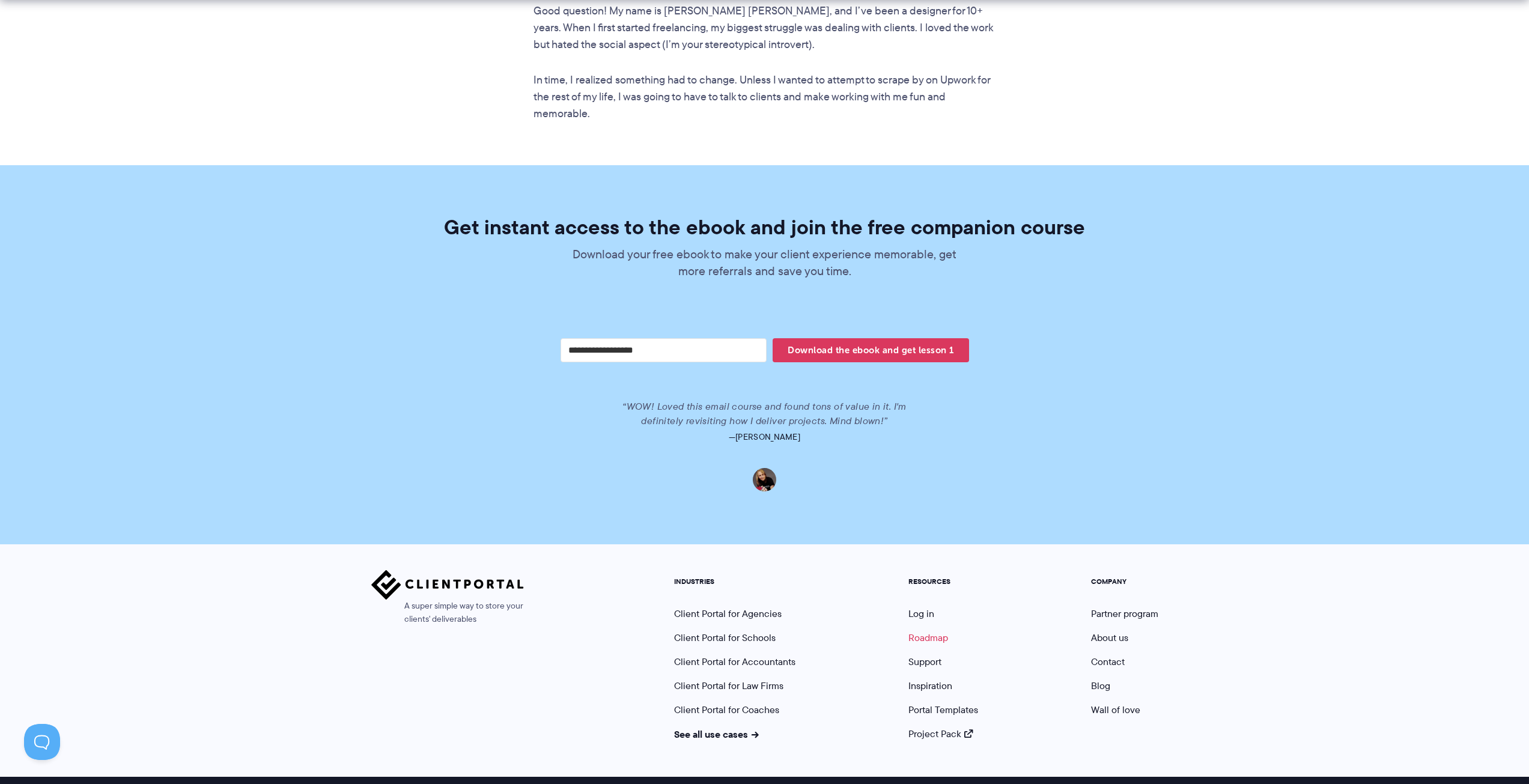
click at [932, 630] on link "Roadmap" at bounding box center [928, 637] width 40 height 14
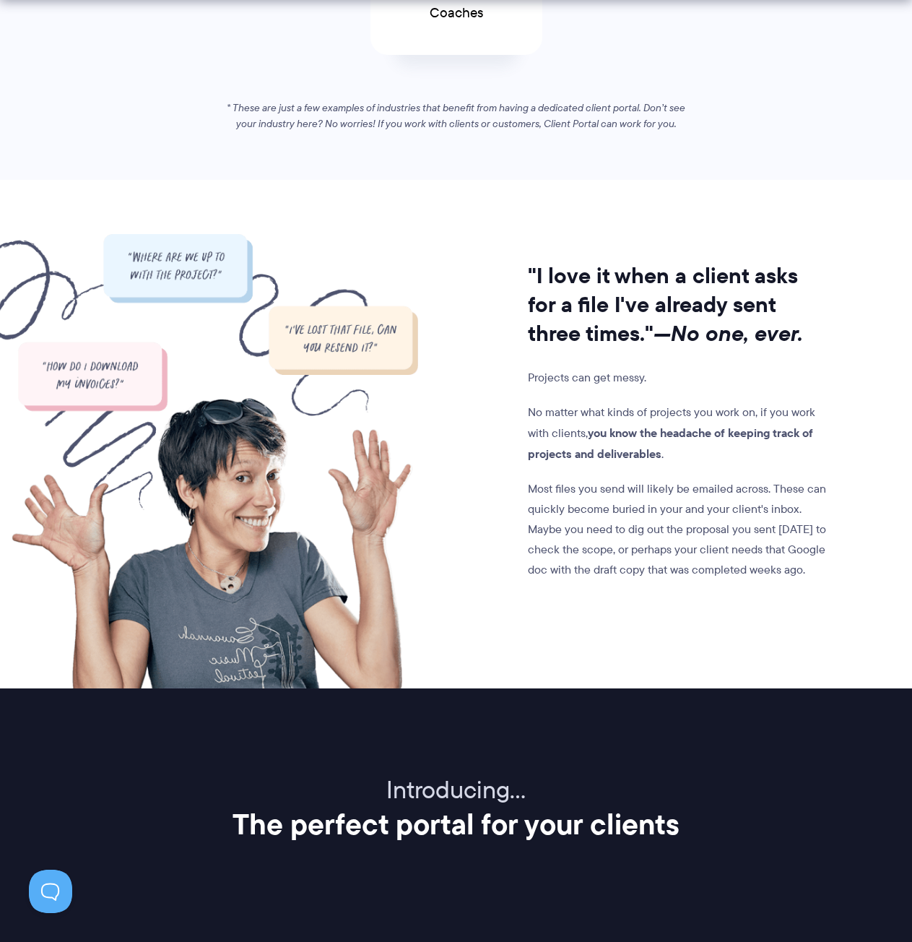
scroll to position [1228, 0]
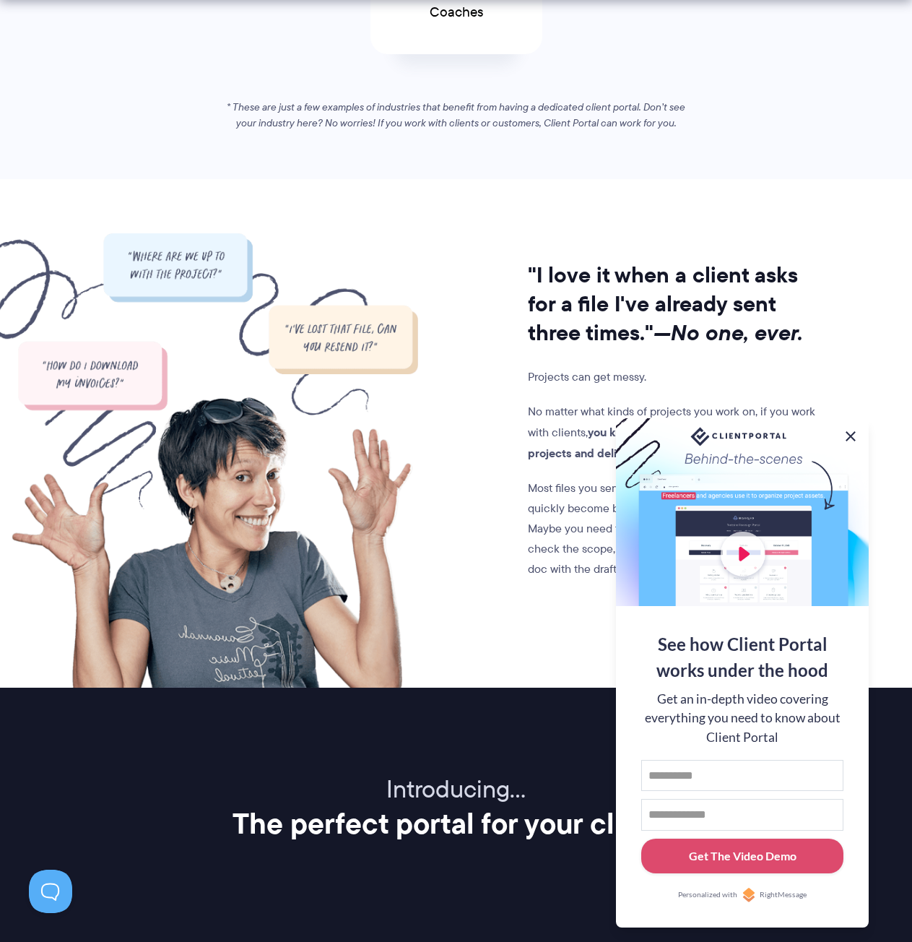
click at [849, 434] on button at bounding box center [850, 436] width 17 height 17
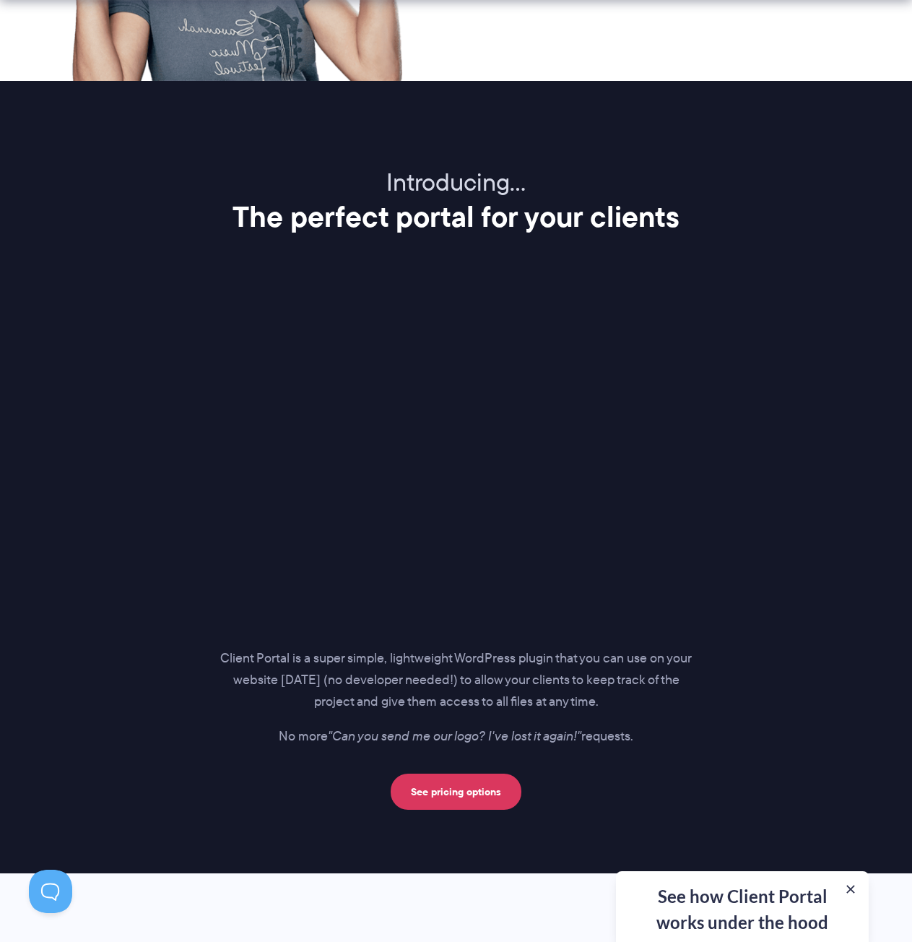
scroll to position [1950, 0]
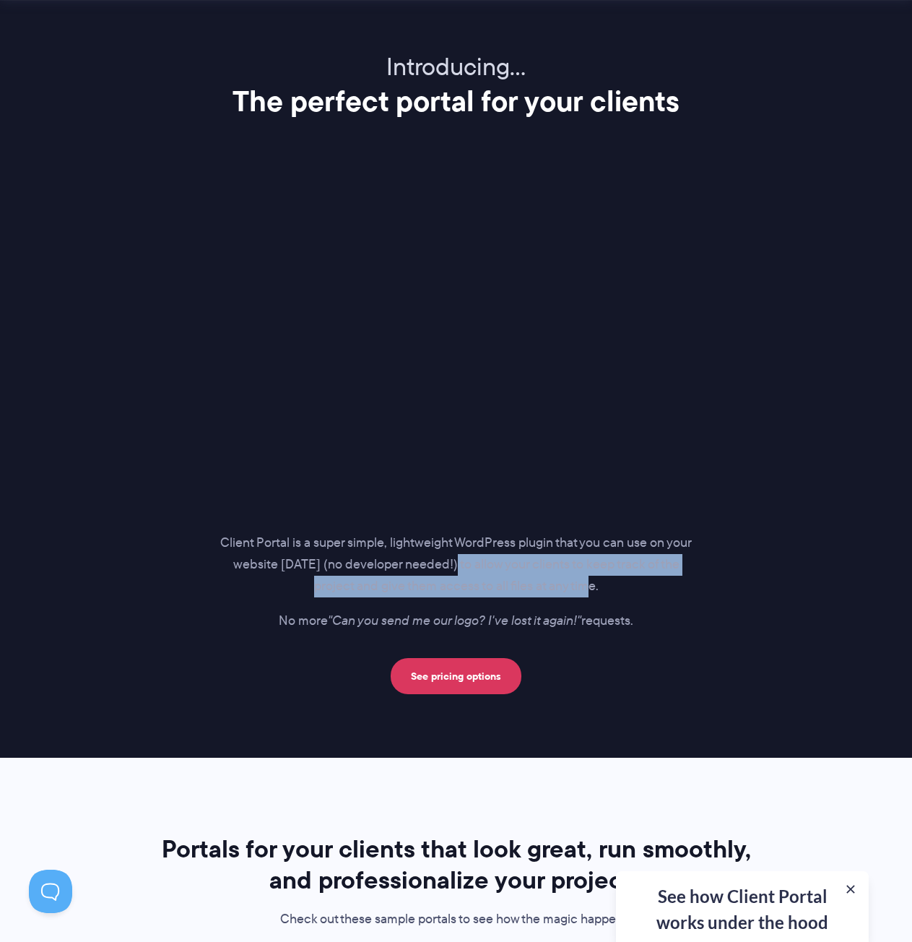
drag, startPoint x: 467, startPoint y: 565, endPoint x: 597, endPoint y: 587, distance: 131.1
type textarea "**********"
click at [597, 587] on p "Client Portal is a super simple, lightweight WordPress plugin that you can use …" at bounding box center [456, 564] width 472 height 65
copy p "to allow your clients to keep track of the project and give them access to all …"
